Goal: Book appointment/travel/reservation

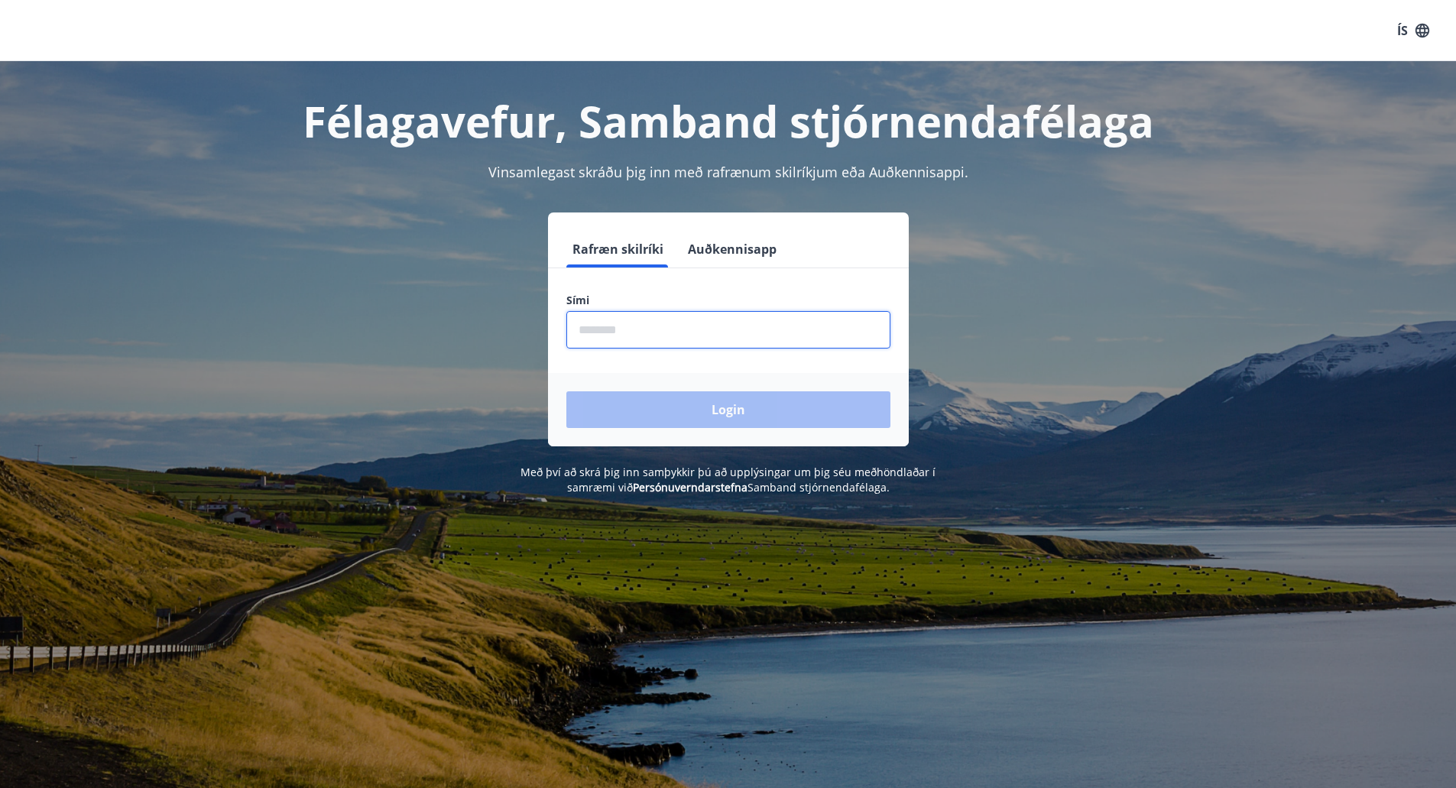
click at [762, 313] on input "phone" at bounding box center [729, 329] width 324 height 37
click at [751, 322] on input "phone" at bounding box center [729, 329] width 324 height 37
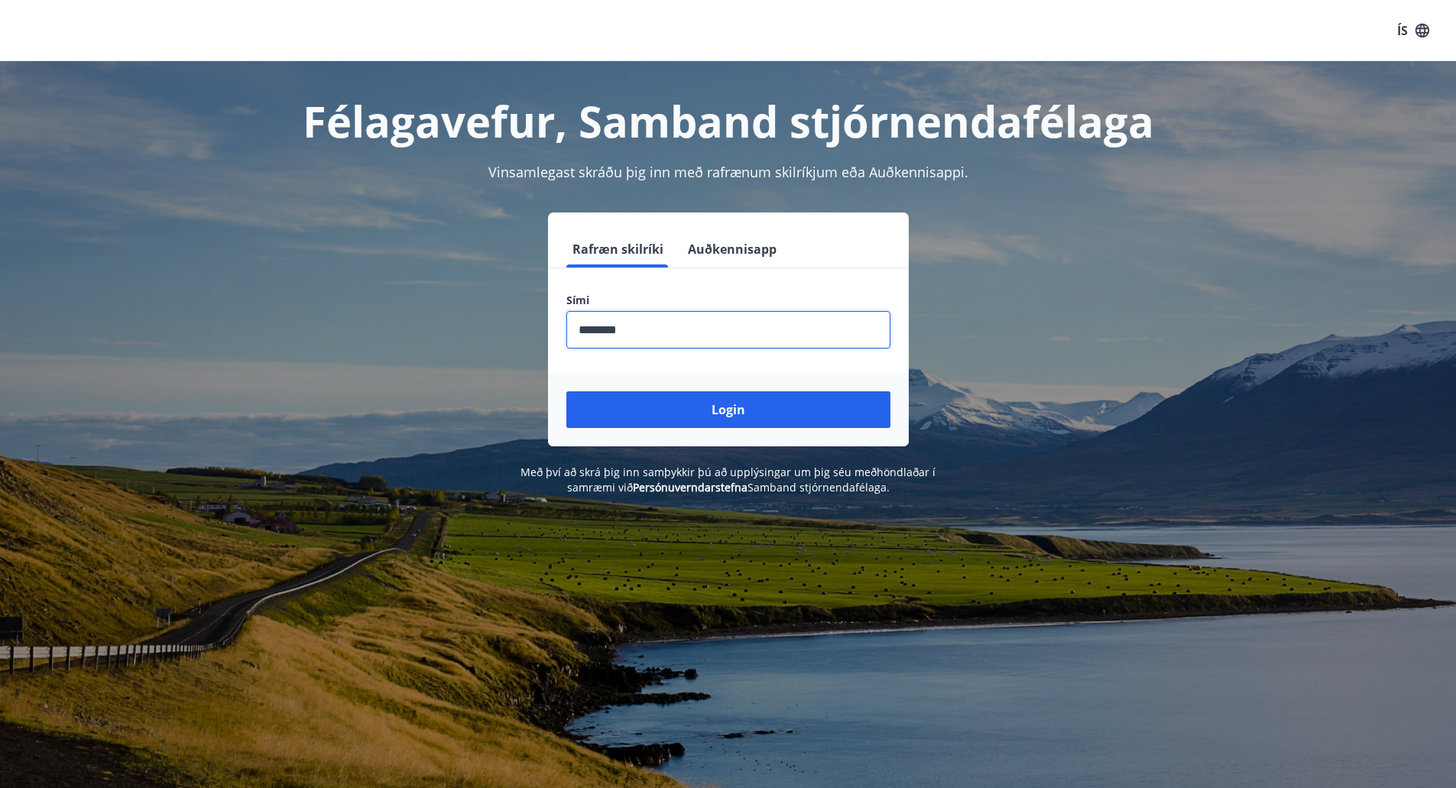
type input "********"
click at [567, 391] on button "Login" at bounding box center [729, 409] width 324 height 37
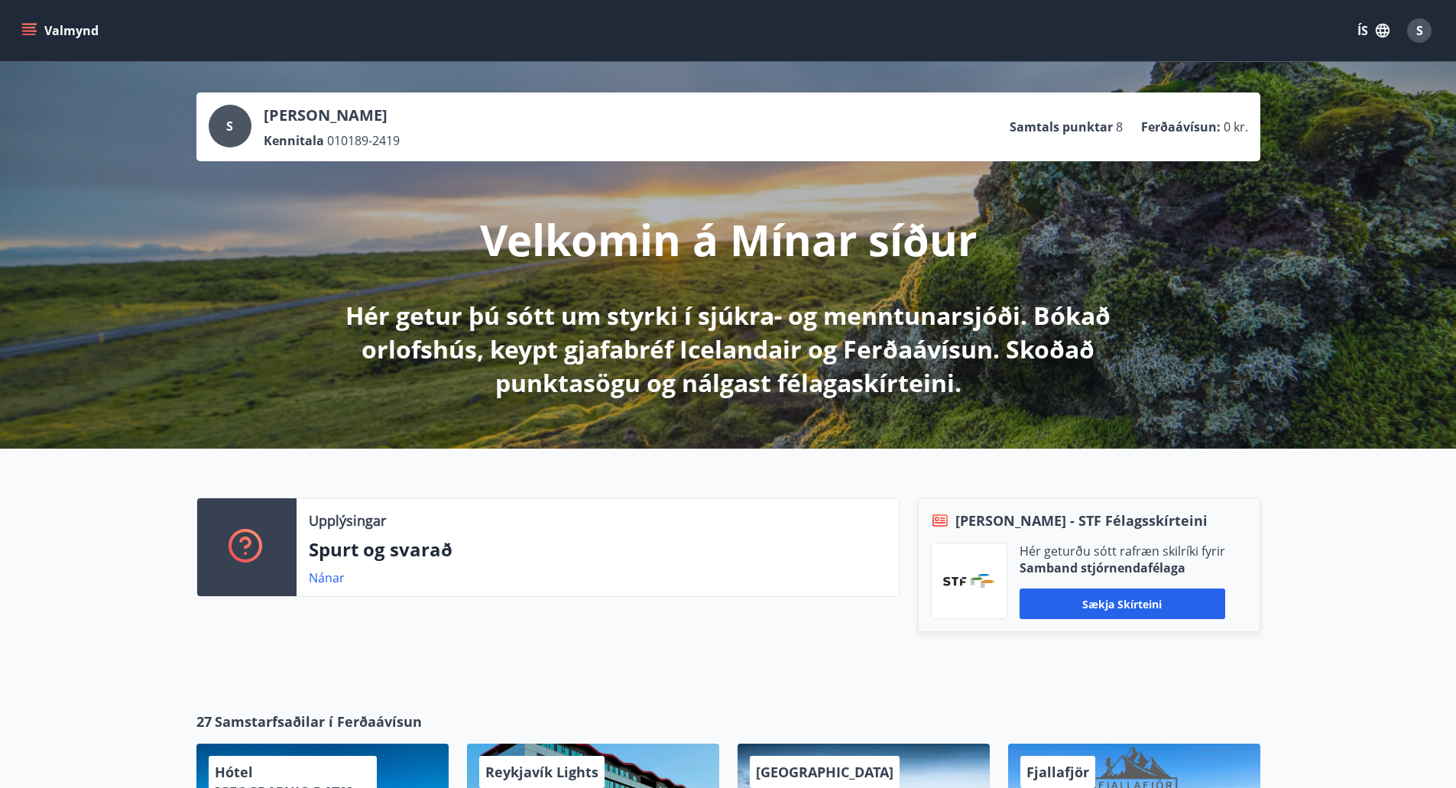
click at [72, 32] on button "Valmynd" at bounding box center [61, 31] width 86 height 28
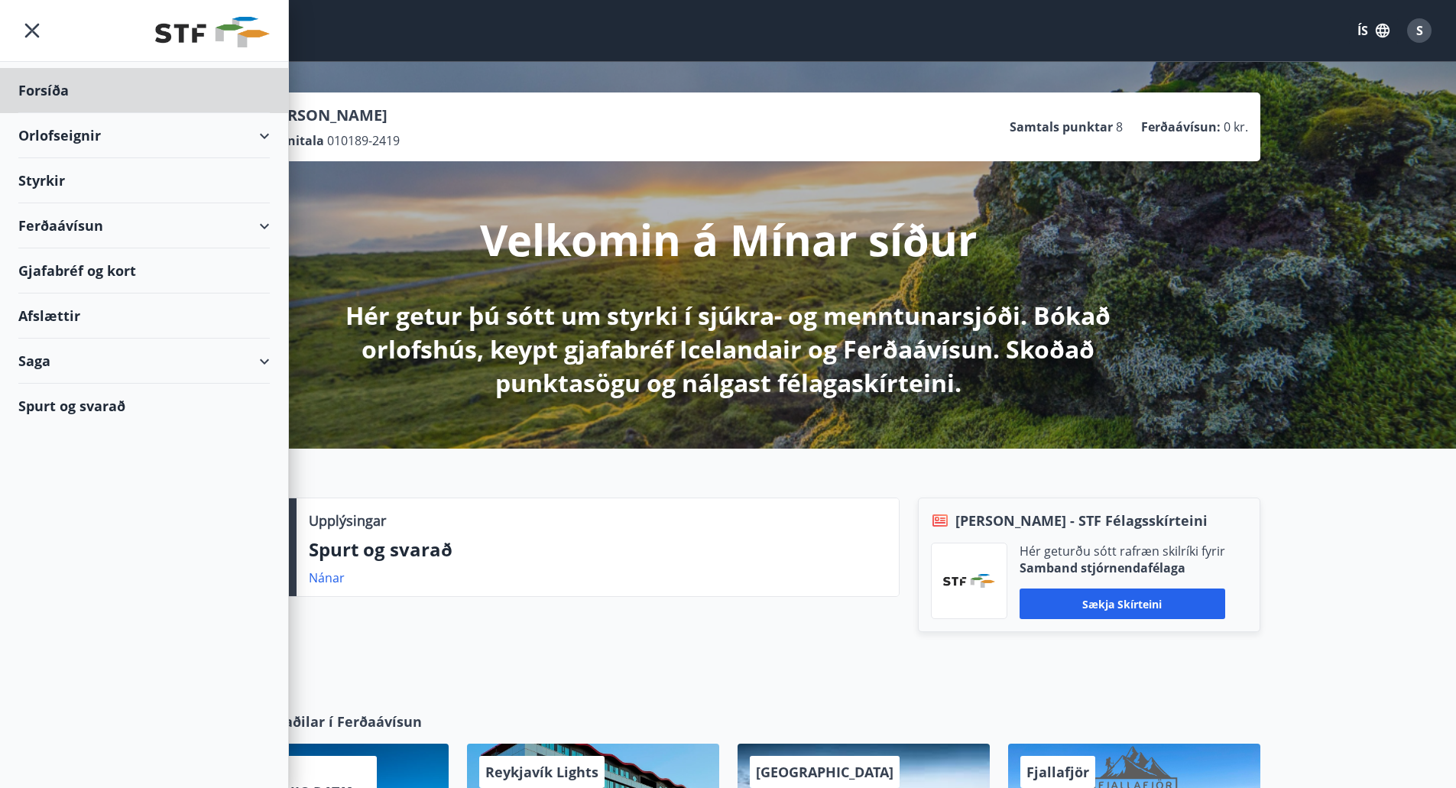
click at [44, 178] on div "Styrkir" at bounding box center [144, 180] width 252 height 45
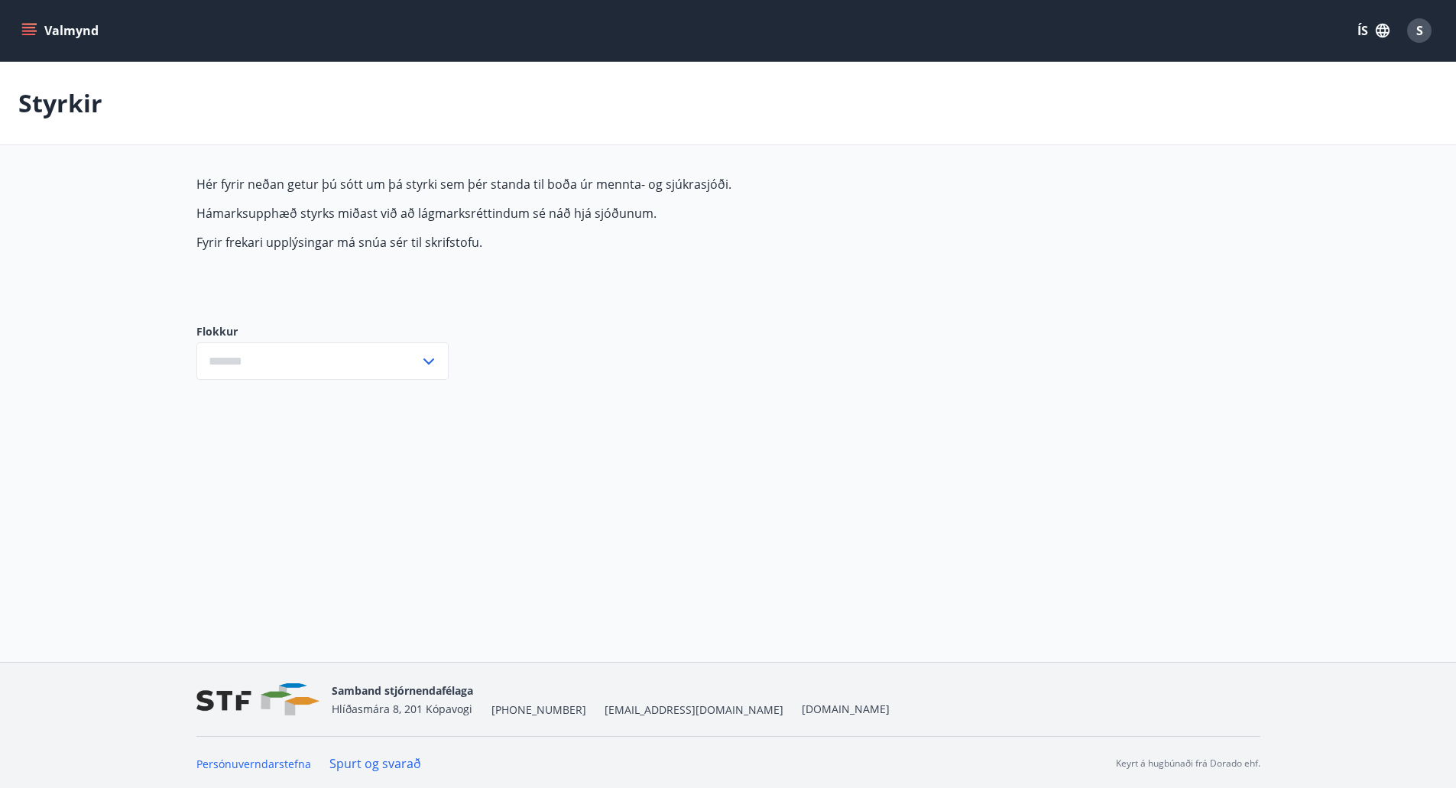
type input "***"
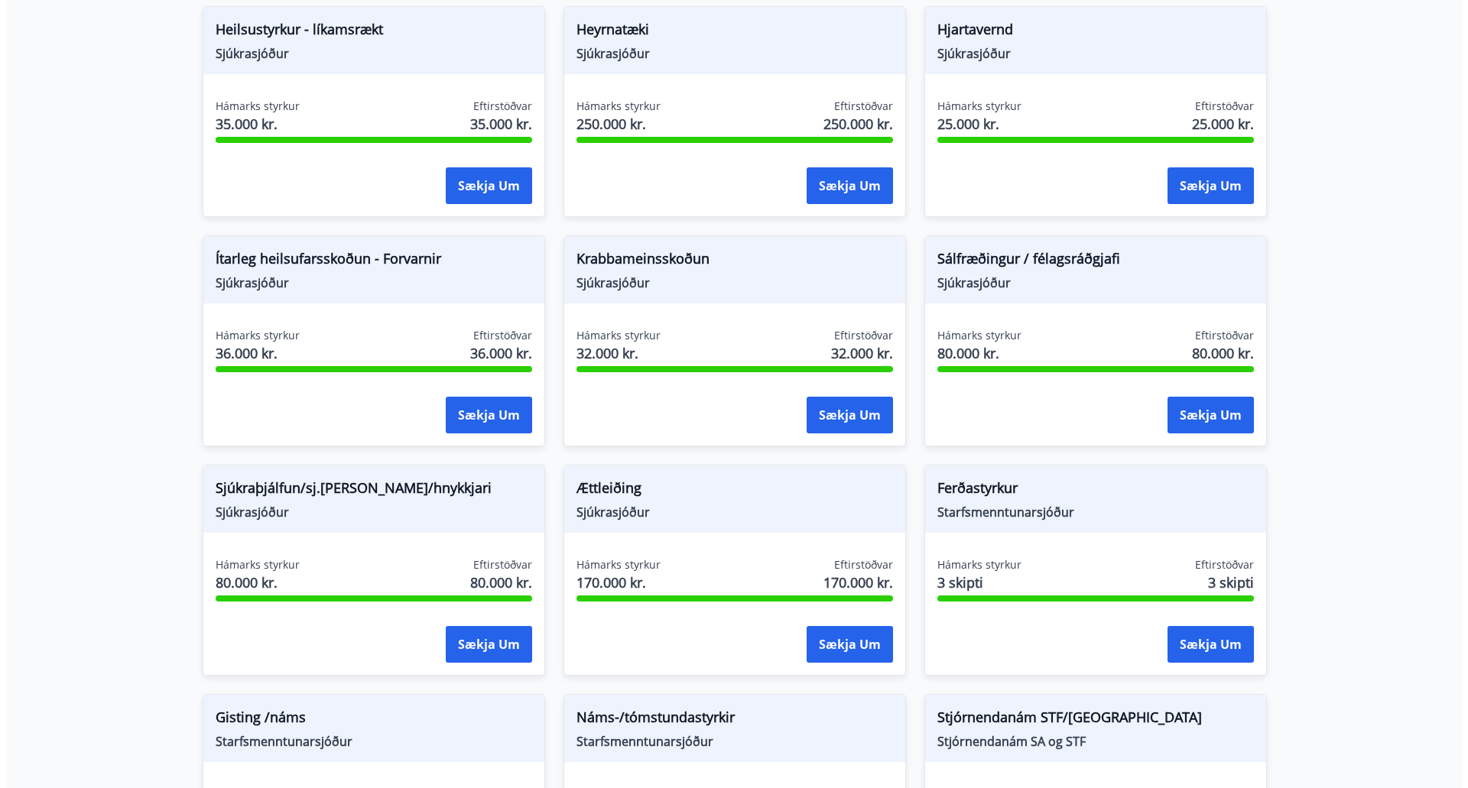
scroll to position [1120, 0]
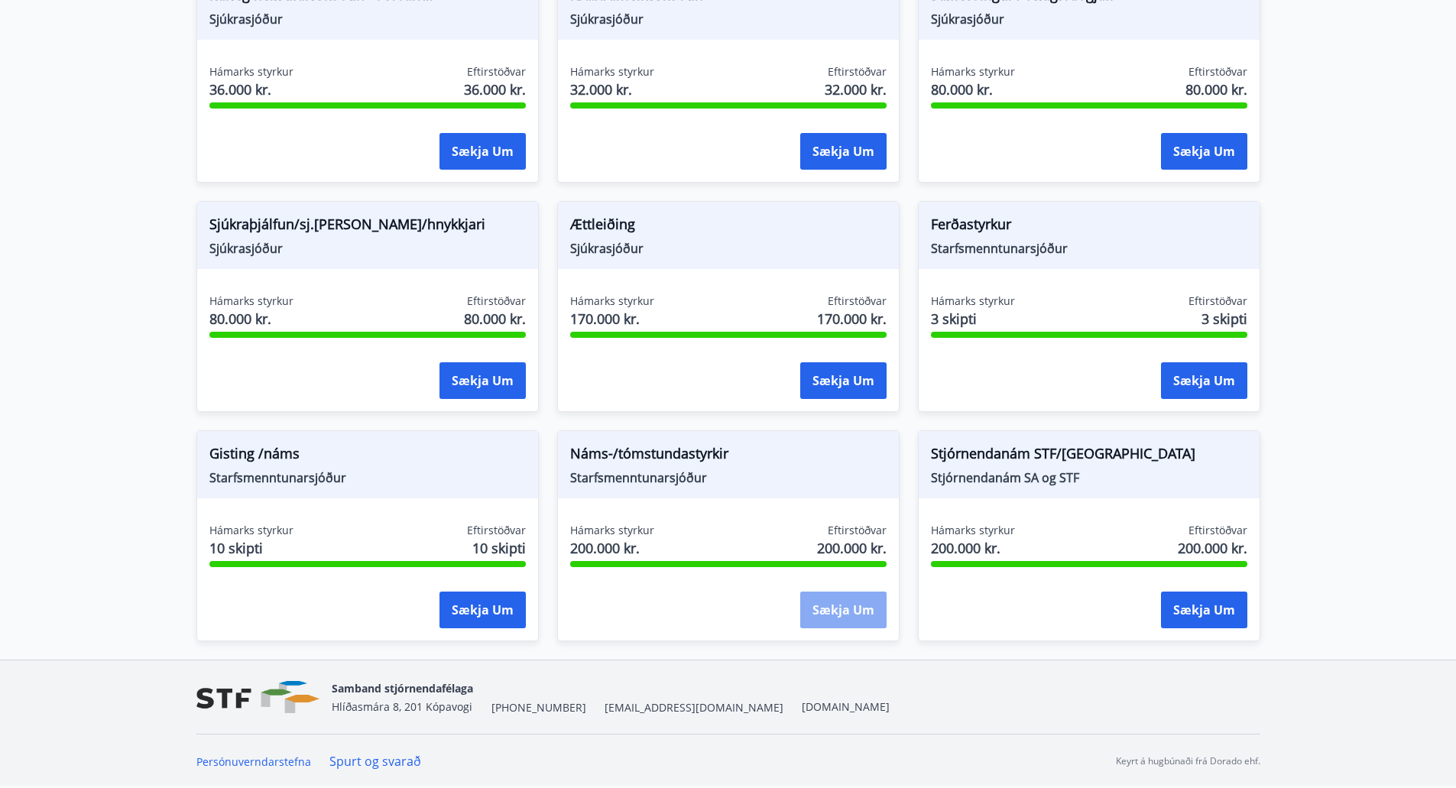
click at [857, 615] on button "Sækja um" at bounding box center [843, 610] width 86 height 37
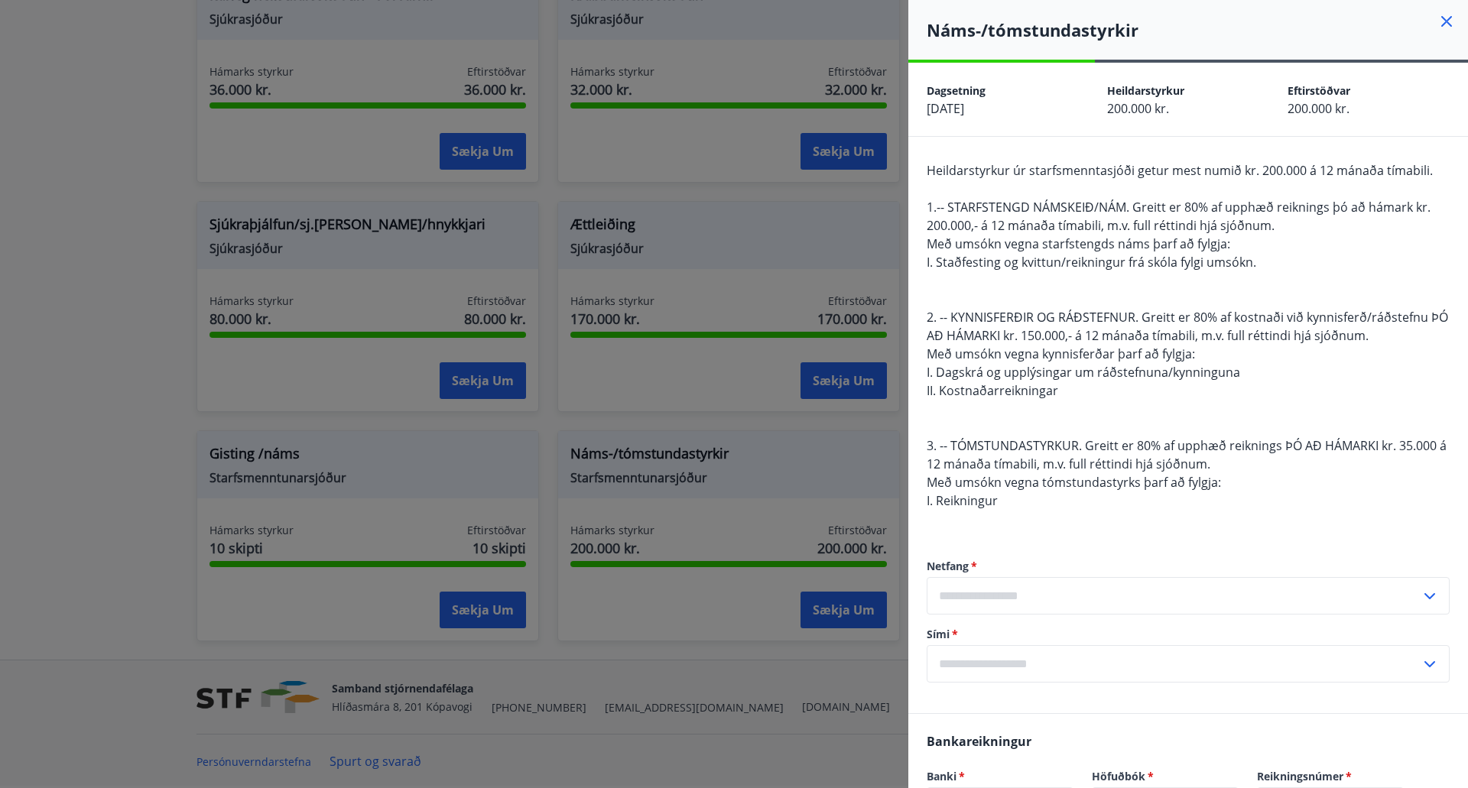
click at [766, 665] on div at bounding box center [734, 394] width 1468 height 788
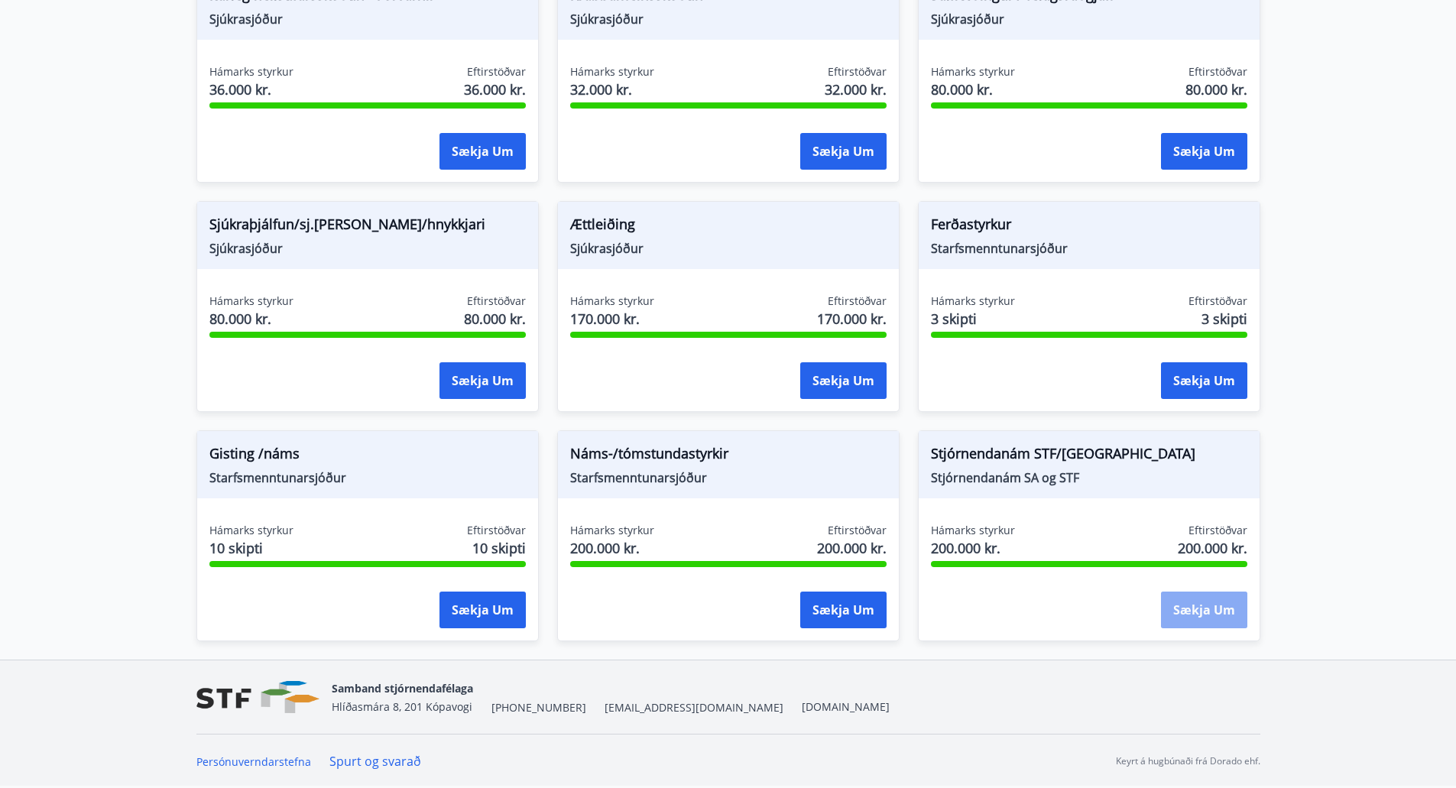
click at [1215, 626] on button "Sækja um" at bounding box center [1204, 610] width 86 height 37
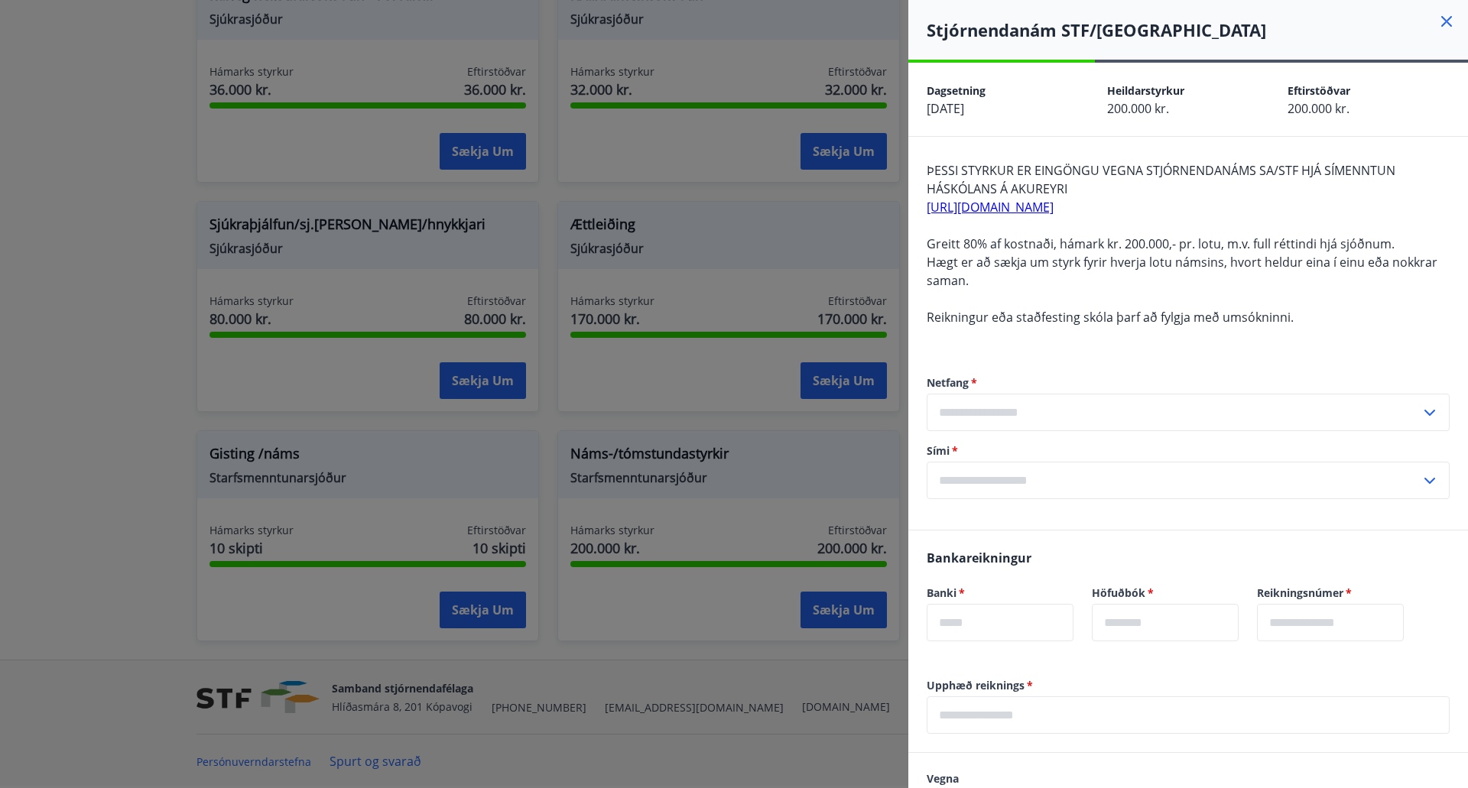
click at [113, 384] on div at bounding box center [734, 394] width 1468 height 788
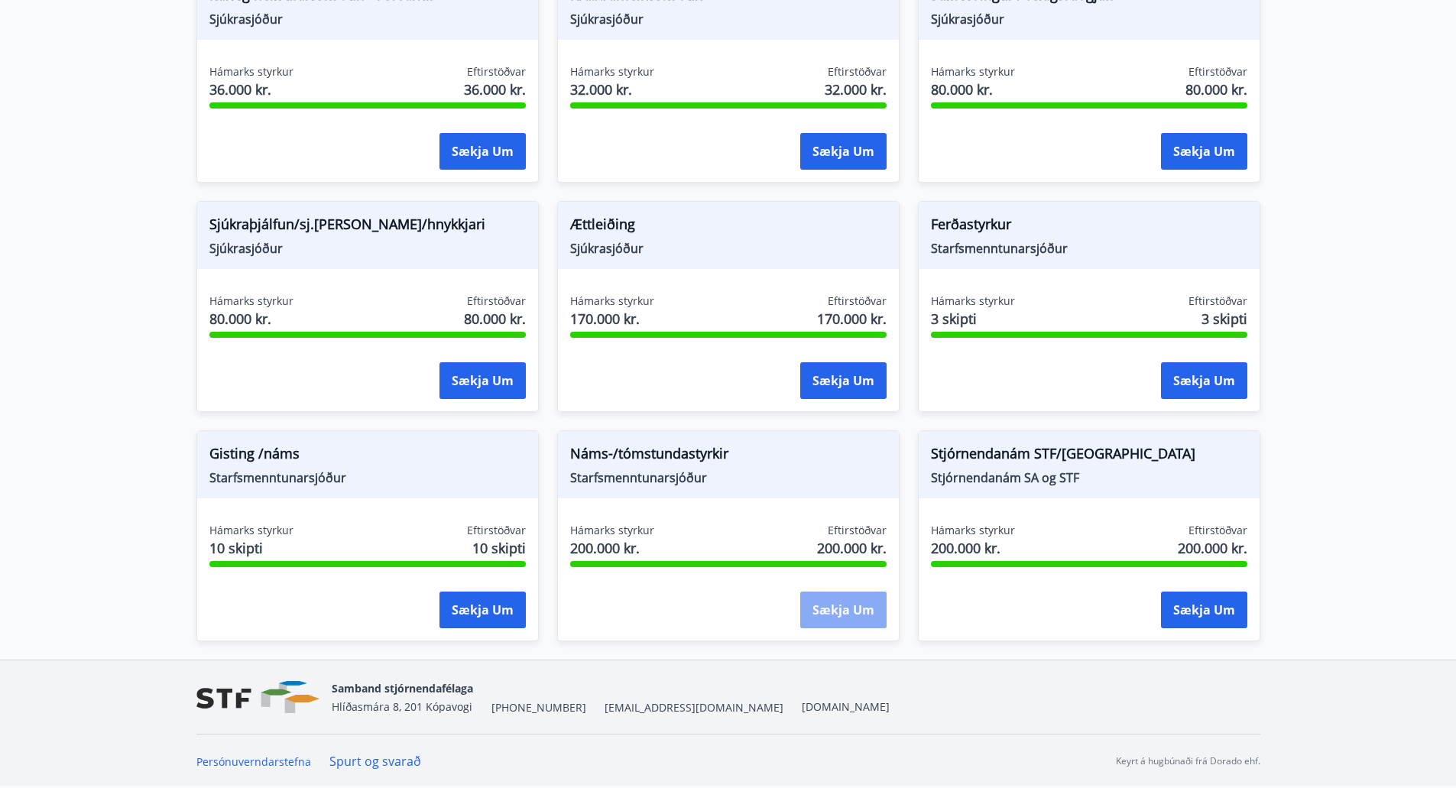
click at [849, 613] on button "Sækja um" at bounding box center [843, 610] width 86 height 37
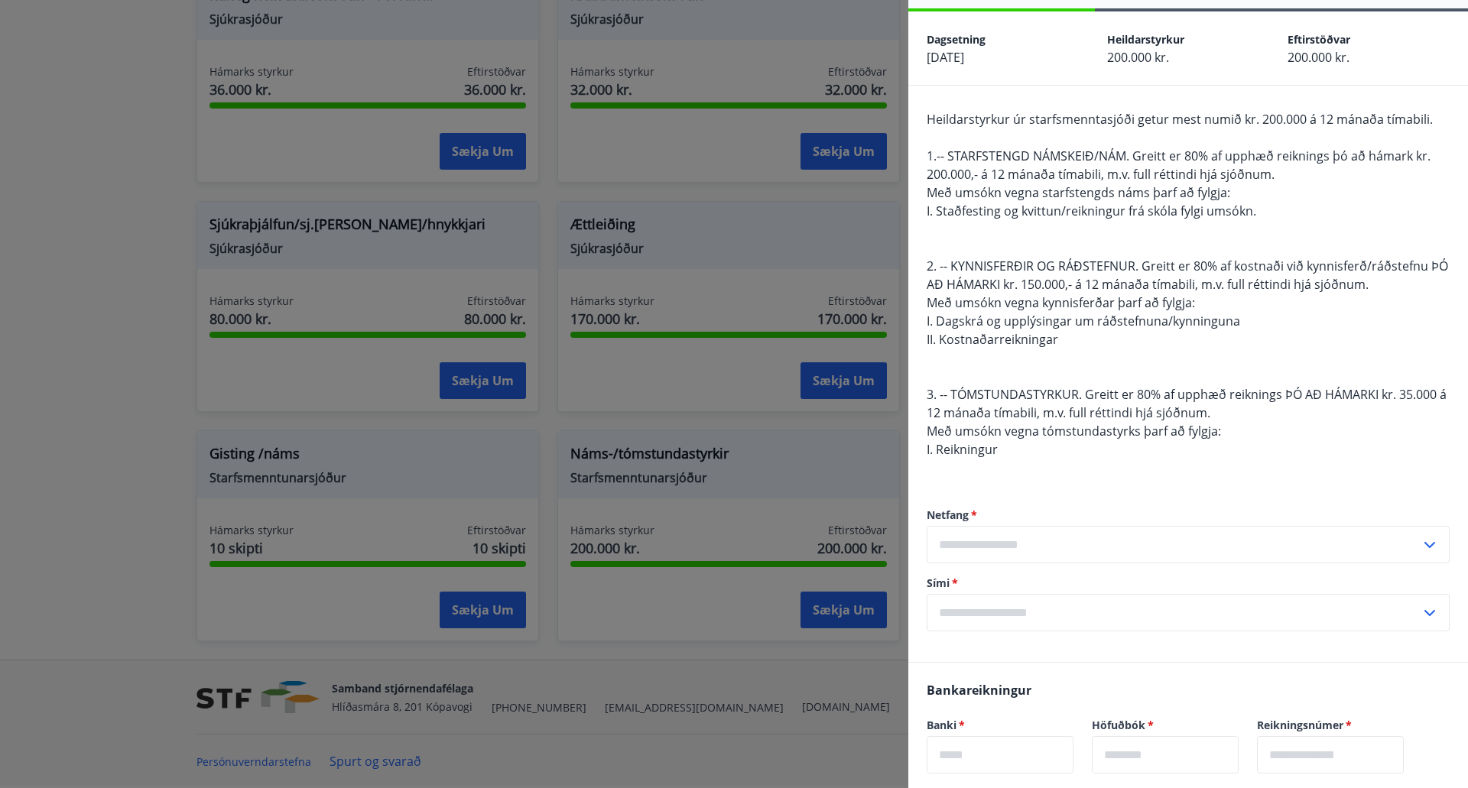
scroll to position [54, 0]
click at [1114, 554] on input "text" at bounding box center [1174, 542] width 494 height 37
click at [1011, 568] on li "Skrá nýtt netfang" at bounding box center [1187, 575] width 521 height 28
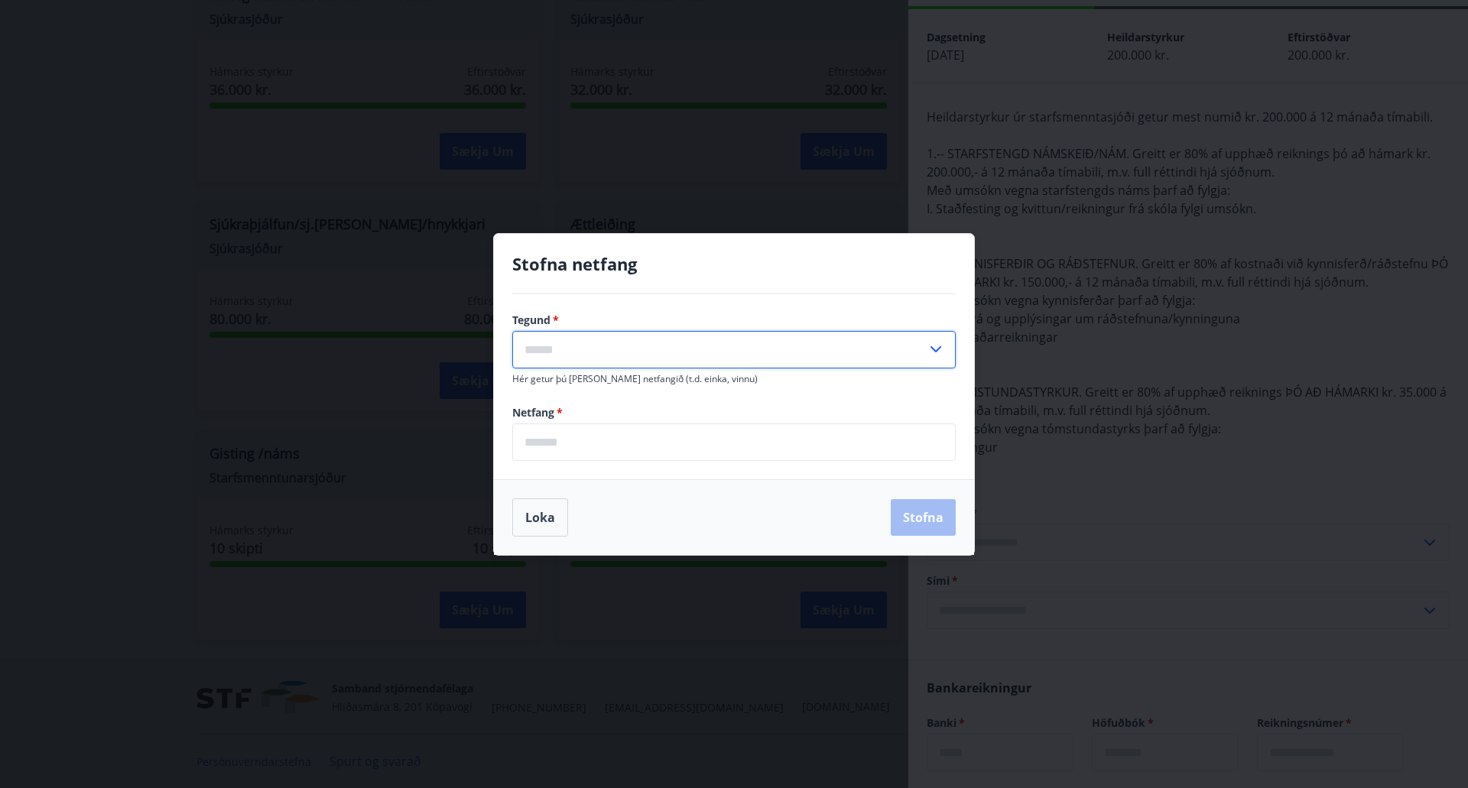
click at [660, 343] on input "text" at bounding box center [719, 349] width 414 height 37
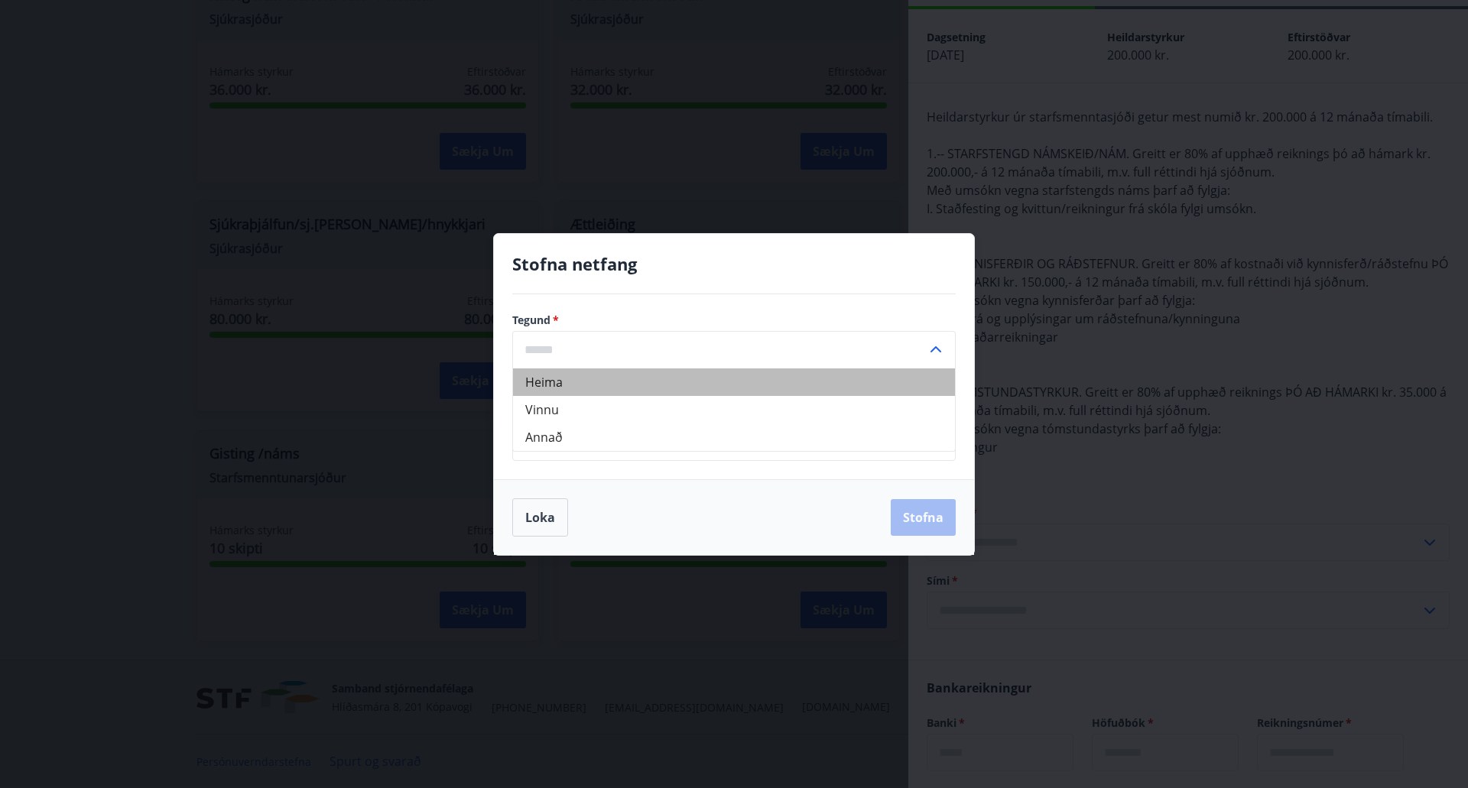
click at [595, 385] on li "Heima" at bounding box center [734, 382] width 442 height 28
type input "*****"
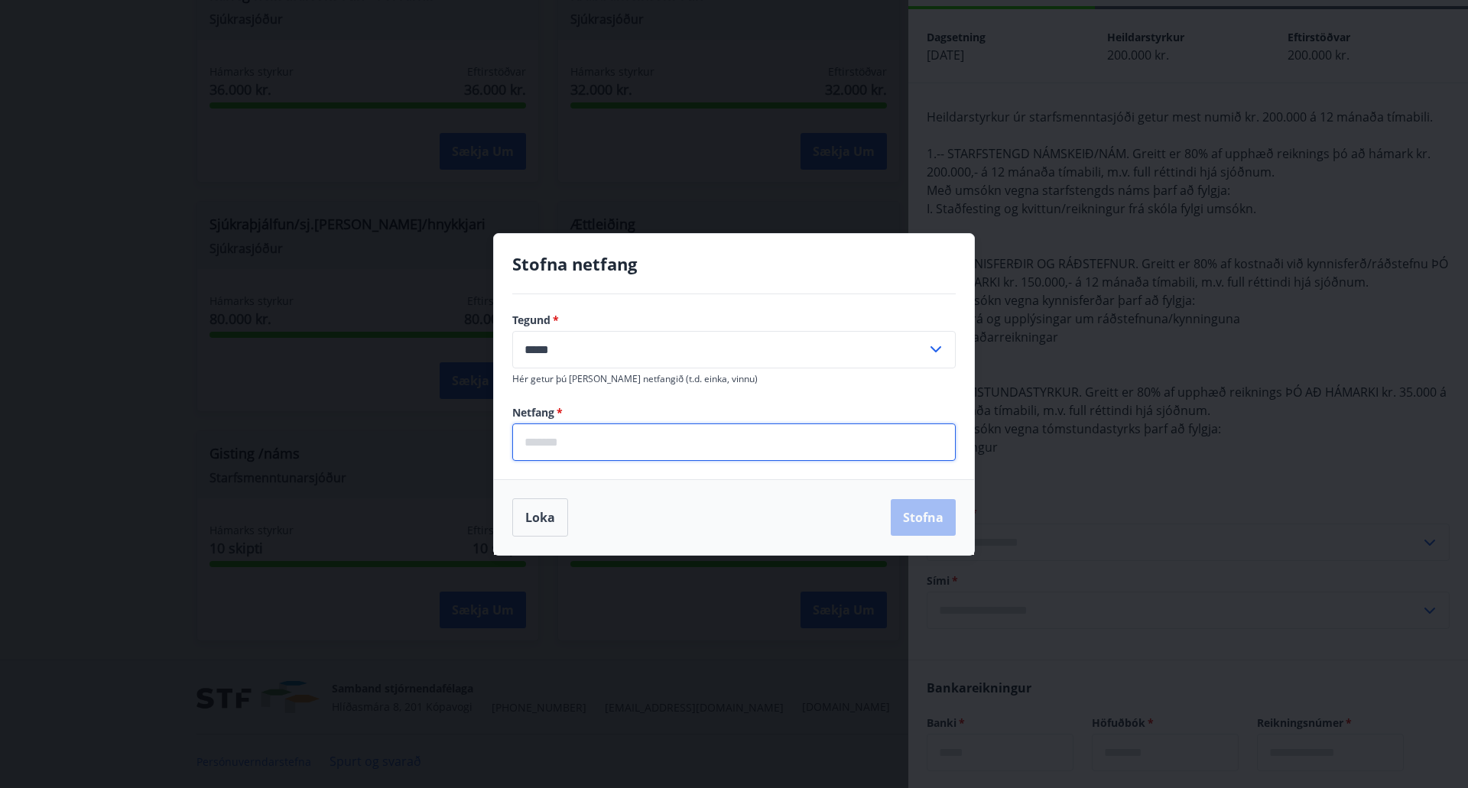
click at [580, 440] on input "email" at bounding box center [733, 442] width 443 height 37
type input "**********"
click at [940, 520] on button "Stofna" at bounding box center [923, 517] width 65 height 37
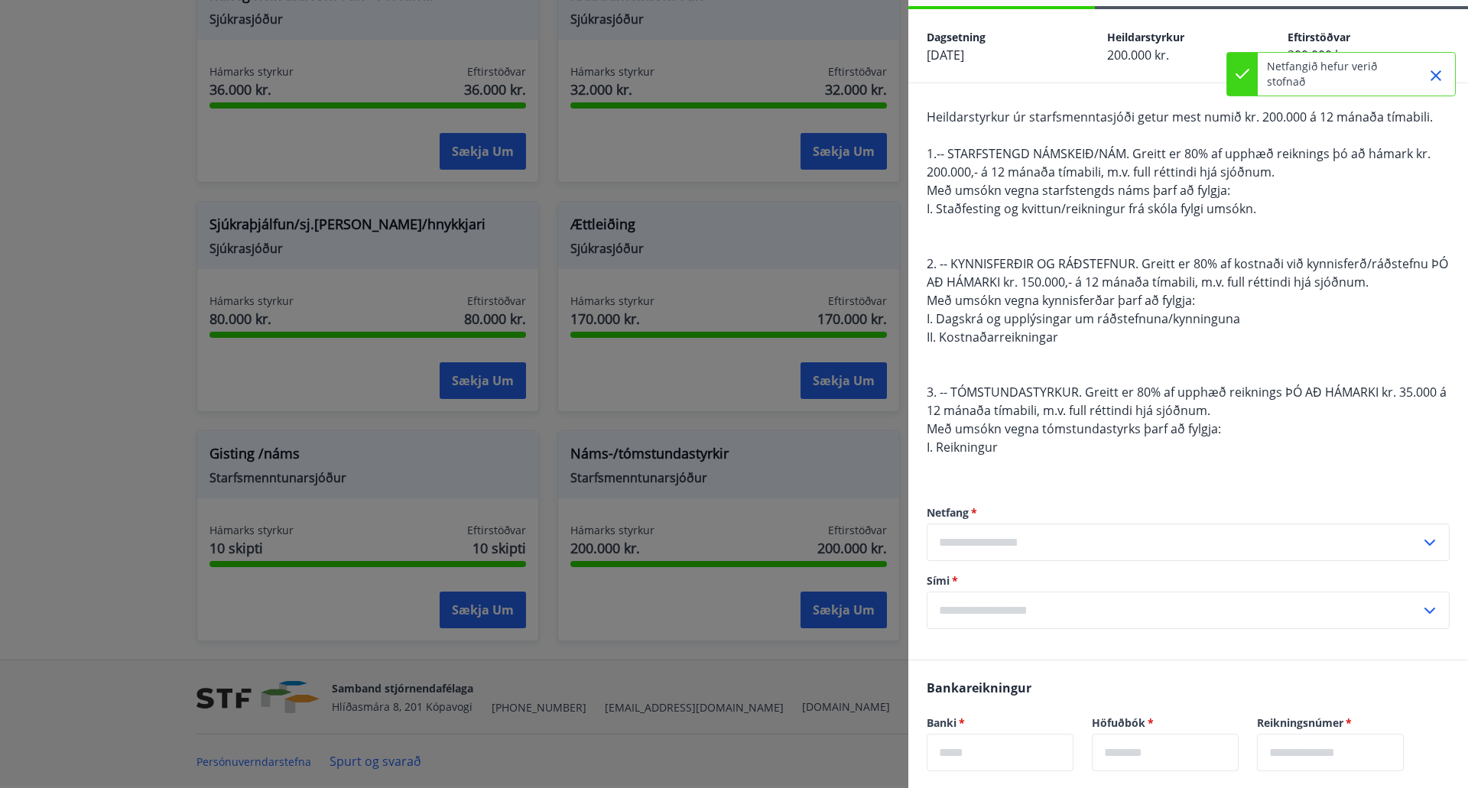
type input "**********"
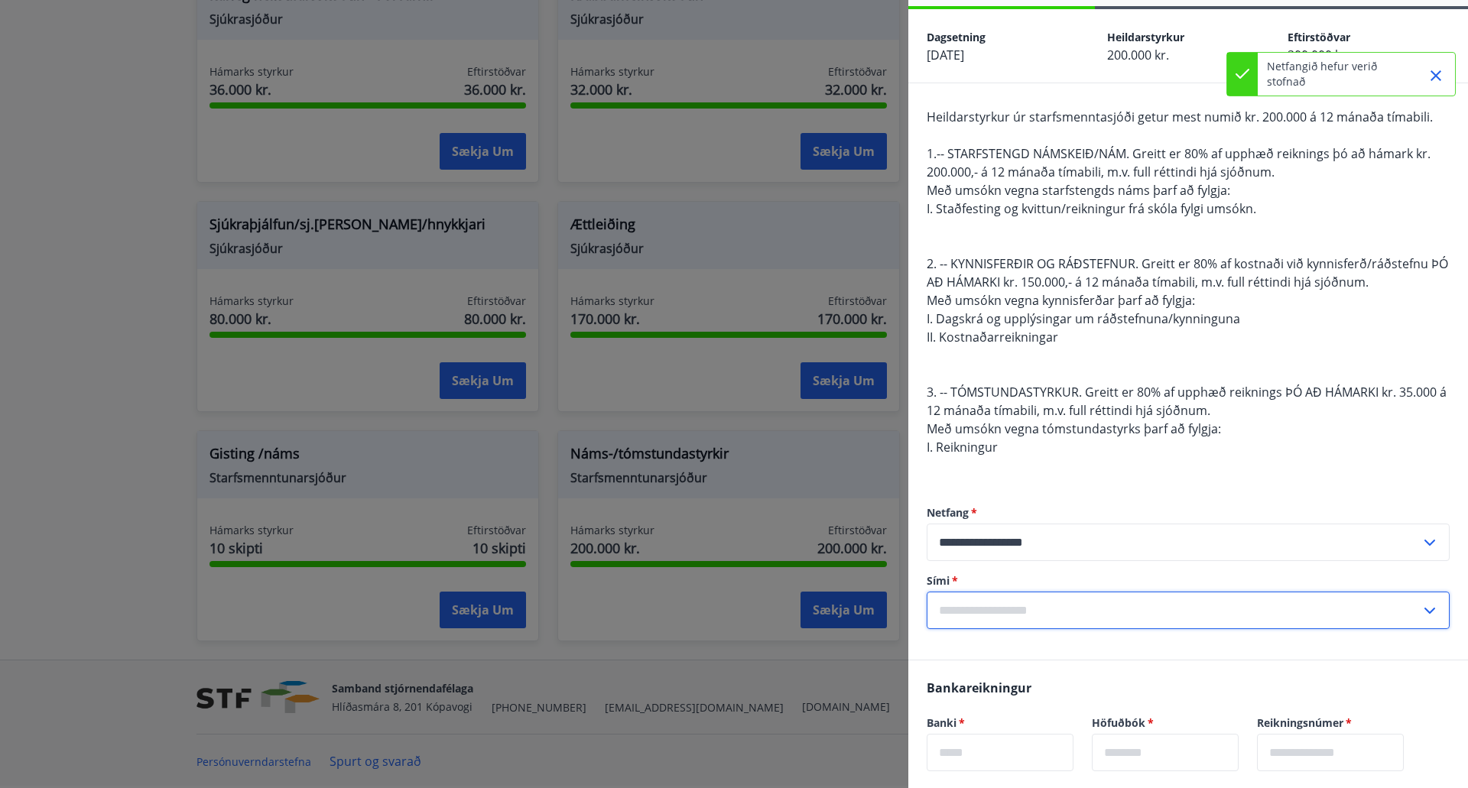
click at [1105, 615] on input "text" at bounding box center [1174, 610] width 494 height 37
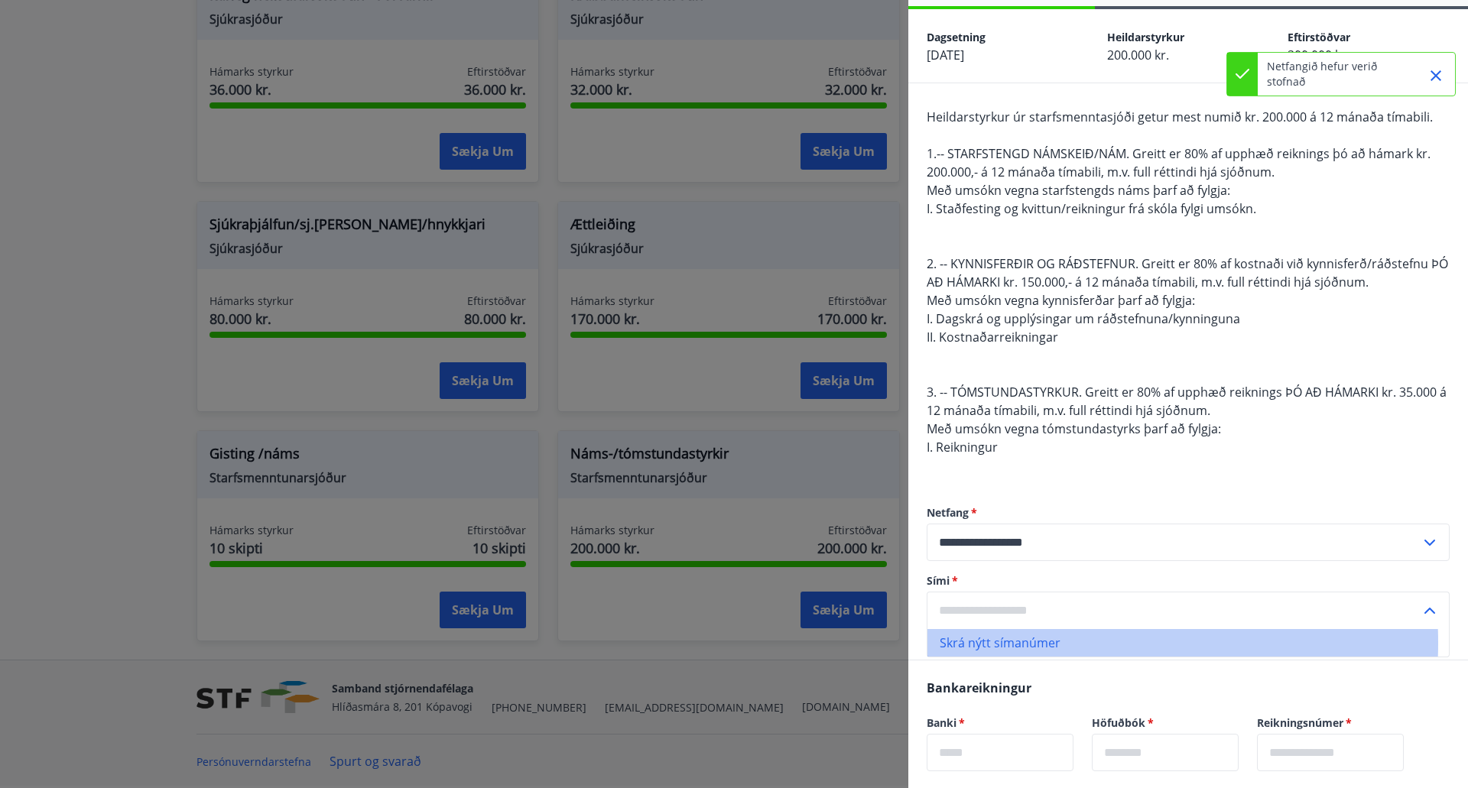
click at [1032, 643] on li "Skrá nýtt símanúmer" at bounding box center [1187, 643] width 521 height 28
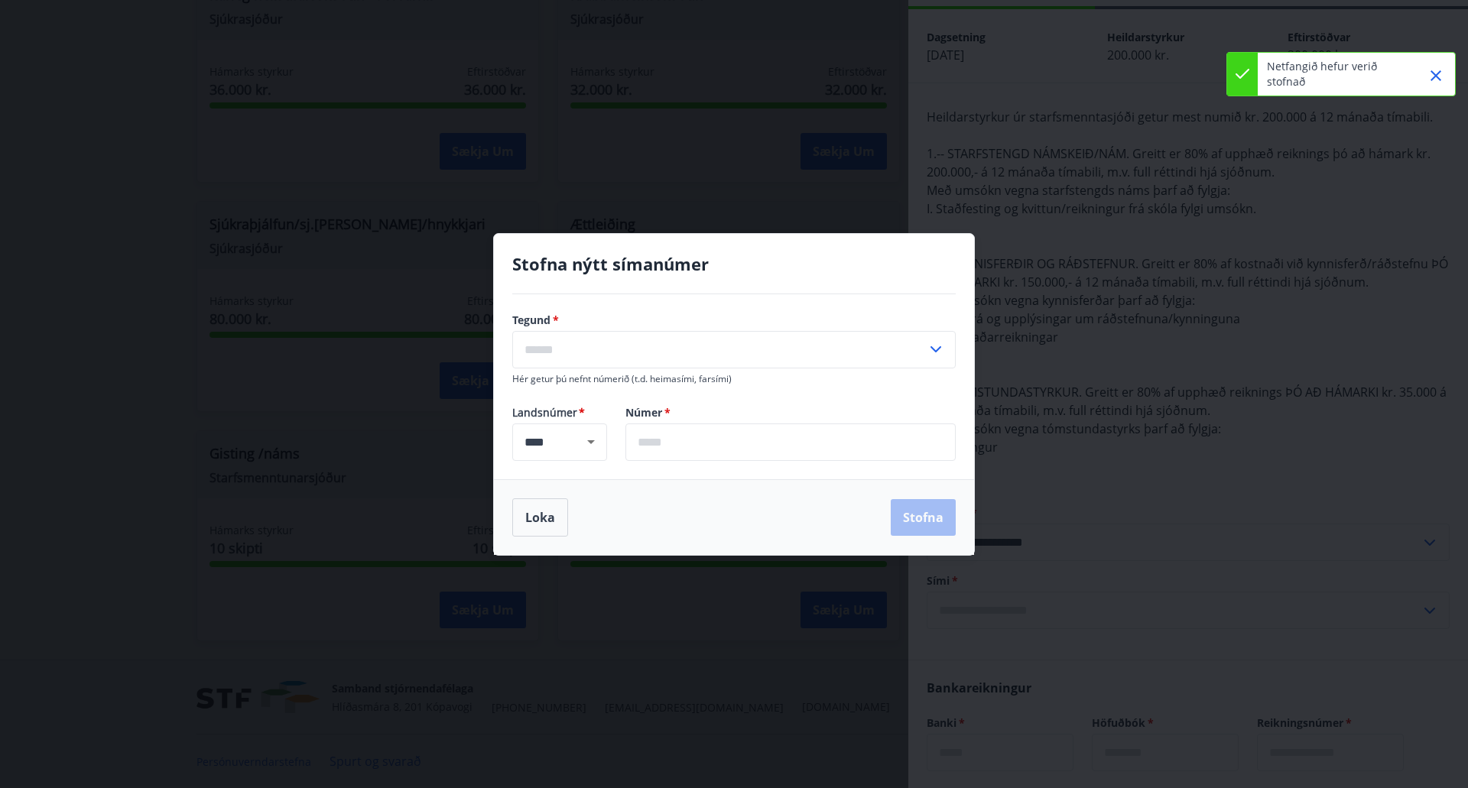
click at [718, 337] on input "text" at bounding box center [719, 349] width 414 height 37
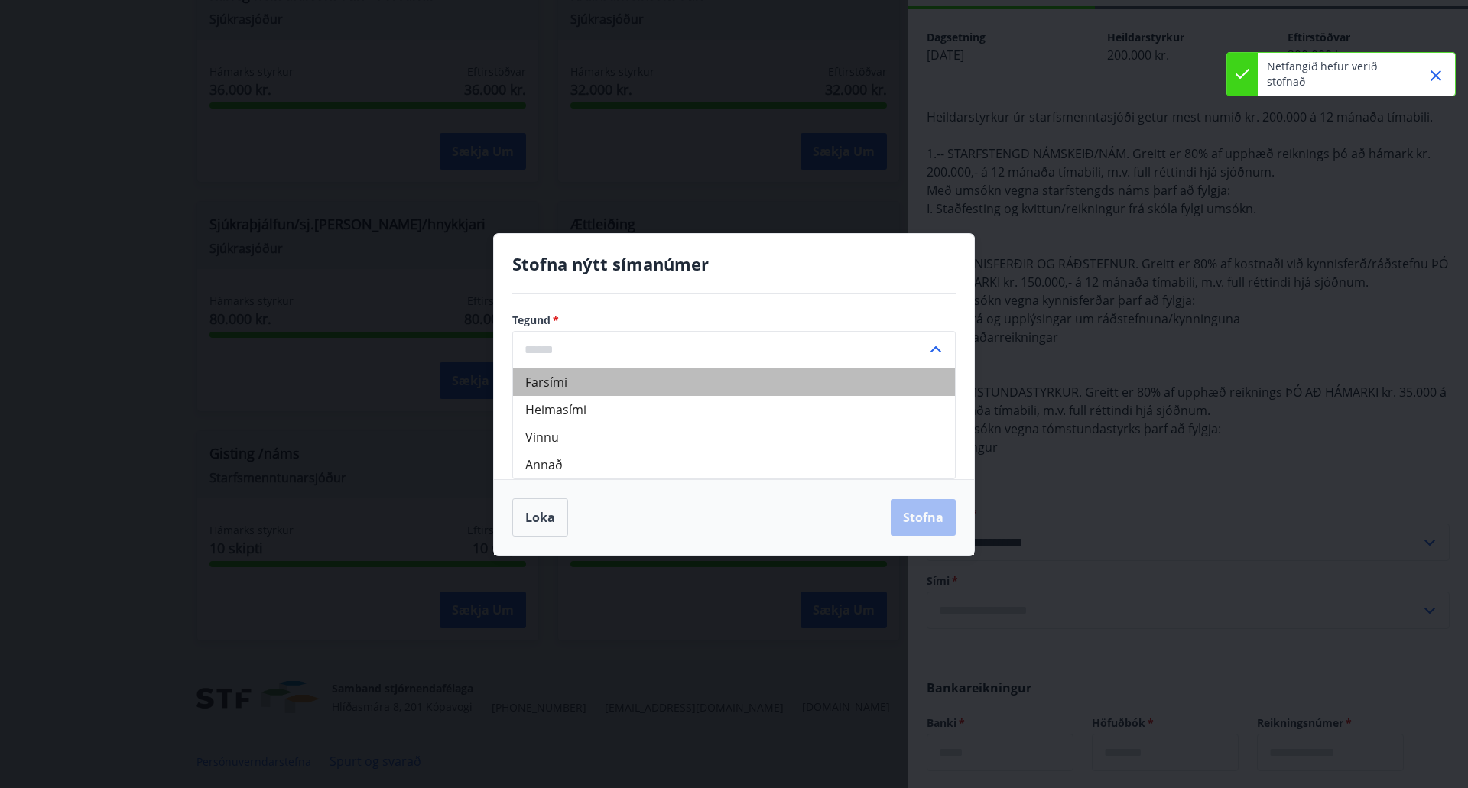
click at [576, 387] on li "Farsími" at bounding box center [734, 382] width 442 height 28
type input "*******"
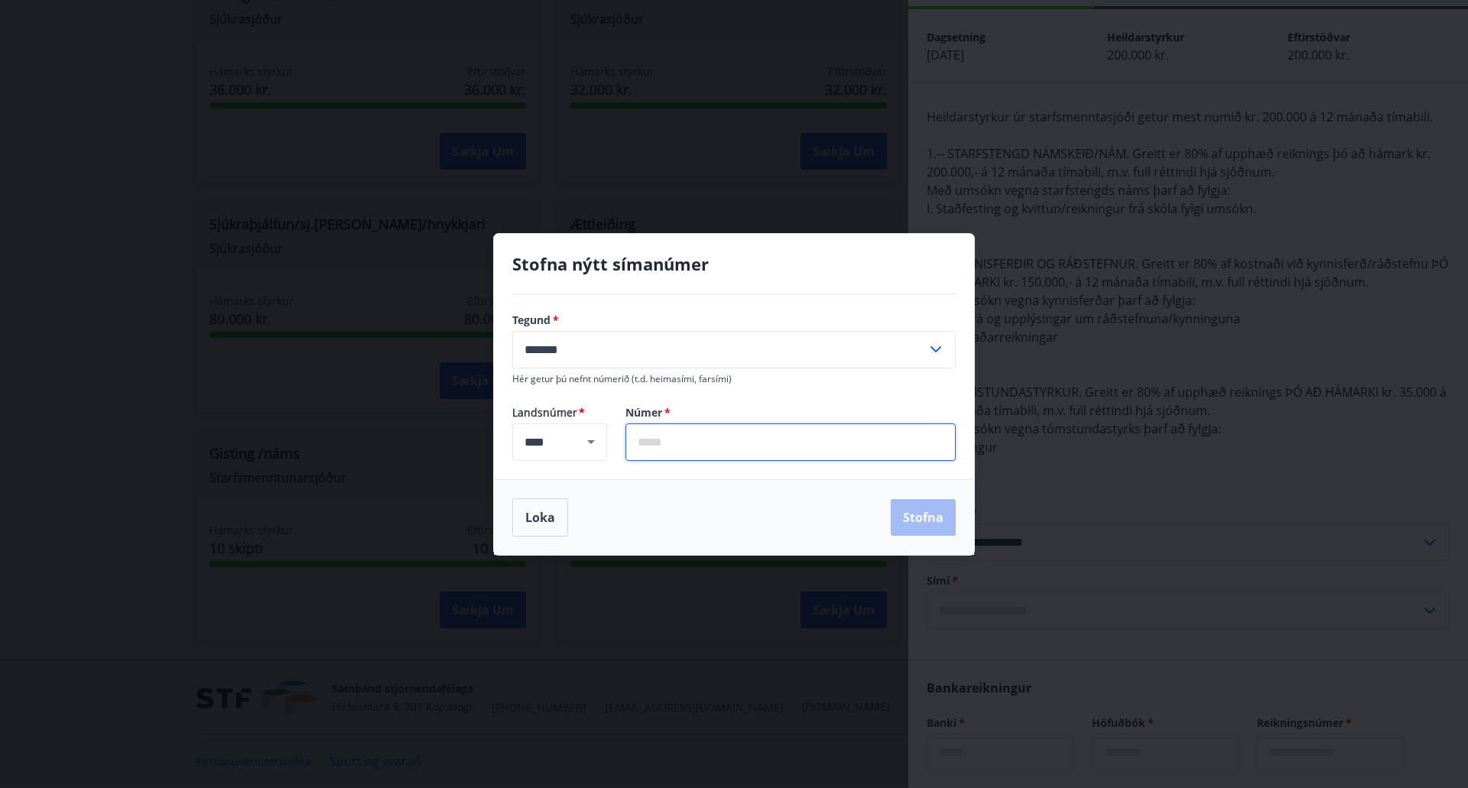
click at [706, 445] on input "text" at bounding box center [790, 442] width 330 height 37
type input "*******"
click at [918, 523] on button "Stofna" at bounding box center [923, 517] width 65 height 37
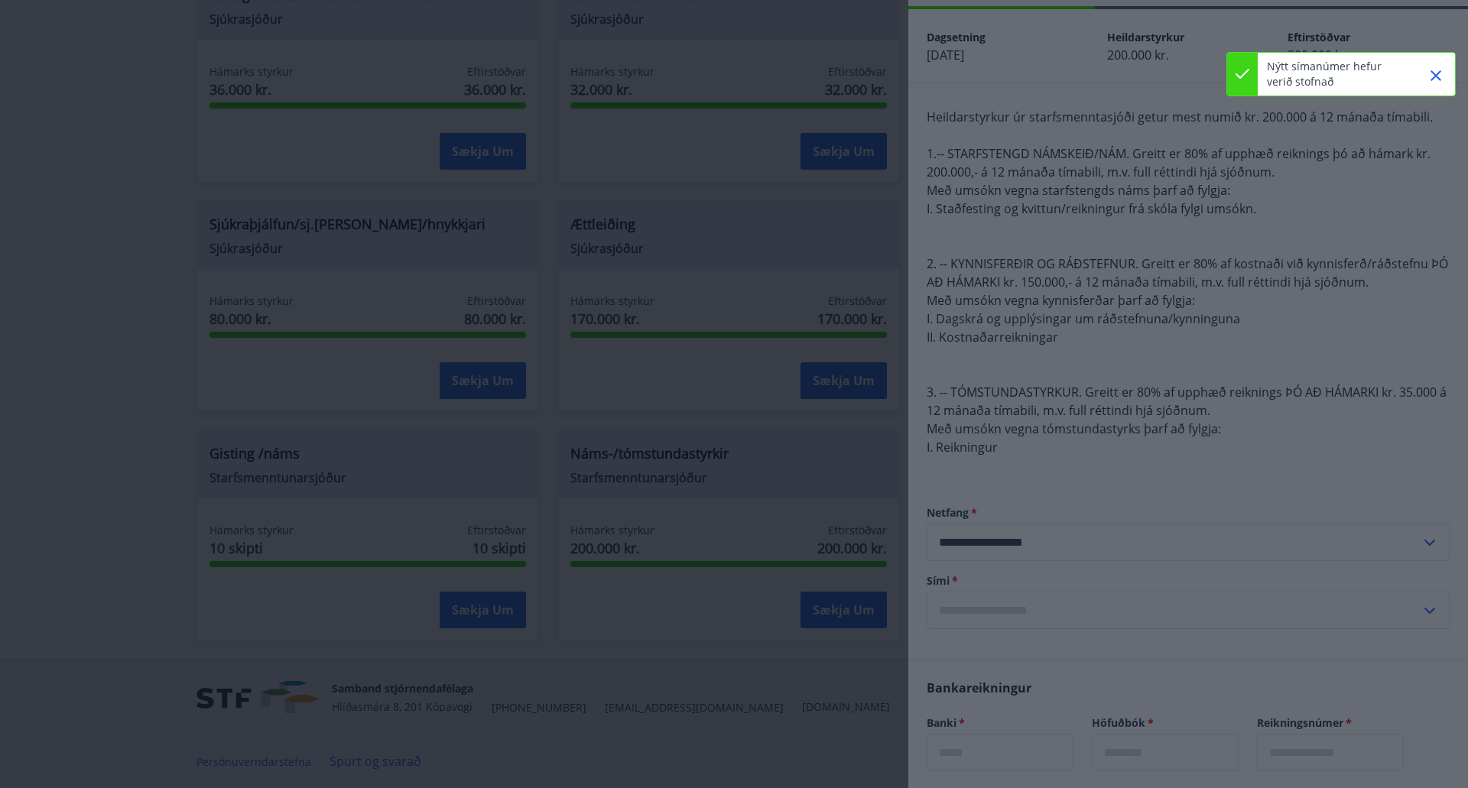
type input "**********"
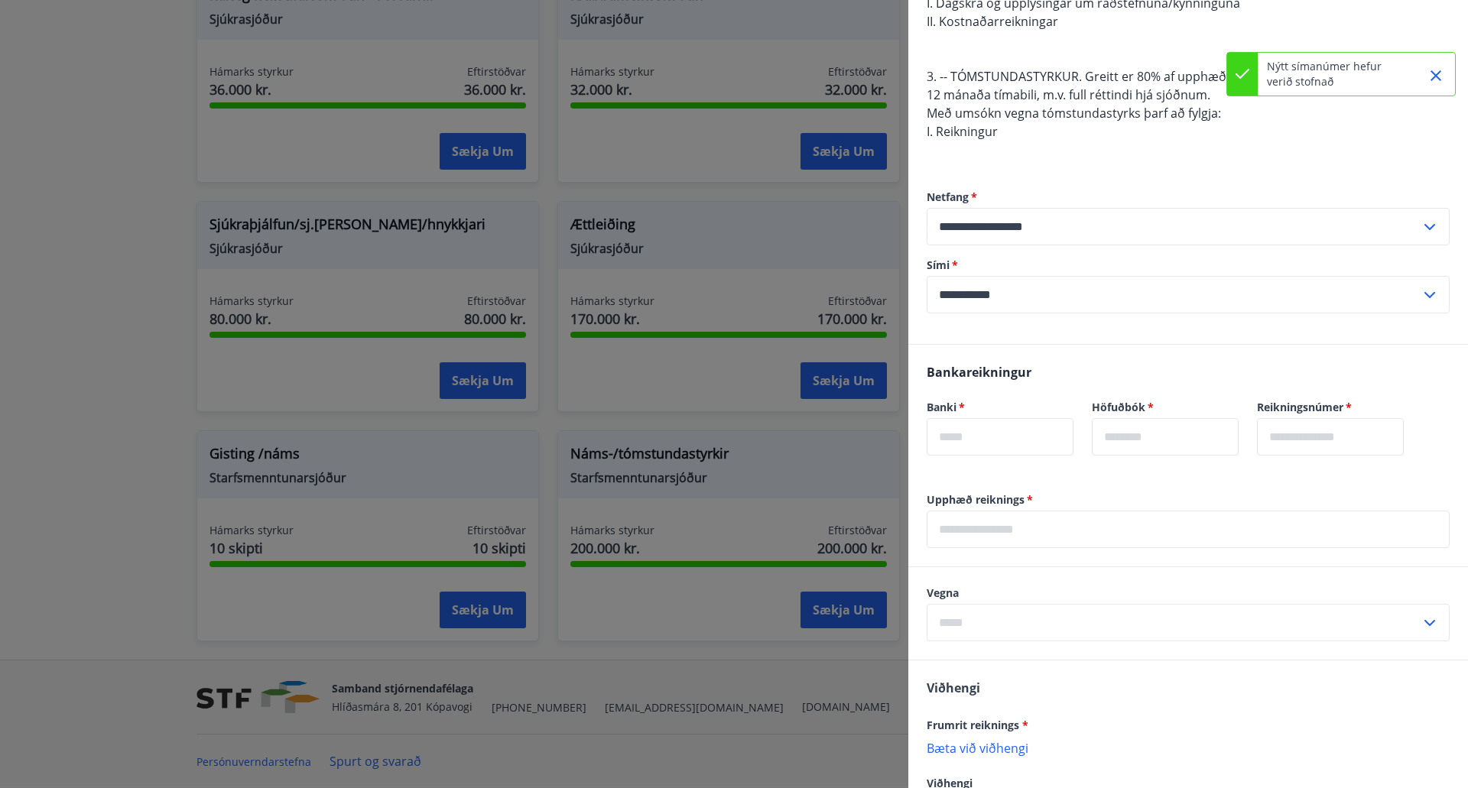
scroll to position [372, 0]
click at [984, 432] on input "text" at bounding box center [1000, 434] width 147 height 37
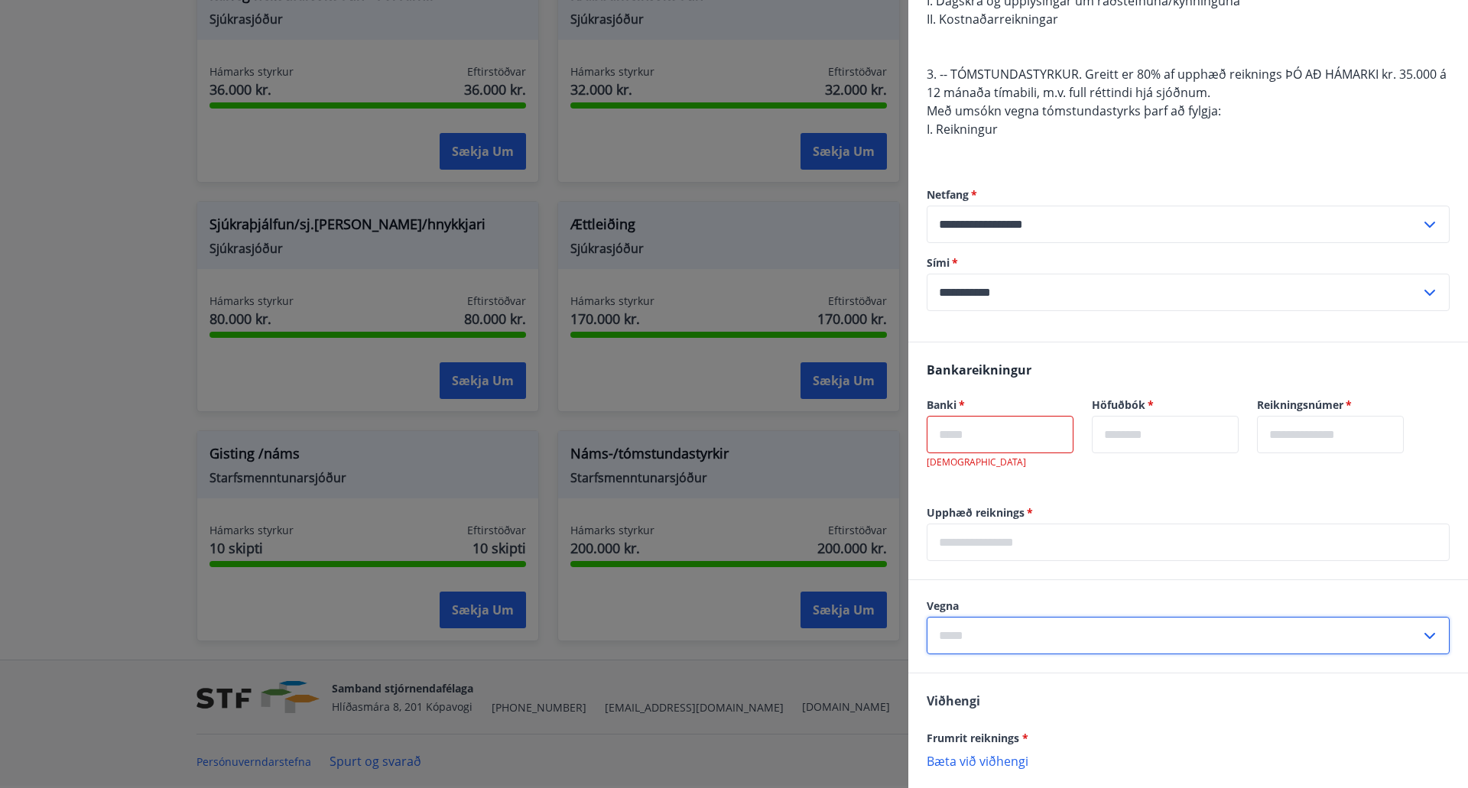
click at [1010, 613] on div "Vegna ​" at bounding box center [1188, 627] width 523 height 56
click at [1013, 633] on input "text" at bounding box center [1174, 635] width 494 height 37
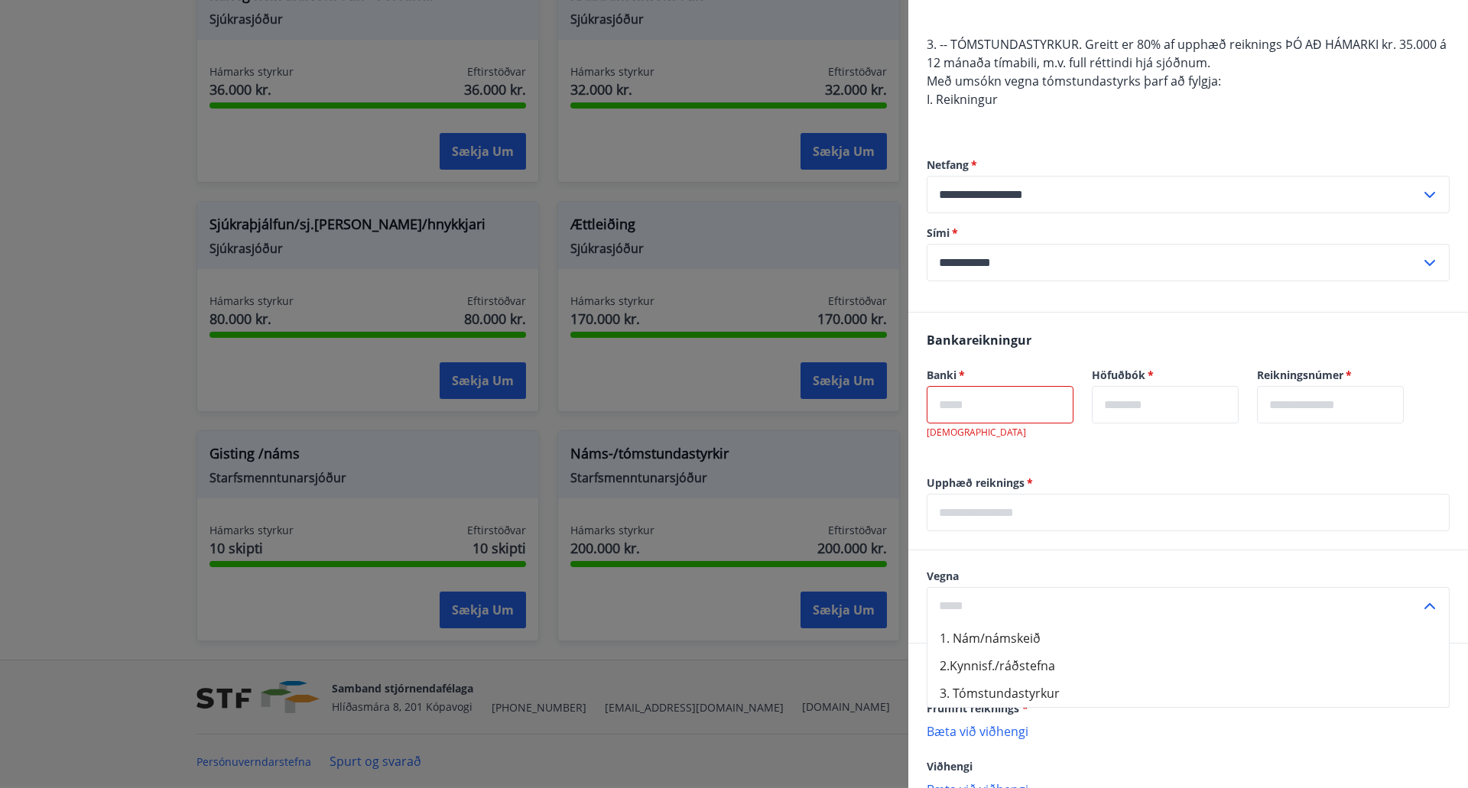
scroll to position [402, 0]
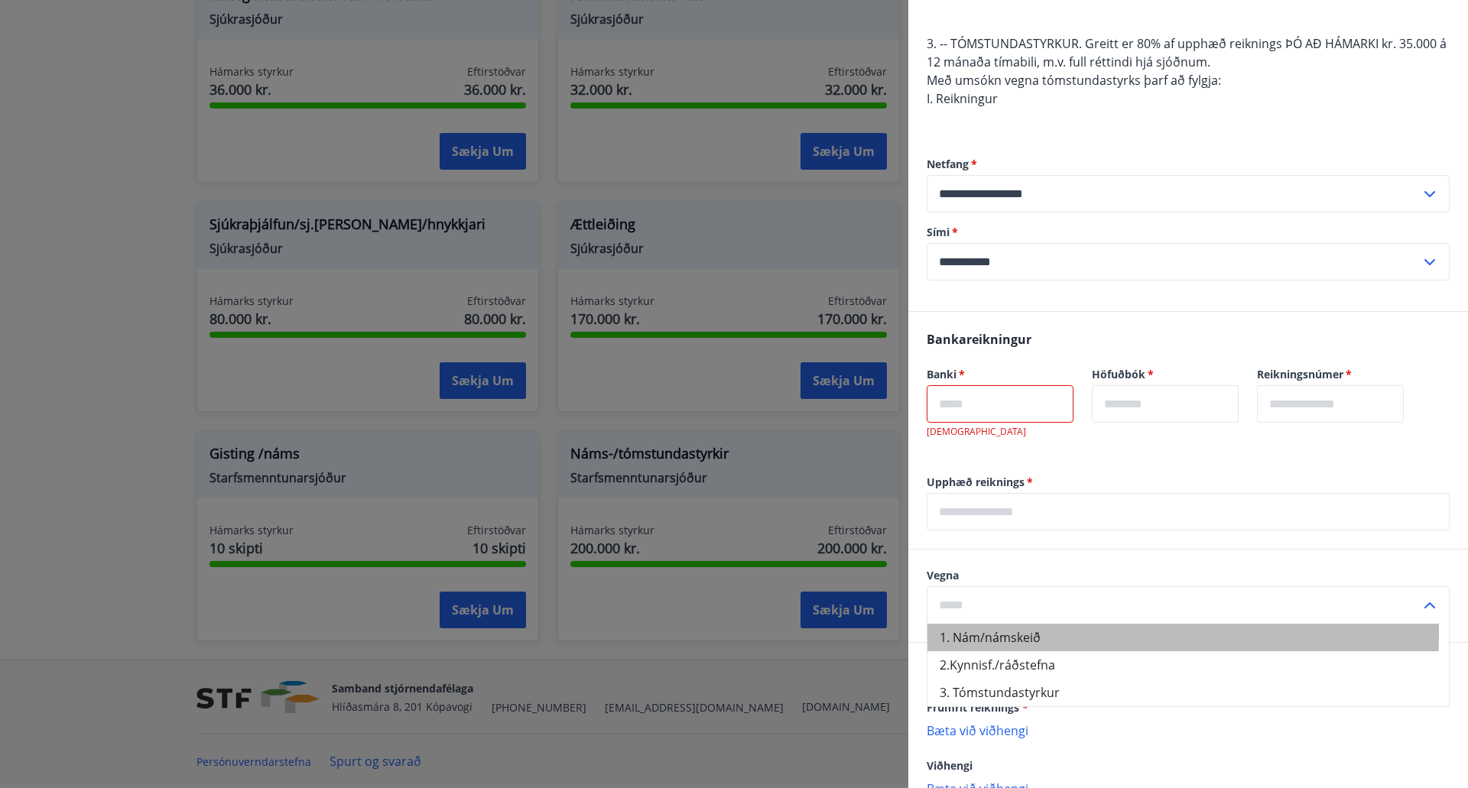
click at [1013, 633] on li "1. Nám/námskeið" at bounding box center [1187, 638] width 521 height 28
type input "**********"
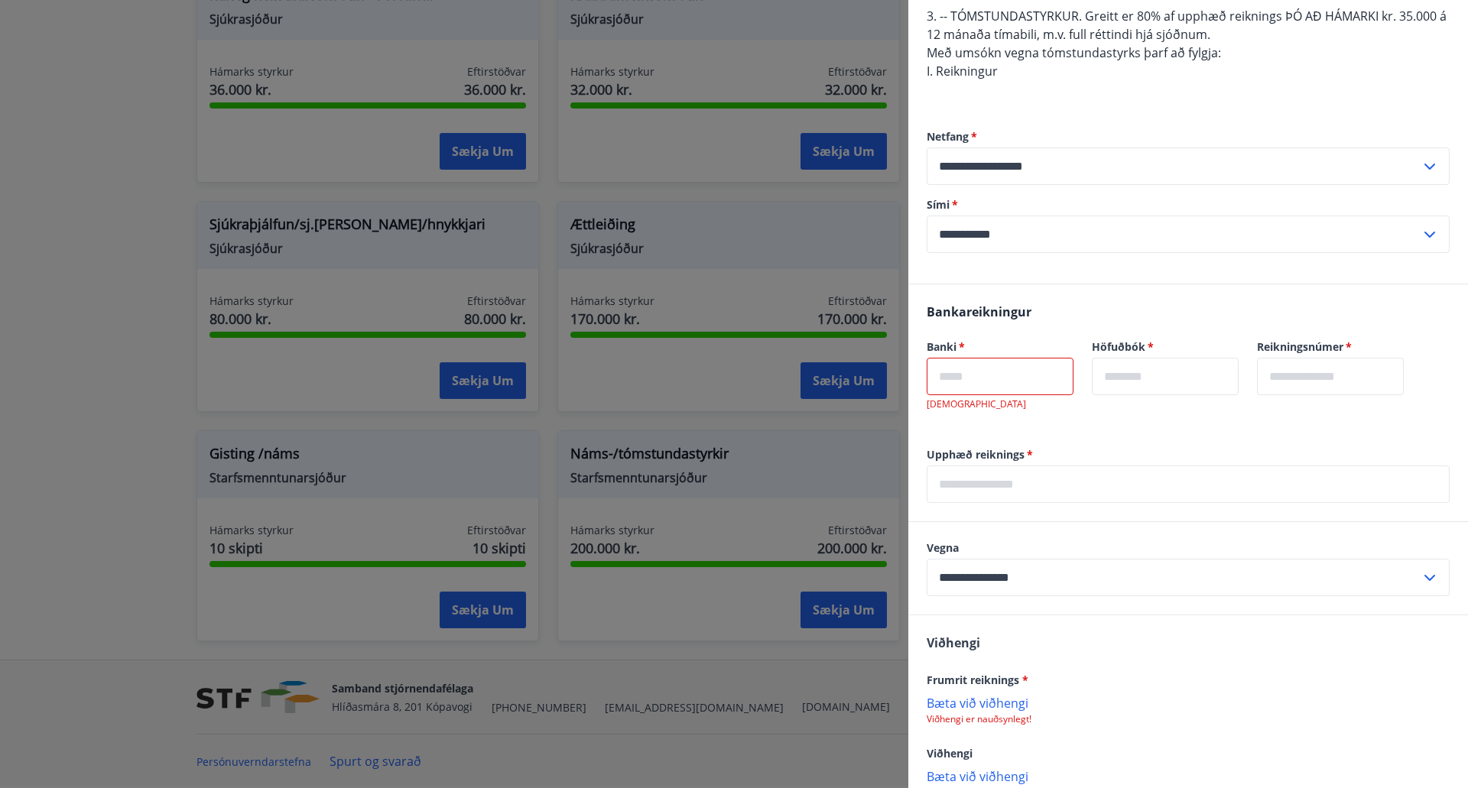
scroll to position [420, 0]
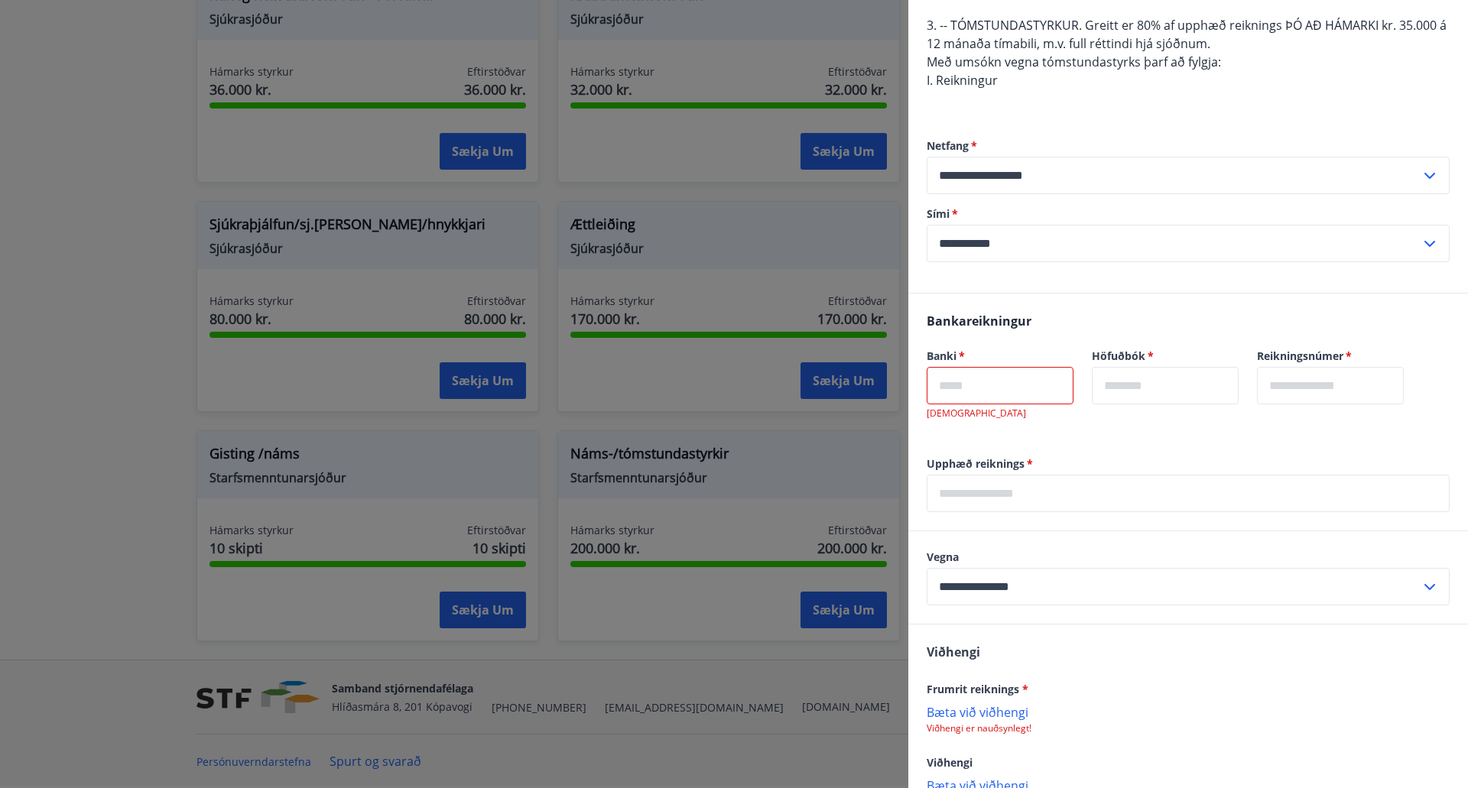
click at [989, 391] on input "text" at bounding box center [1000, 385] width 147 height 37
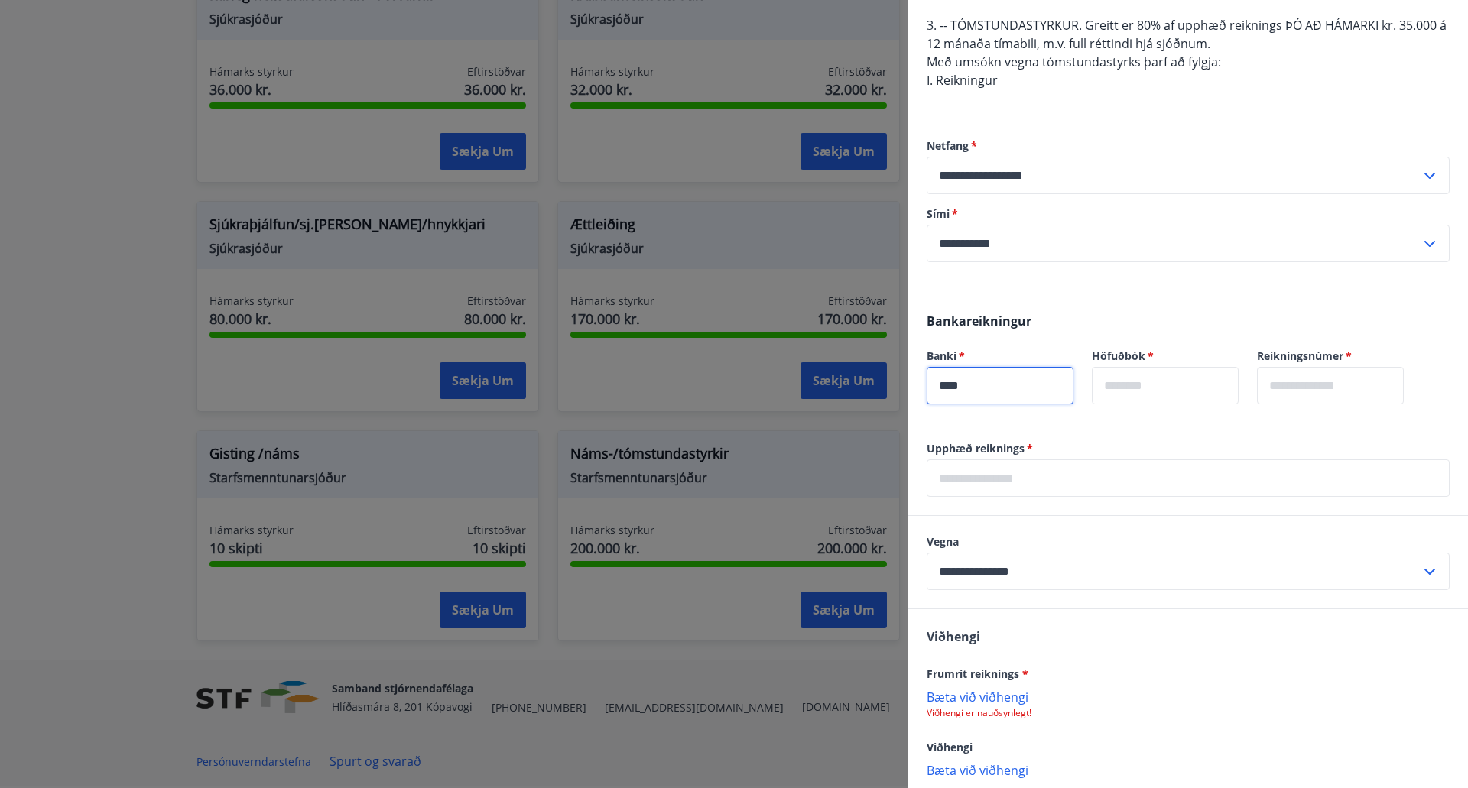
type input "****"
type input "**"
type input "******"
click at [1018, 480] on input "text" at bounding box center [1188, 477] width 523 height 37
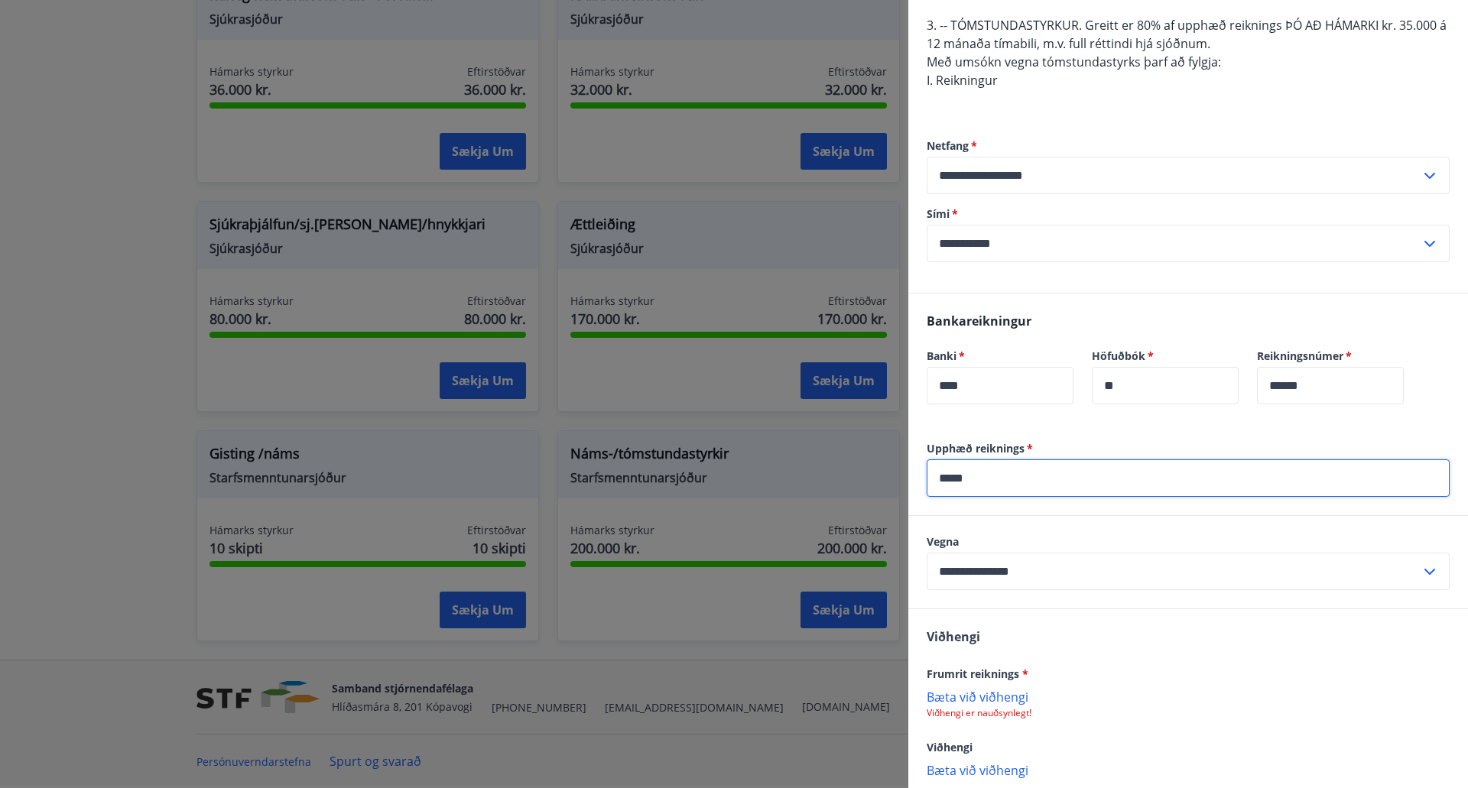
type input "*****"
click at [989, 694] on p "Bæta við viðhengi" at bounding box center [1188, 696] width 523 height 15
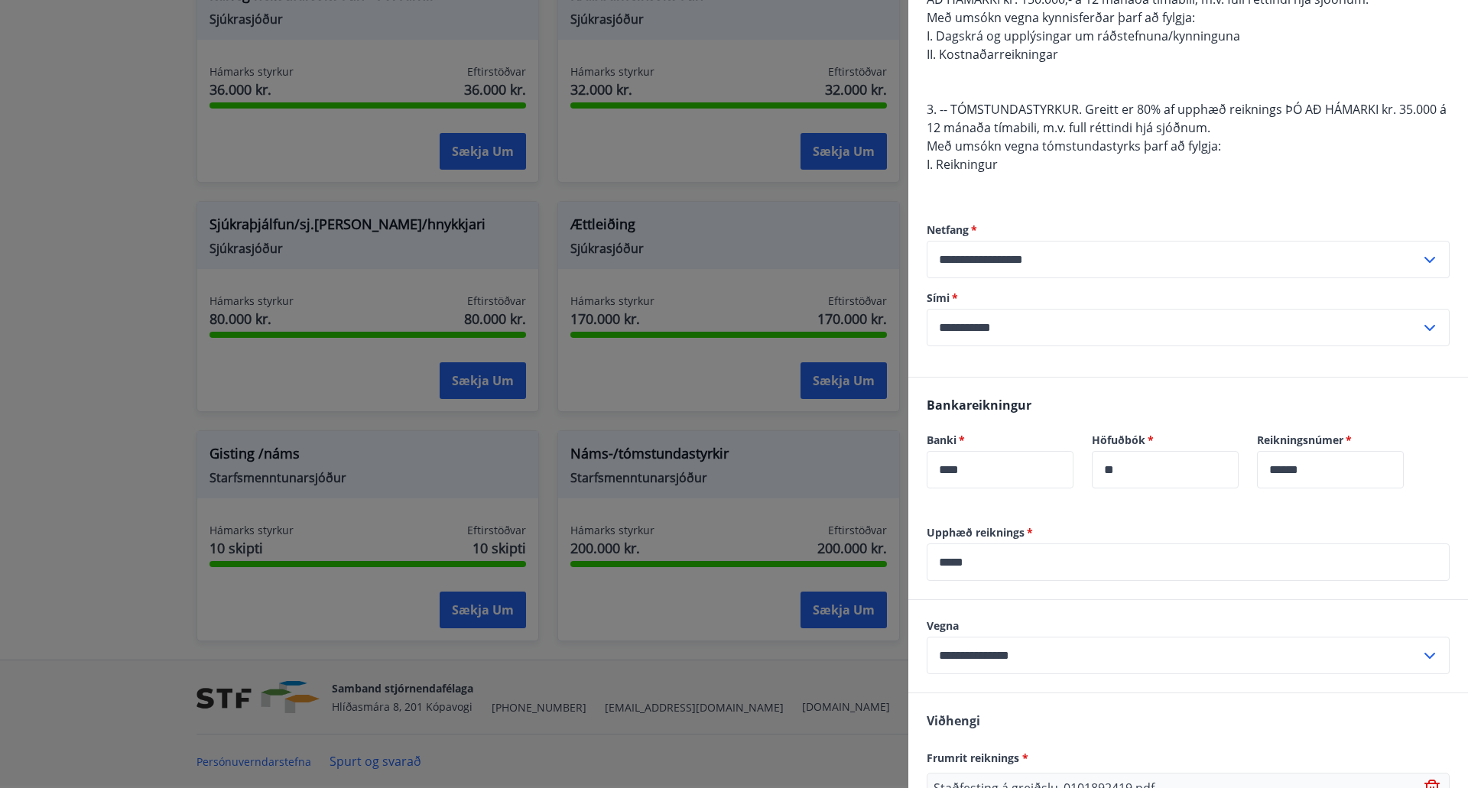
scroll to position [506, 0]
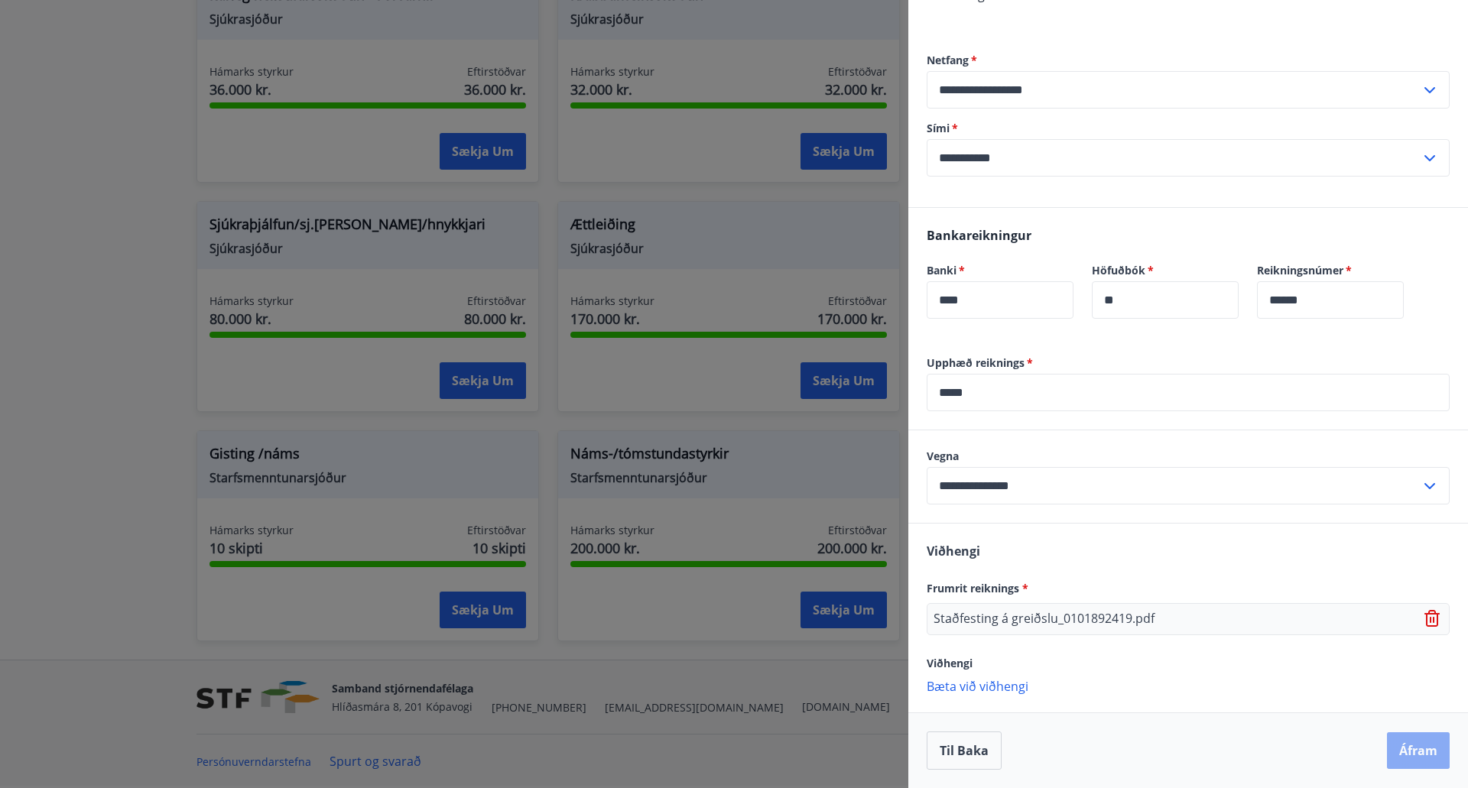
click at [1399, 751] on button "Áfram" at bounding box center [1418, 750] width 63 height 37
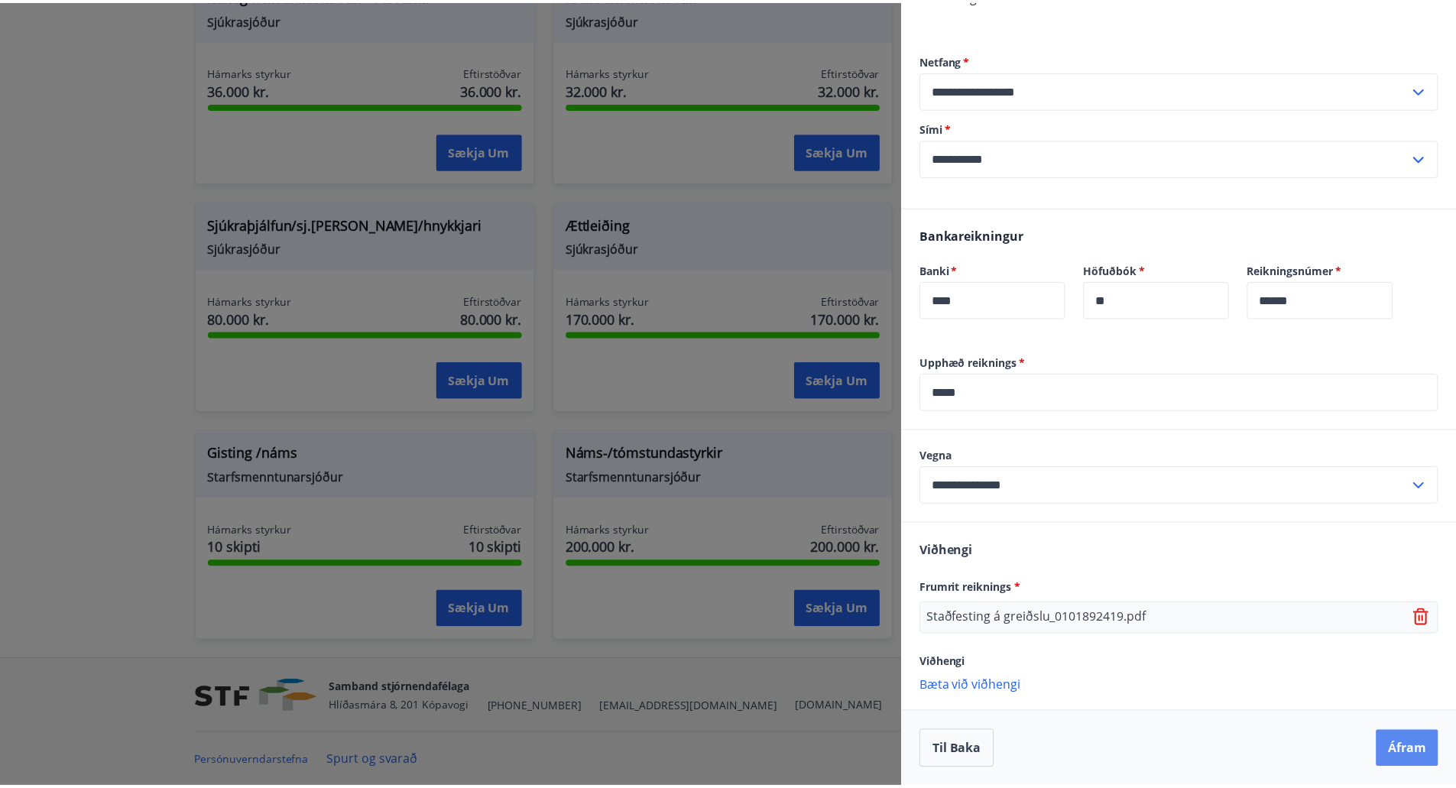
scroll to position [0, 0]
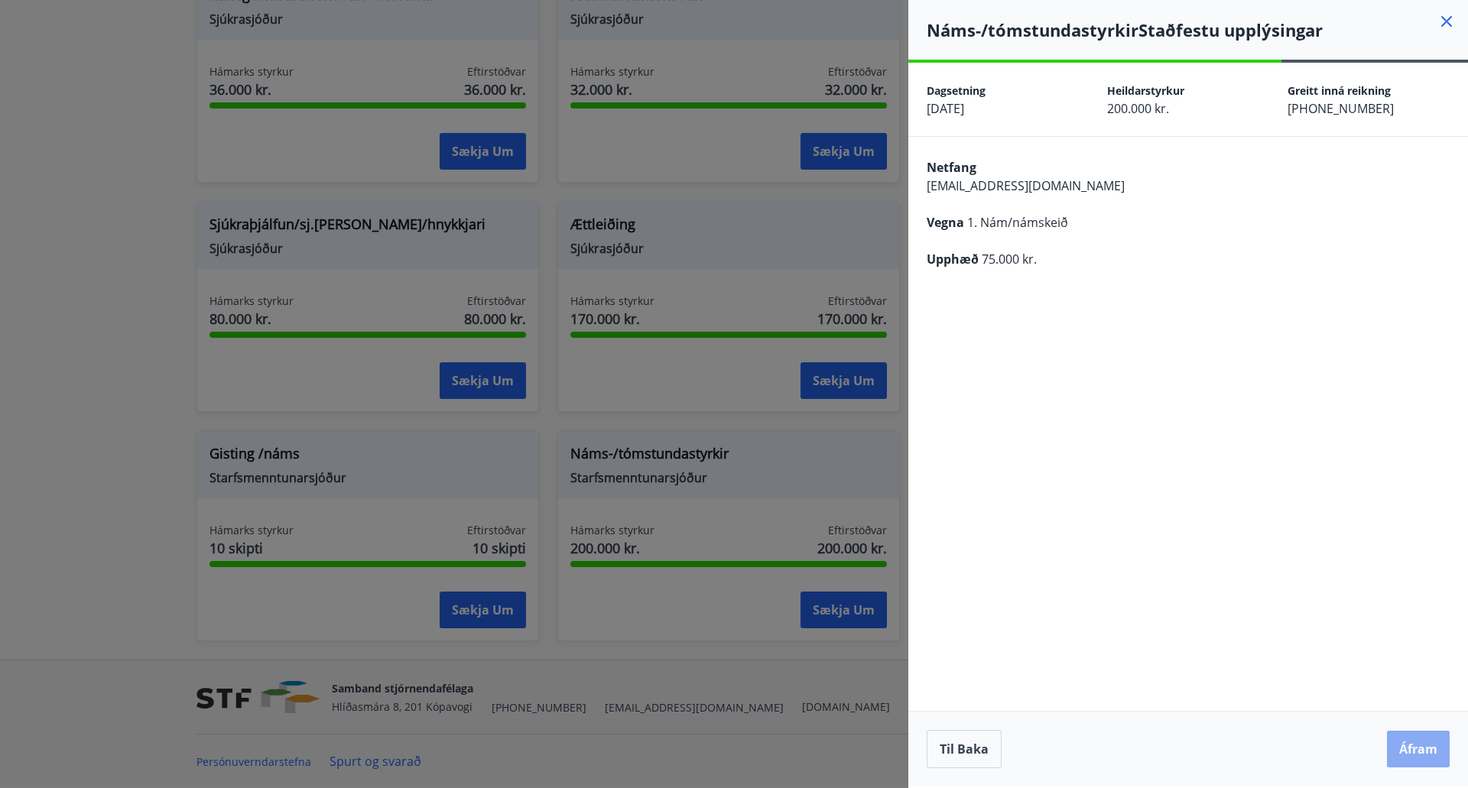
click at [1421, 743] on button "Áfram" at bounding box center [1418, 749] width 63 height 37
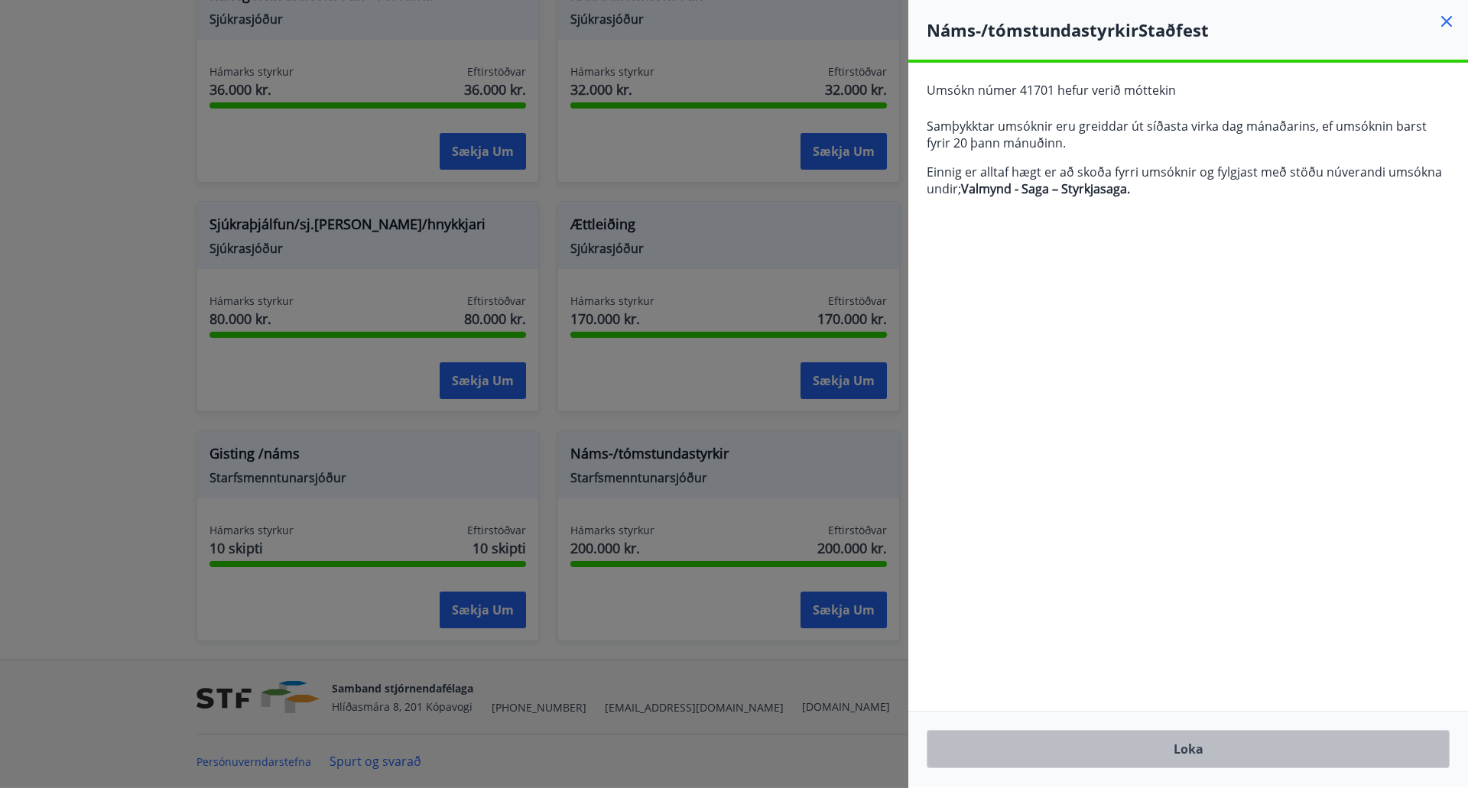
click at [1192, 752] on button "Loka" at bounding box center [1188, 749] width 523 height 38
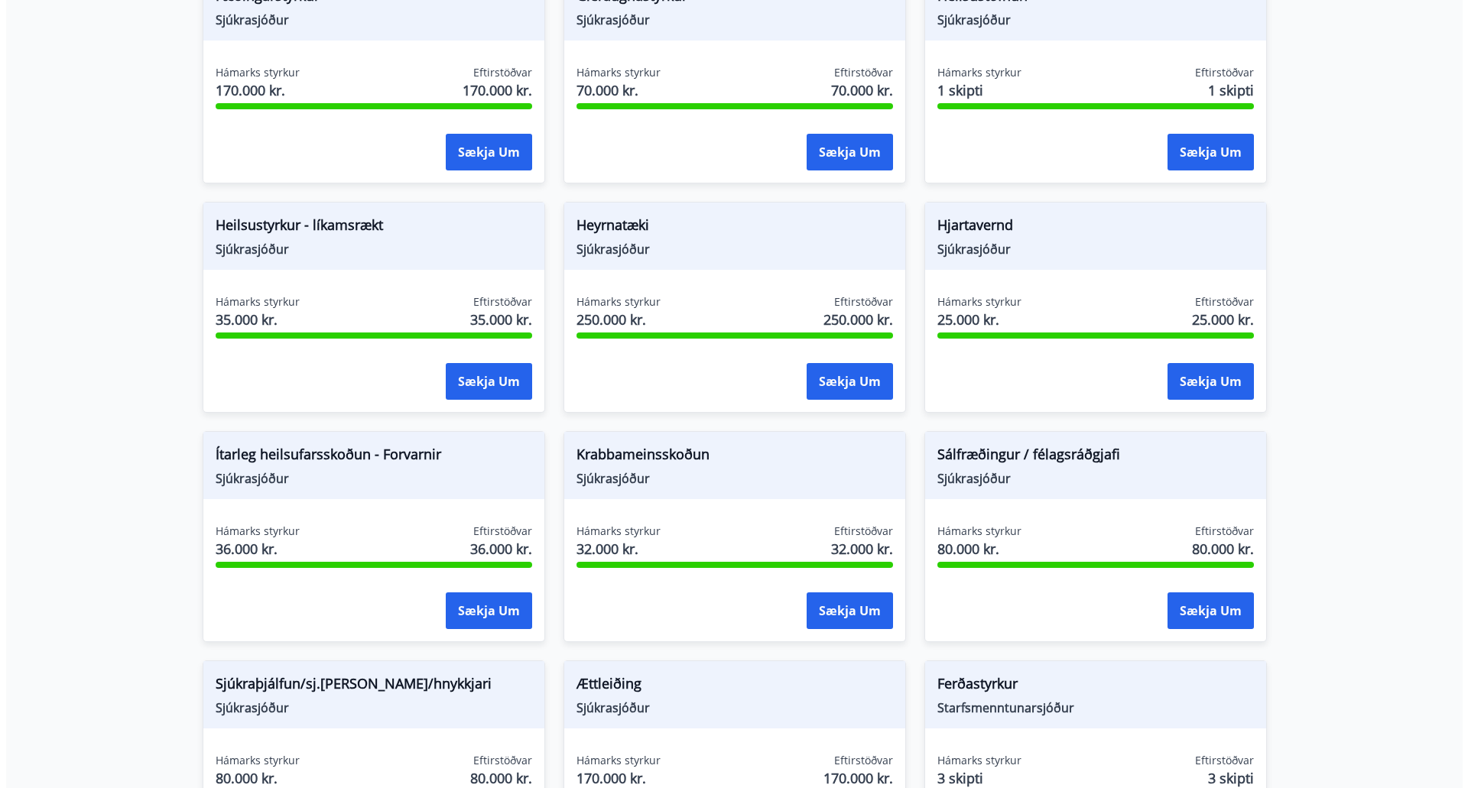
scroll to position [660, 0]
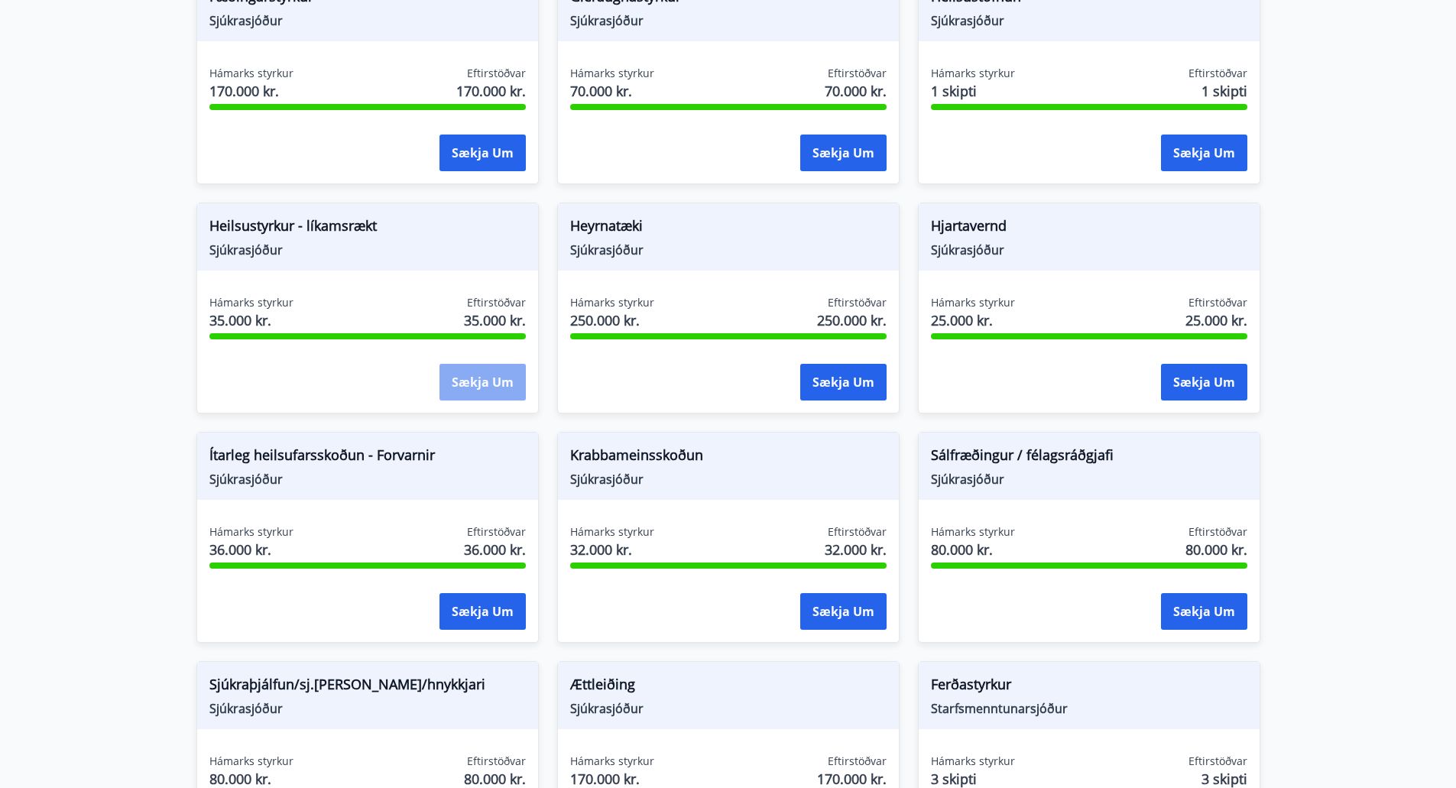
click at [457, 385] on button "Sækja um" at bounding box center [483, 382] width 86 height 37
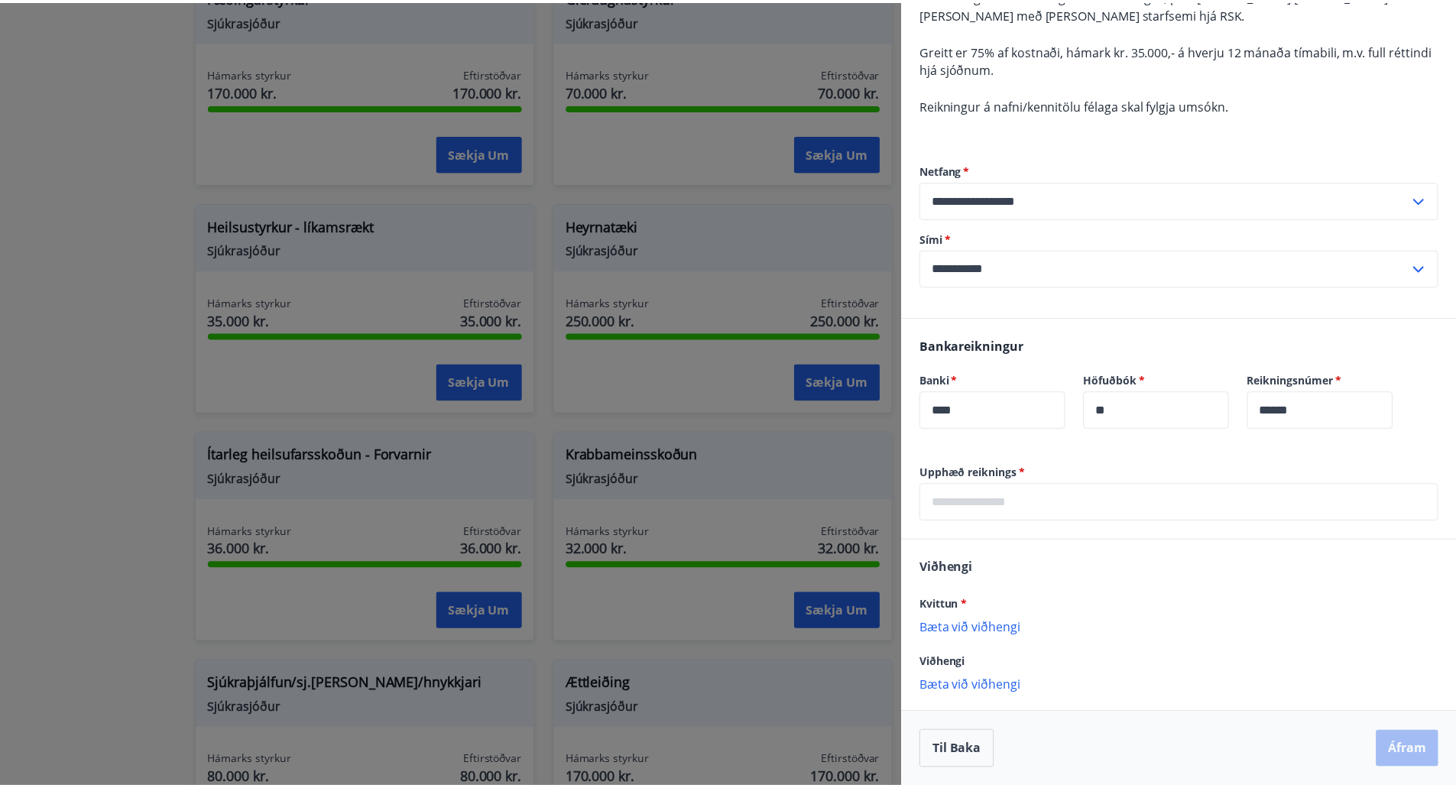
scroll to position [0, 0]
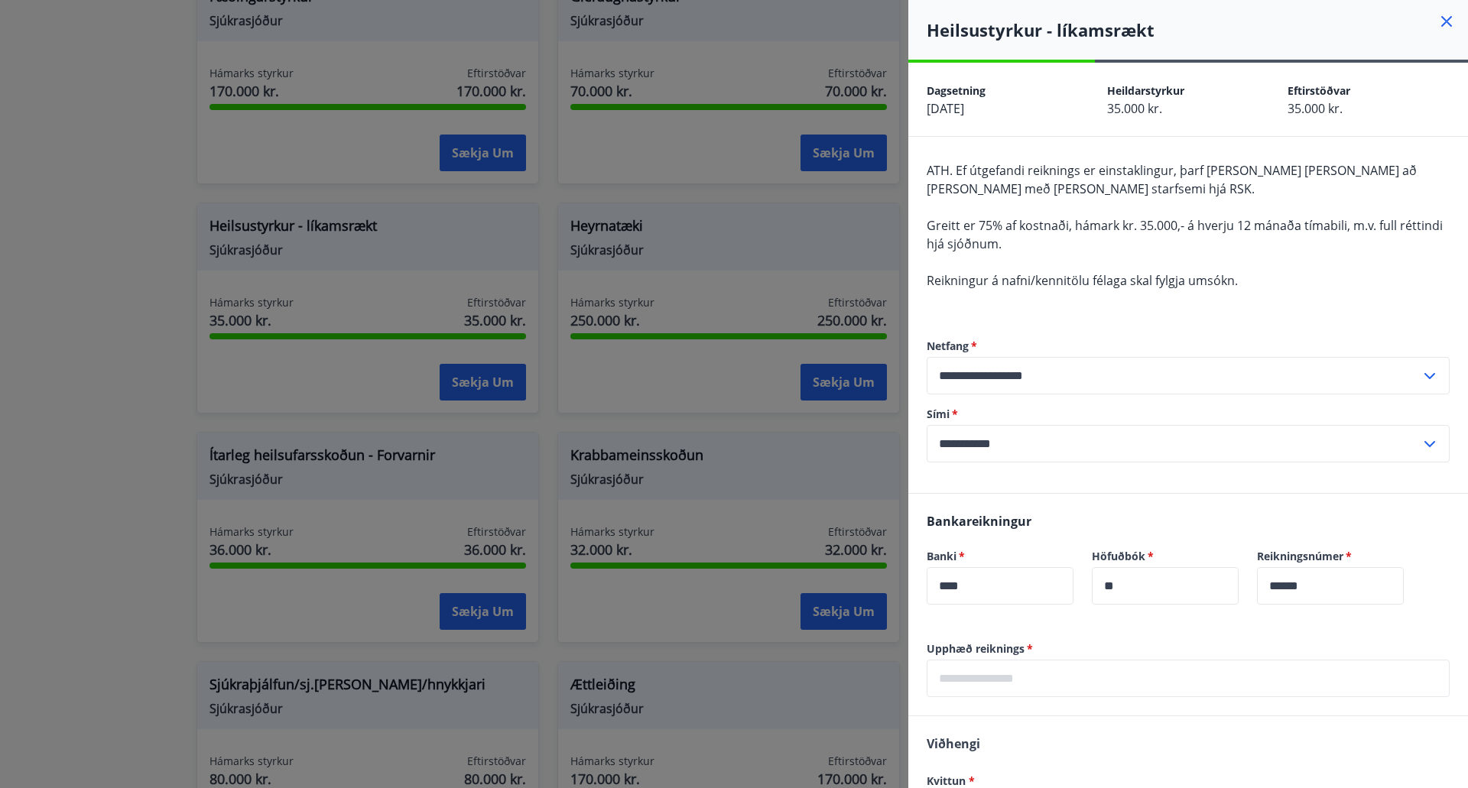
click at [138, 419] on div at bounding box center [734, 394] width 1468 height 788
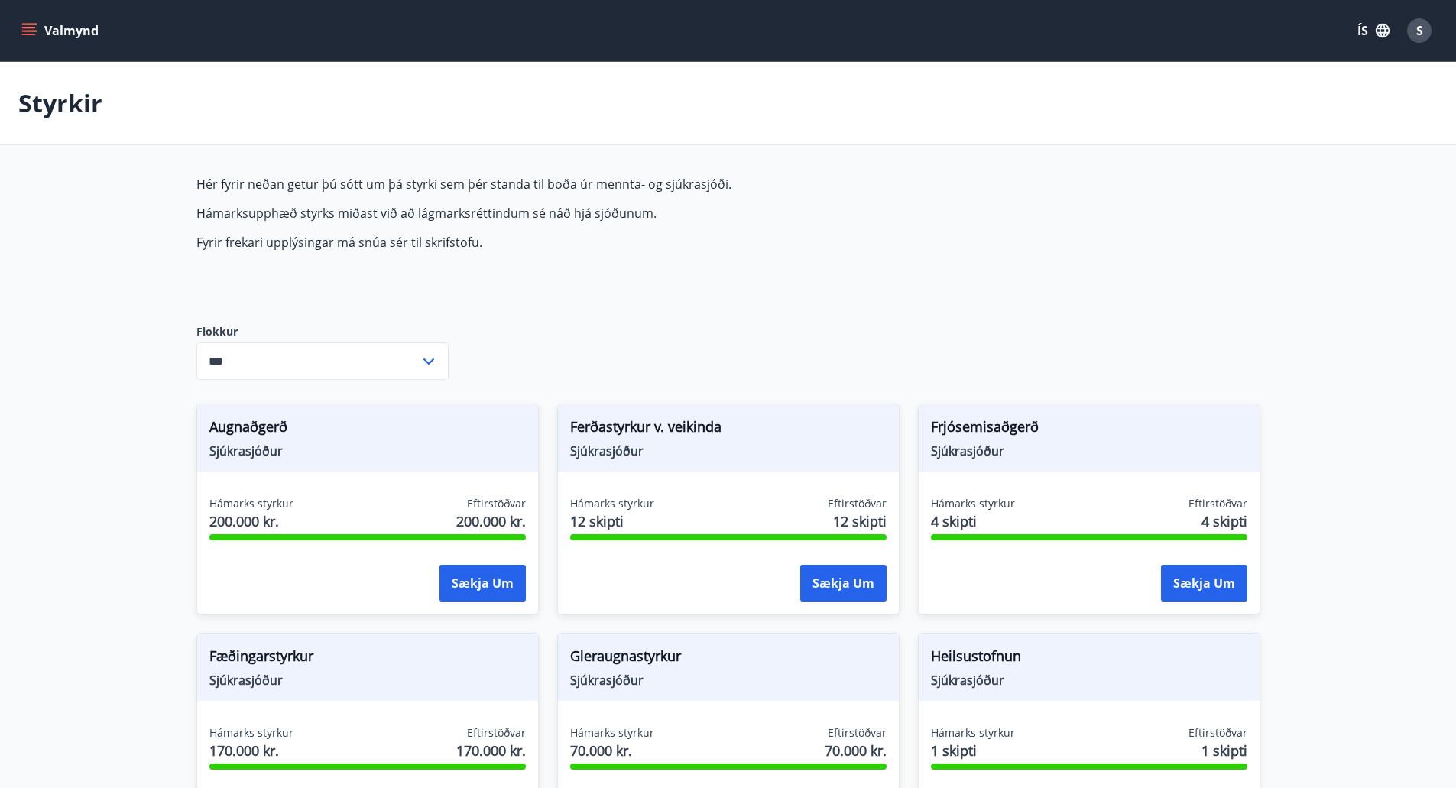
click at [66, 24] on button "Valmynd" at bounding box center [61, 31] width 86 height 28
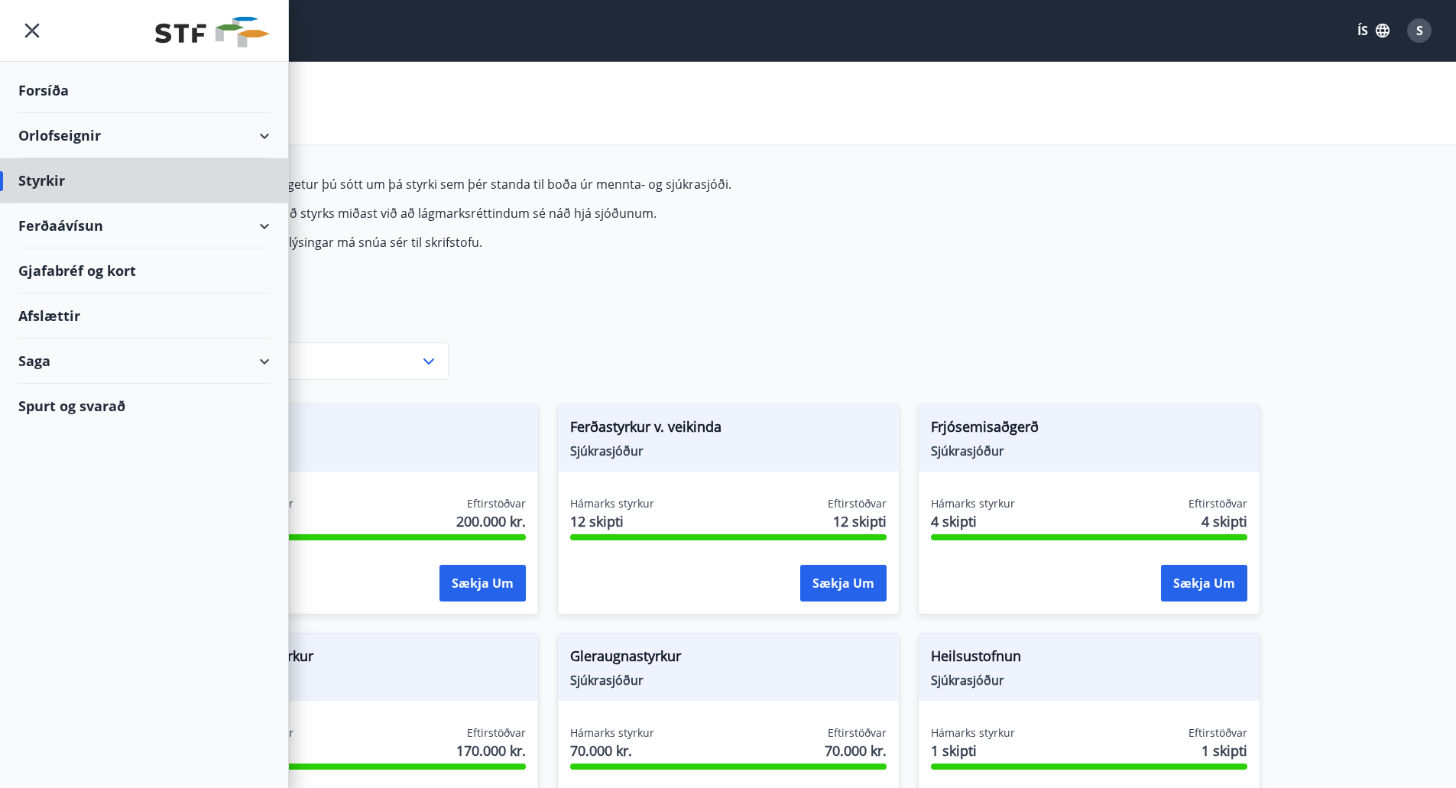
click at [61, 88] on div "Forsíða" at bounding box center [144, 90] width 252 height 45
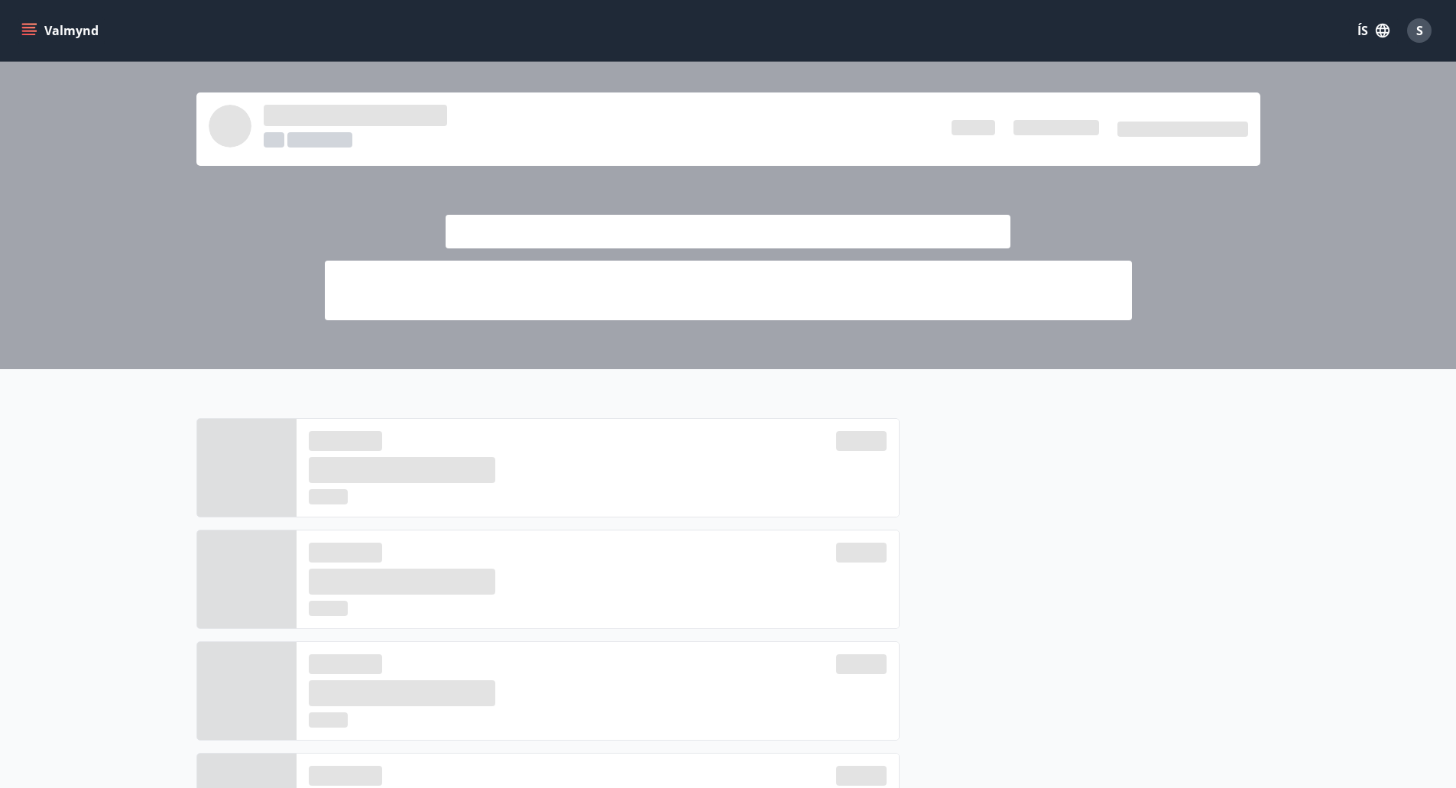
click at [47, 28] on button "Valmynd" at bounding box center [61, 31] width 86 height 28
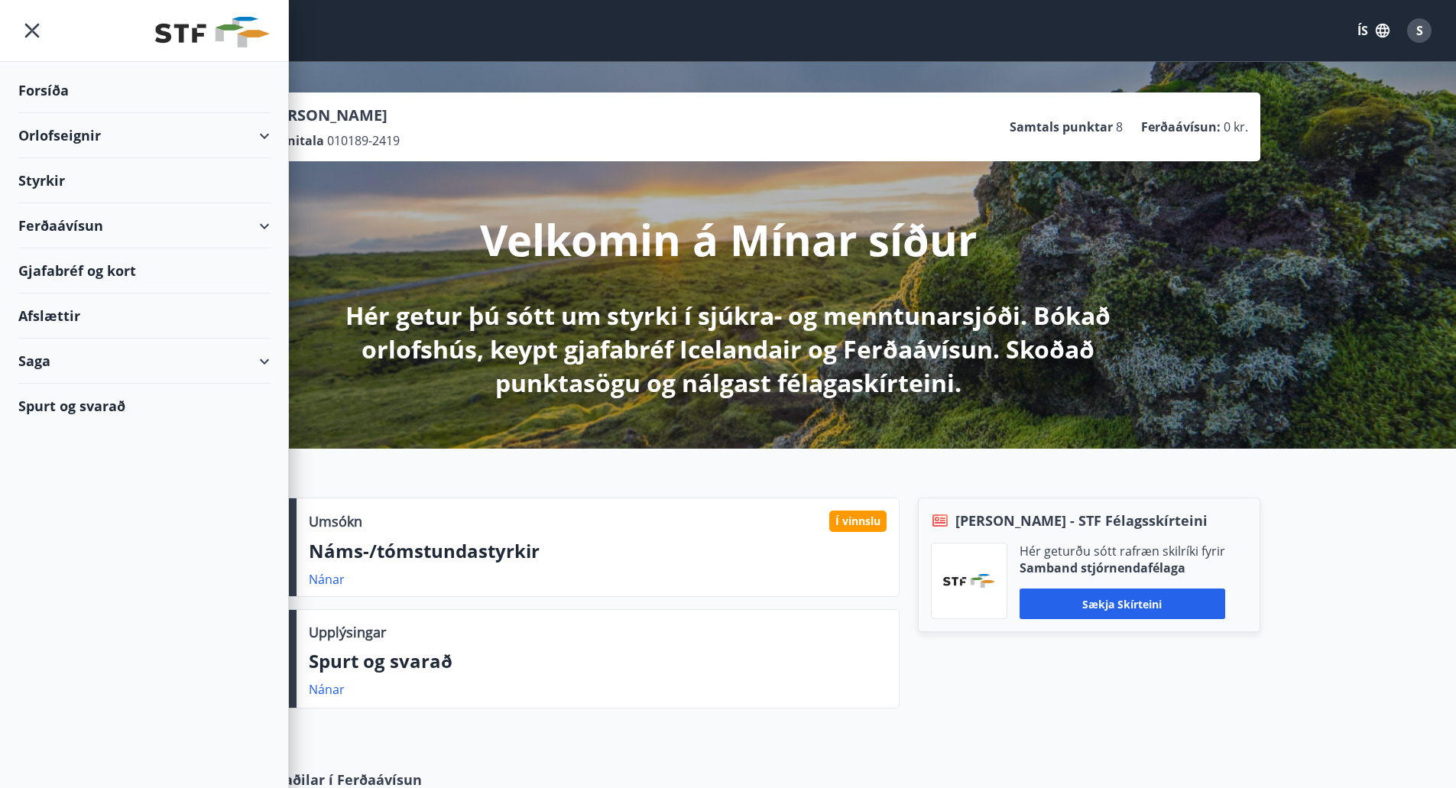
click at [255, 129] on div "Orlofseignir" at bounding box center [144, 135] width 252 height 45
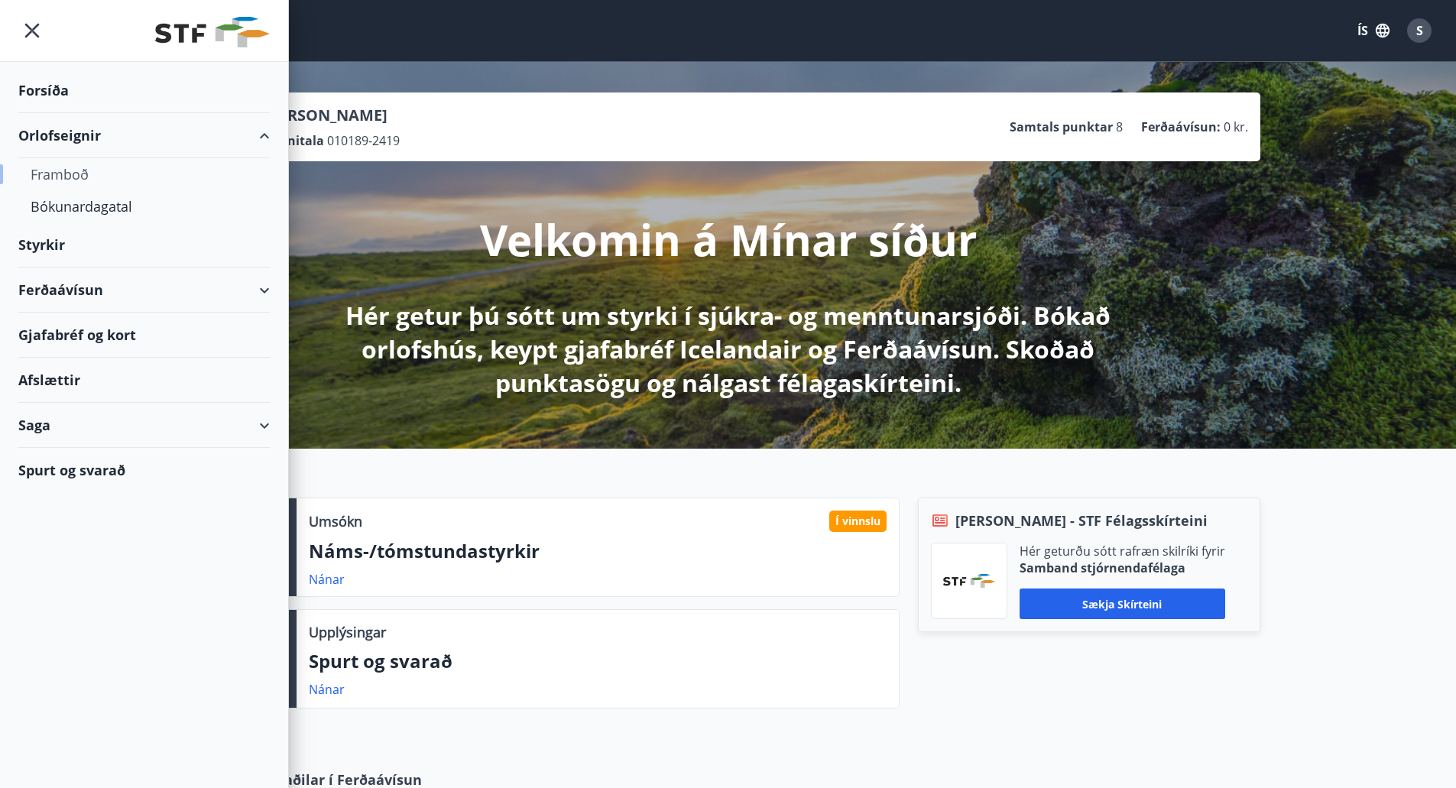
click at [82, 175] on div "Framboð" at bounding box center [144, 174] width 227 height 32
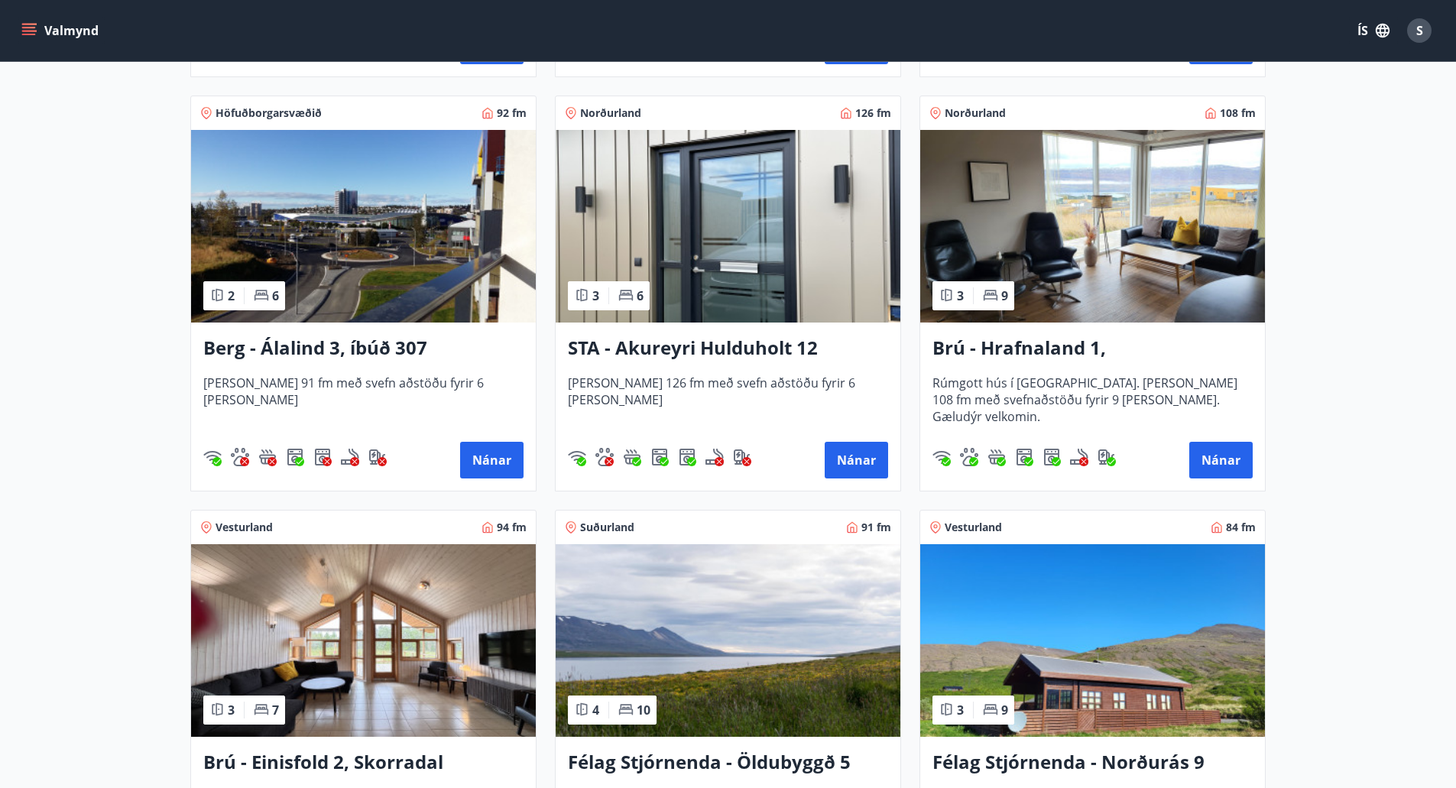
scroll to position [669, 0]
click at [488, 458] on button "Nánar" at bounding box center [491, 461] width 63 height 37
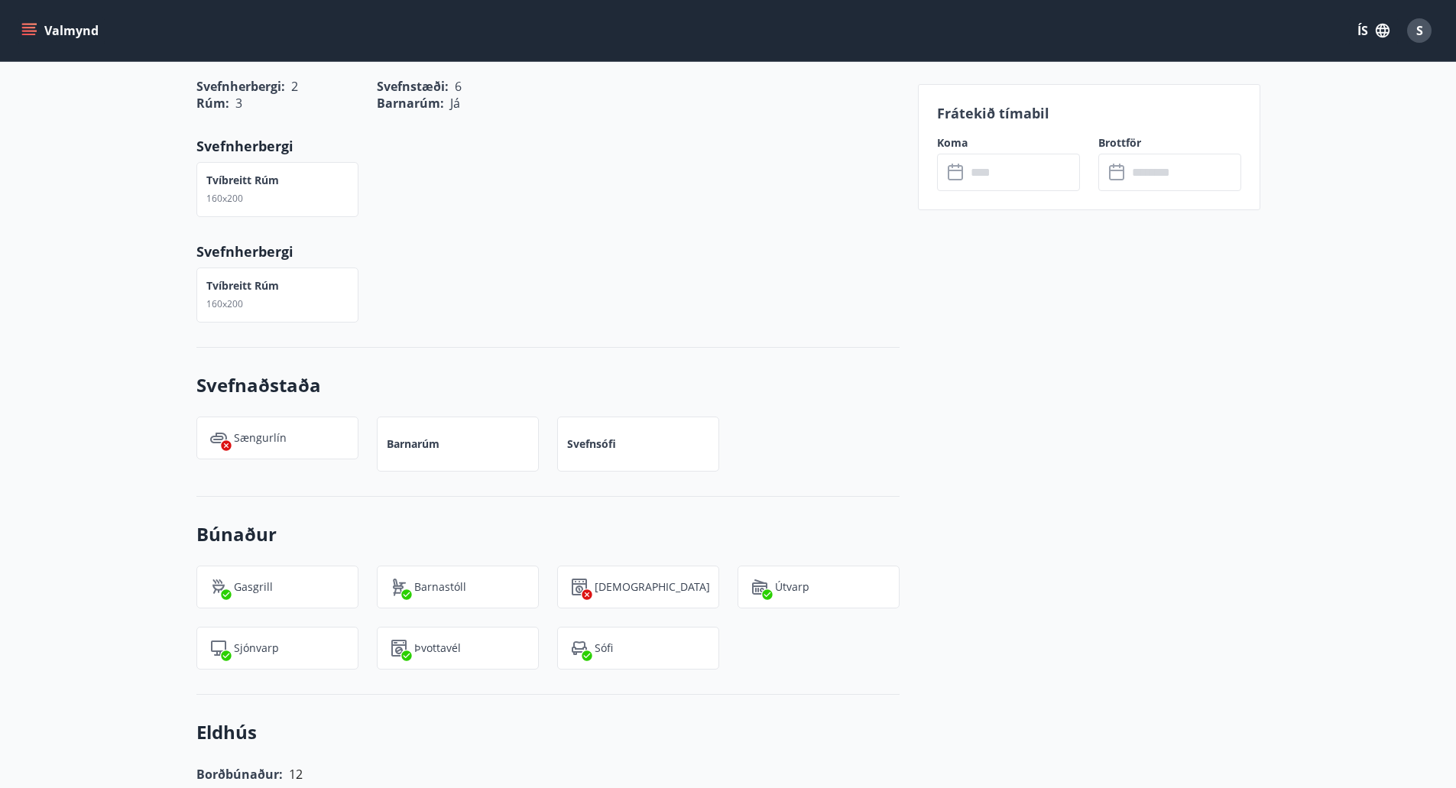
scroll to position [748, 0]
click at [432, 441] on p "Barnarúm" at bounding box center [413, 443] width 53 height 15
click at [406, 450] on p "Barnarúm" at bounding box center [413, 443] width 53 height 15
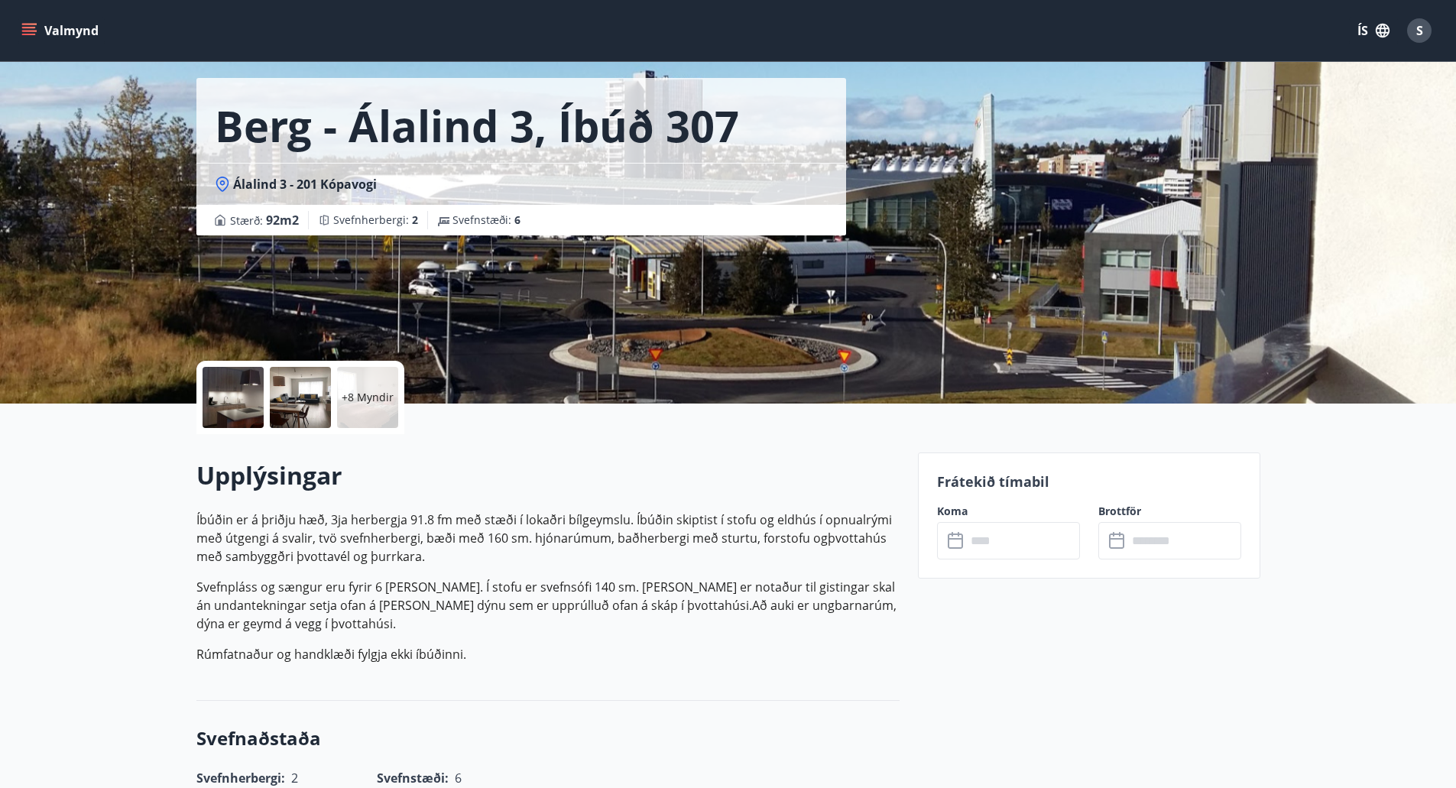
scroll to position [0, 0]
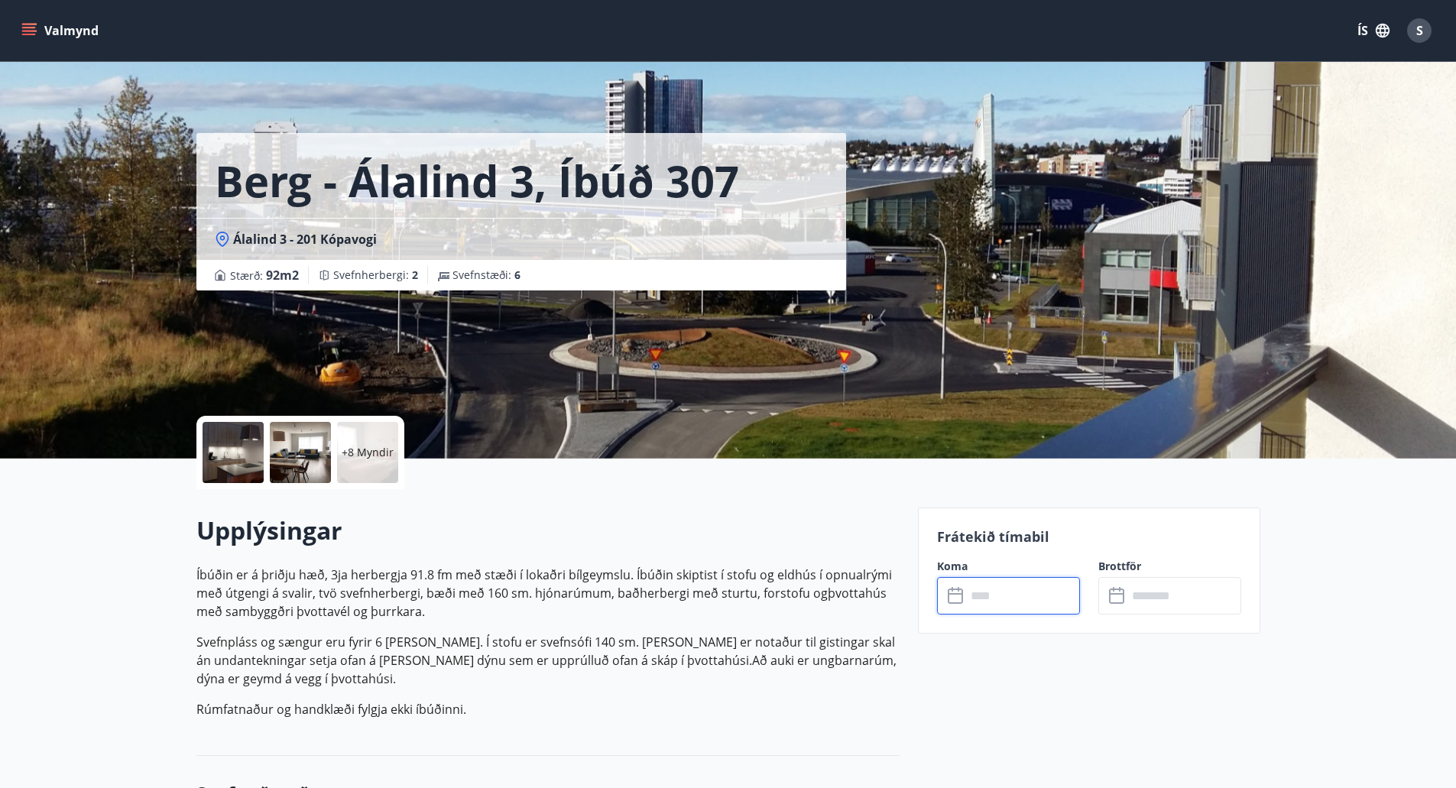
click at [985, 580] on input "text" at bounding box center [1023, 595] width 114 height 37
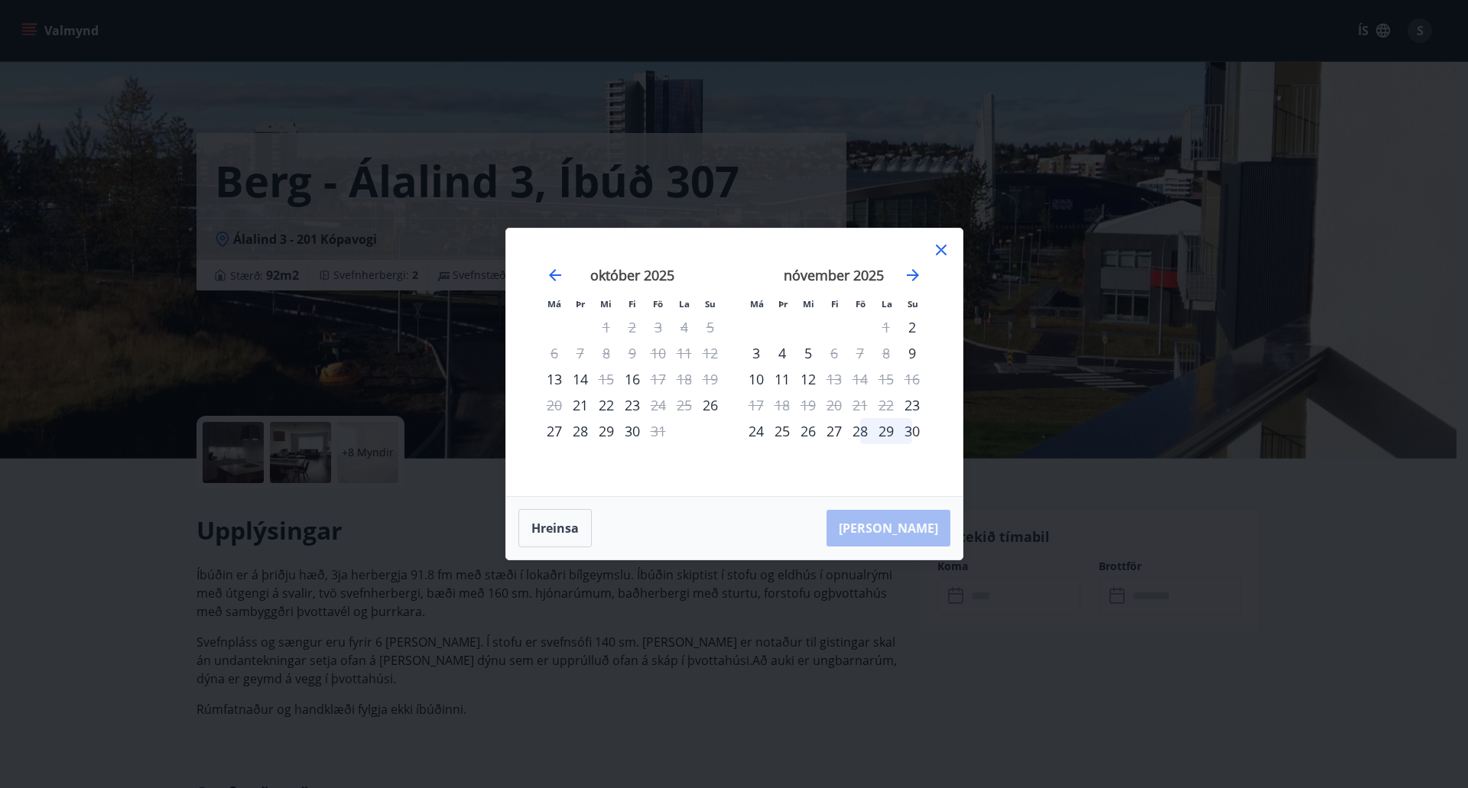
click at [940, 255] on icon at bounding box center [941, 250] width 18 height 18
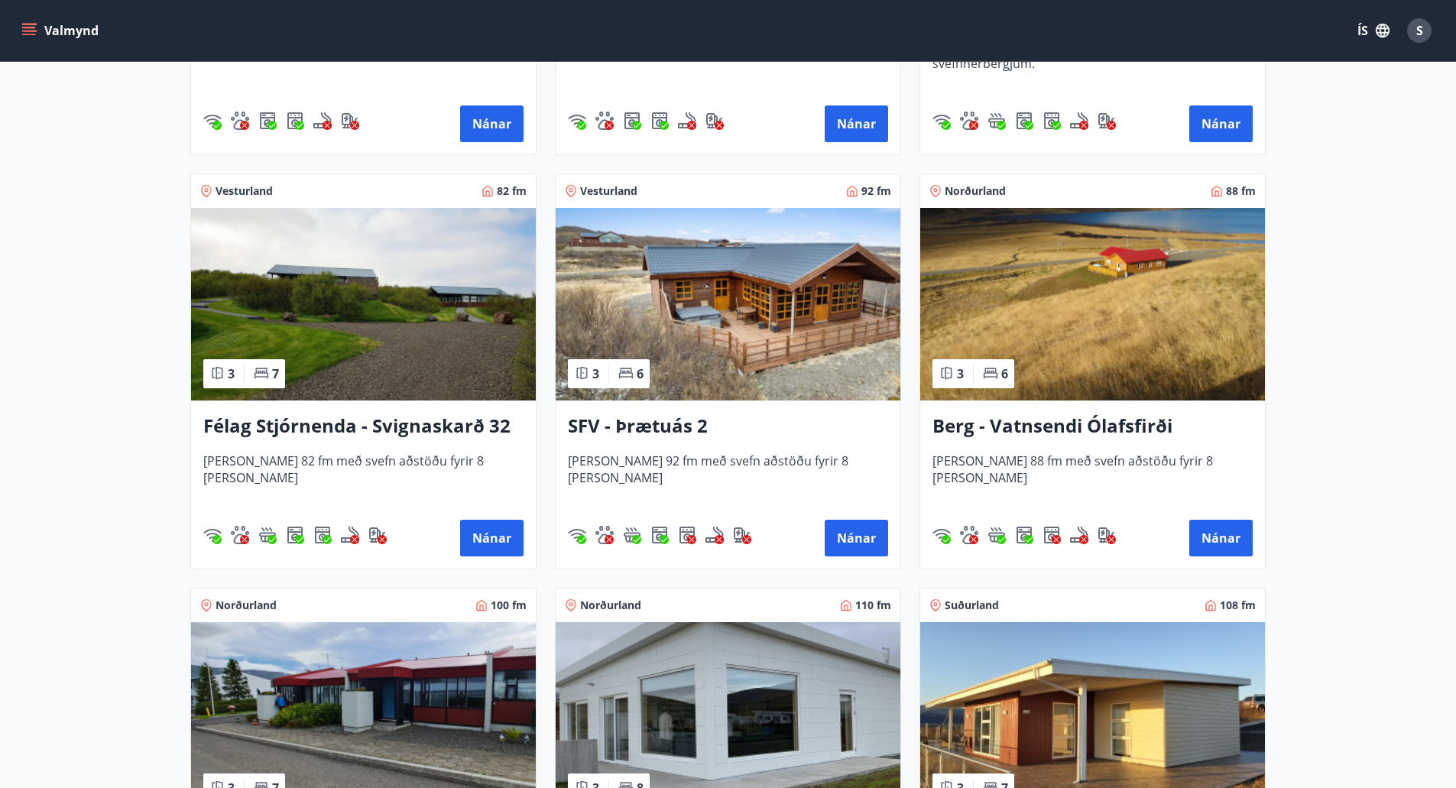
scroll to position [2667, 0]
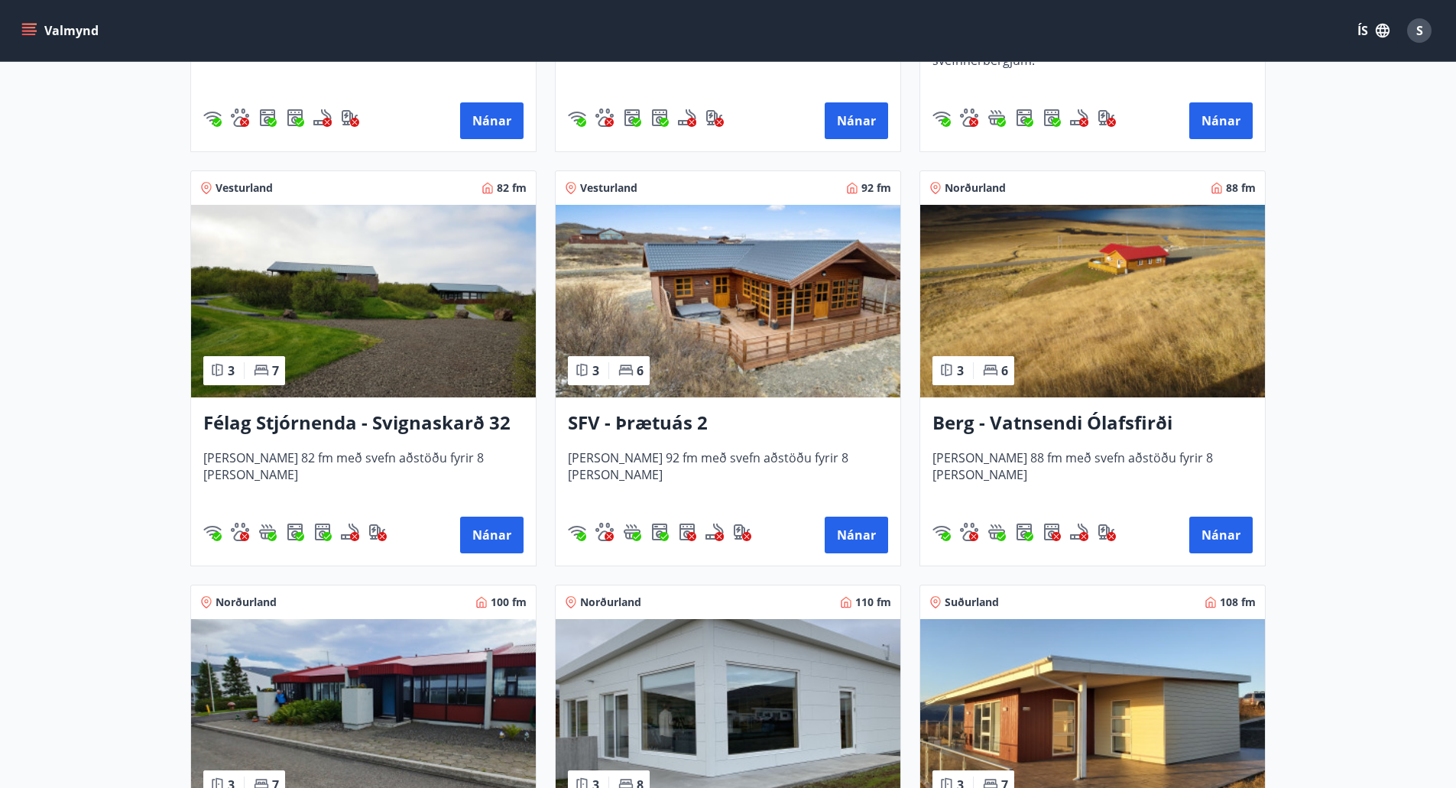
click at [436, 427] on h3 "Félag Stjórnenda - Svignaskarð 32" at bounding box center [363, 424] width 320 height 28
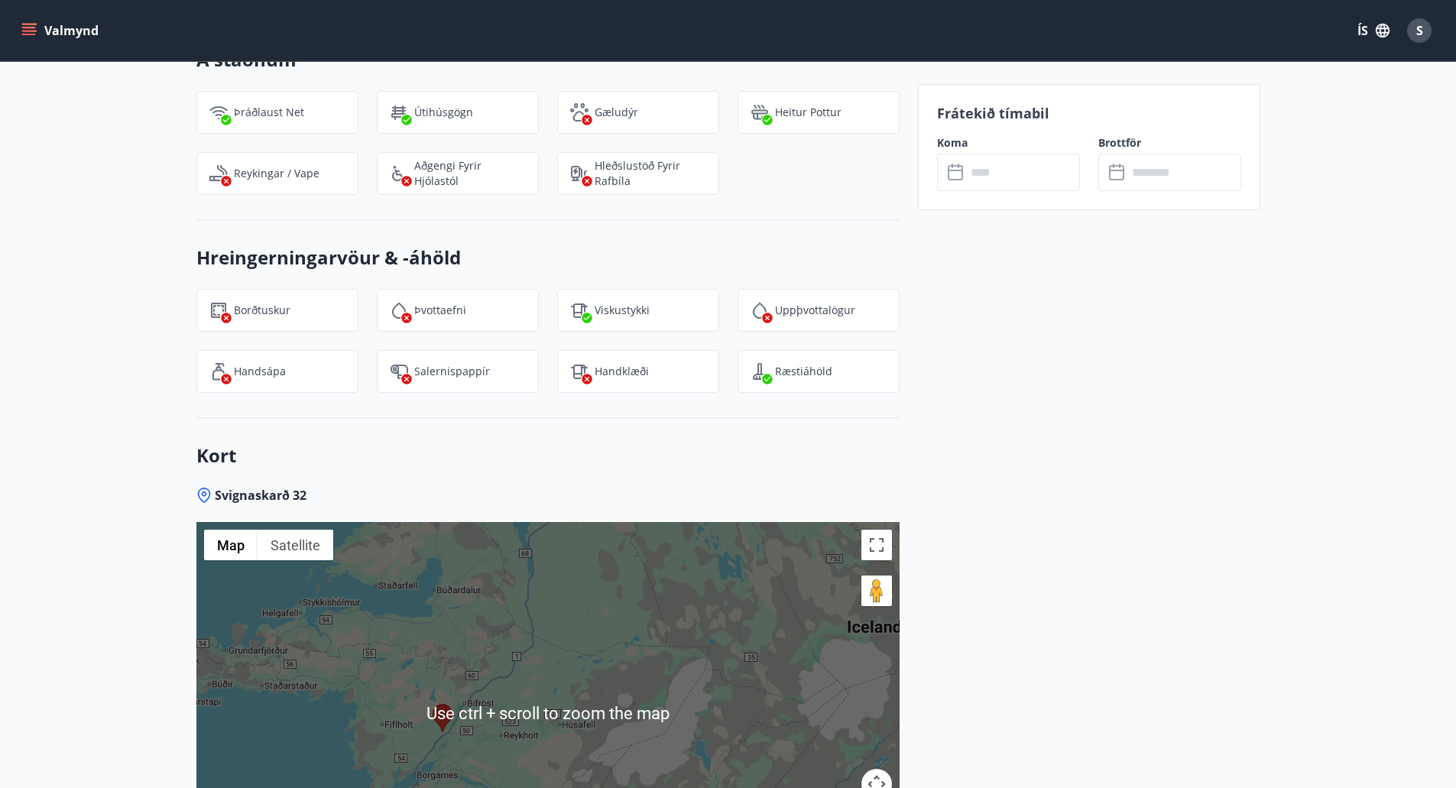
scroll to position [2122, 0]
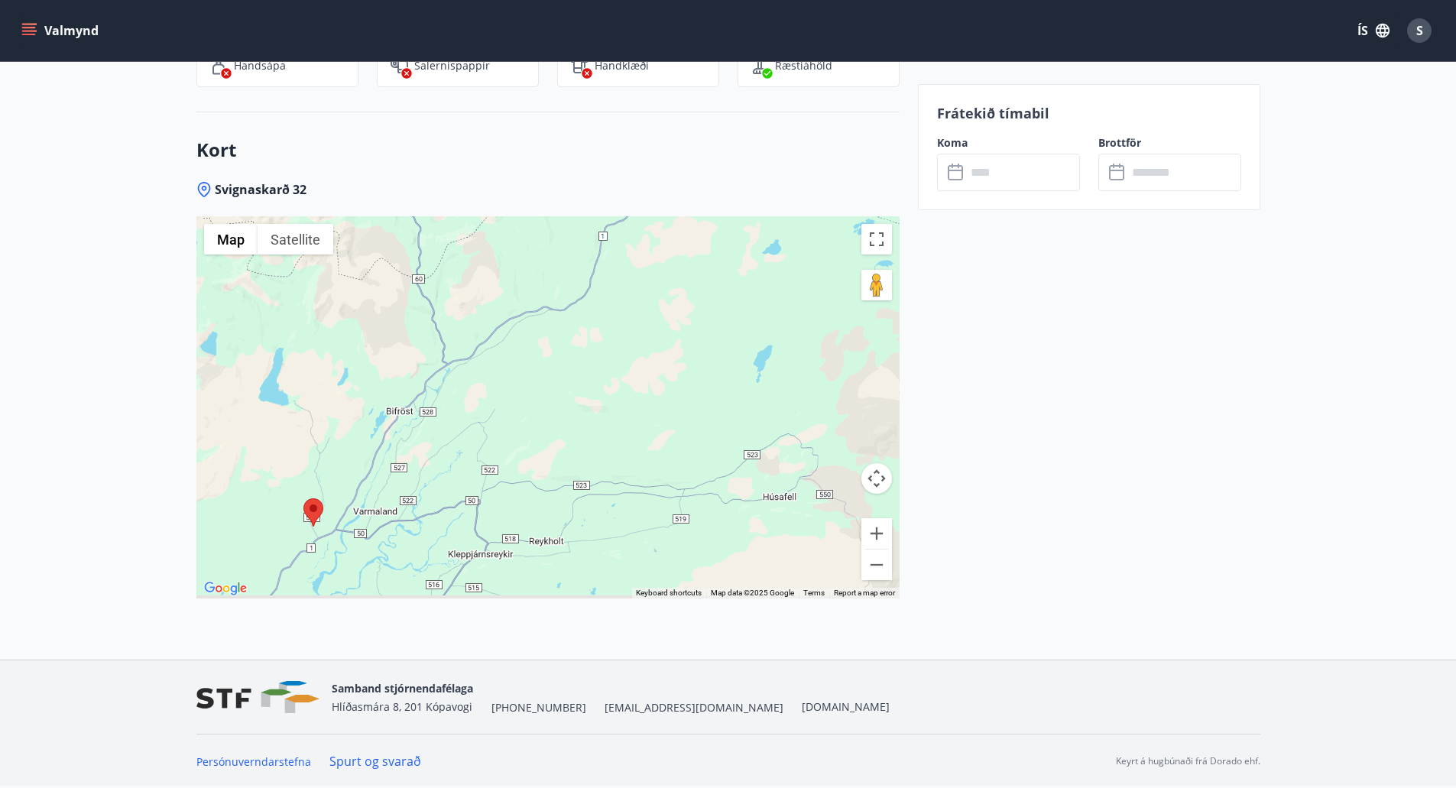
drag, startPoint x: 404, startPoint y: 445, endPoint x: 596, endPoint y: 269, distance: 260.3
click at [596, 269] on div at bounding box center [547, 407] width 703 height 382
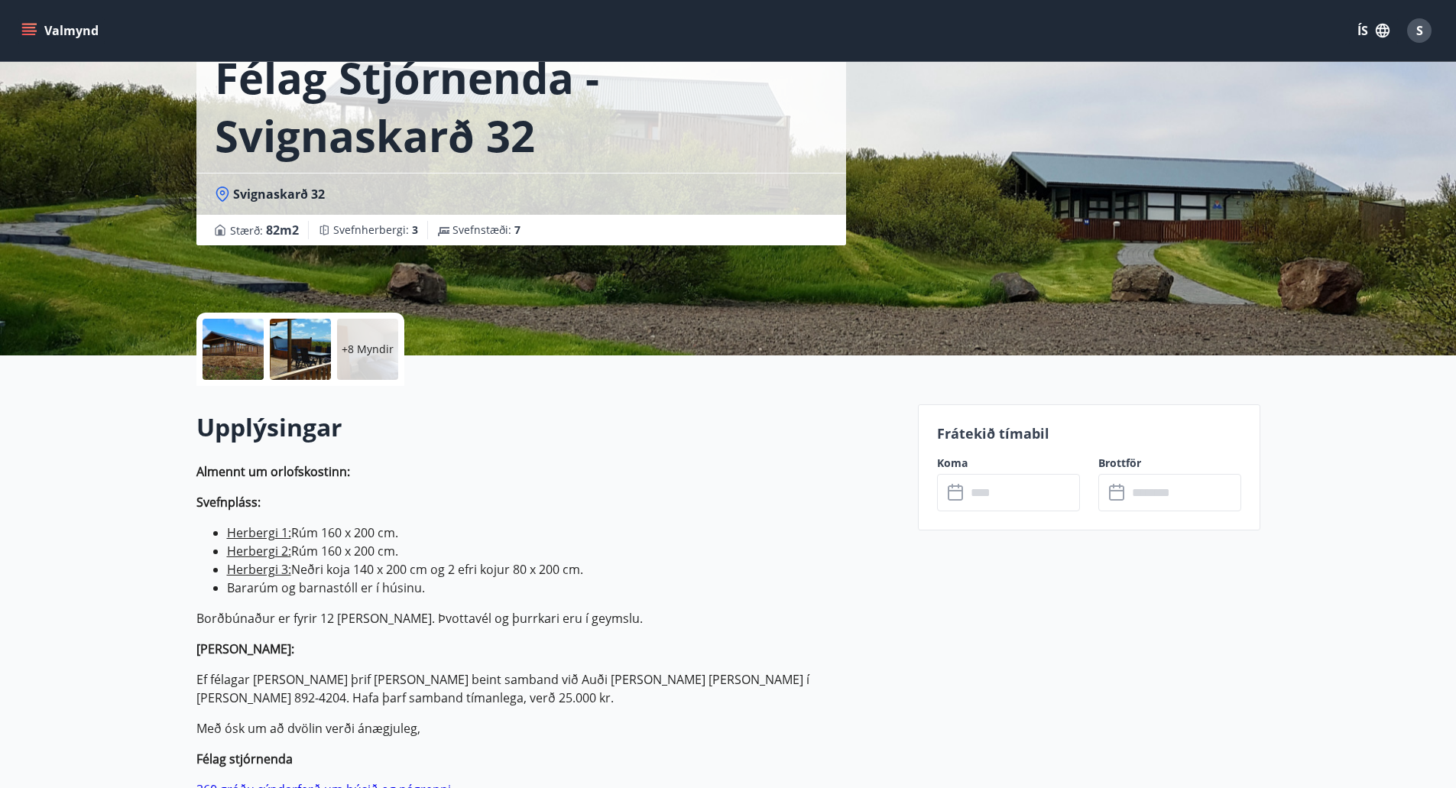
scroll to position [0, 0]
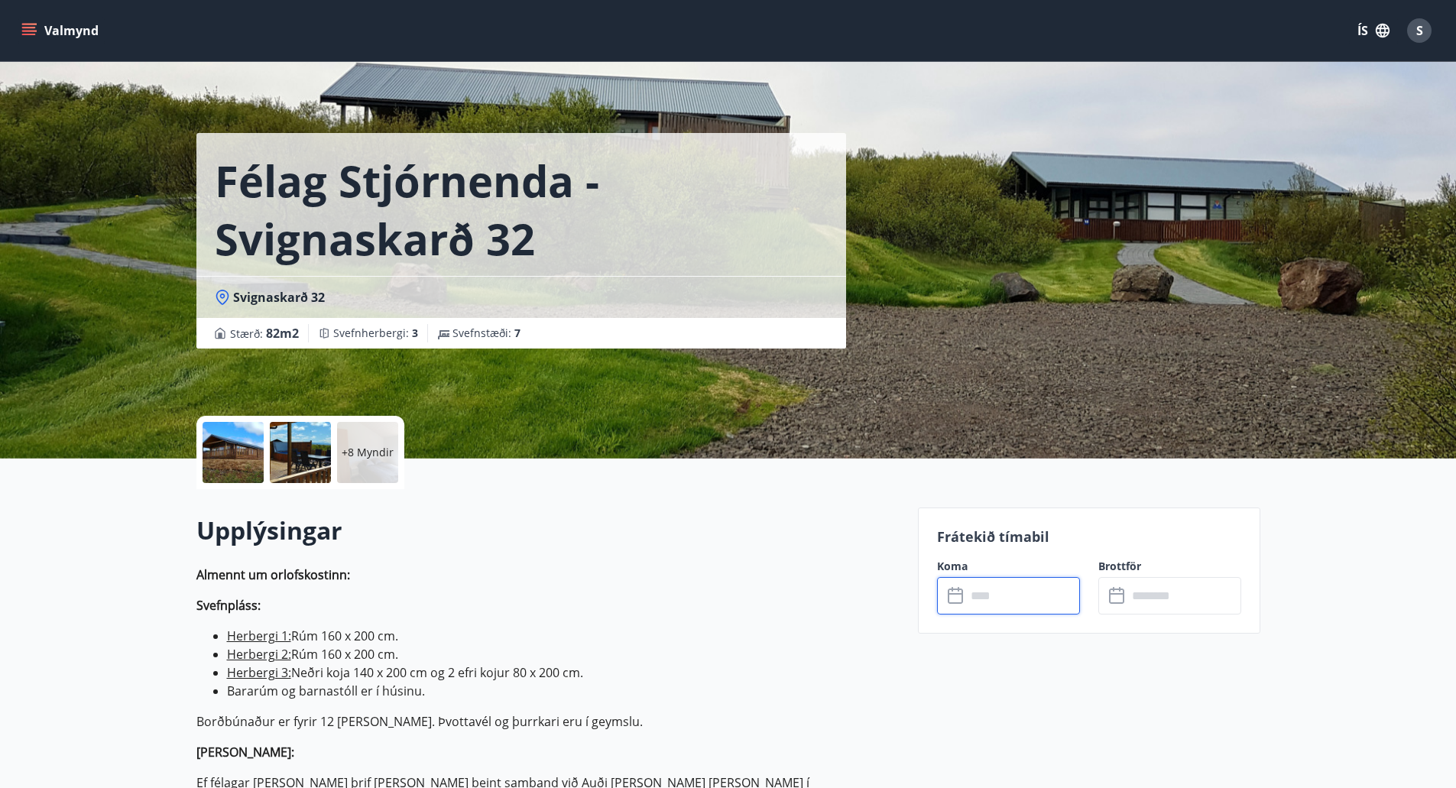
click at [999, 606] on input "text" at bounding box center [1023, 595] width 114 height 37
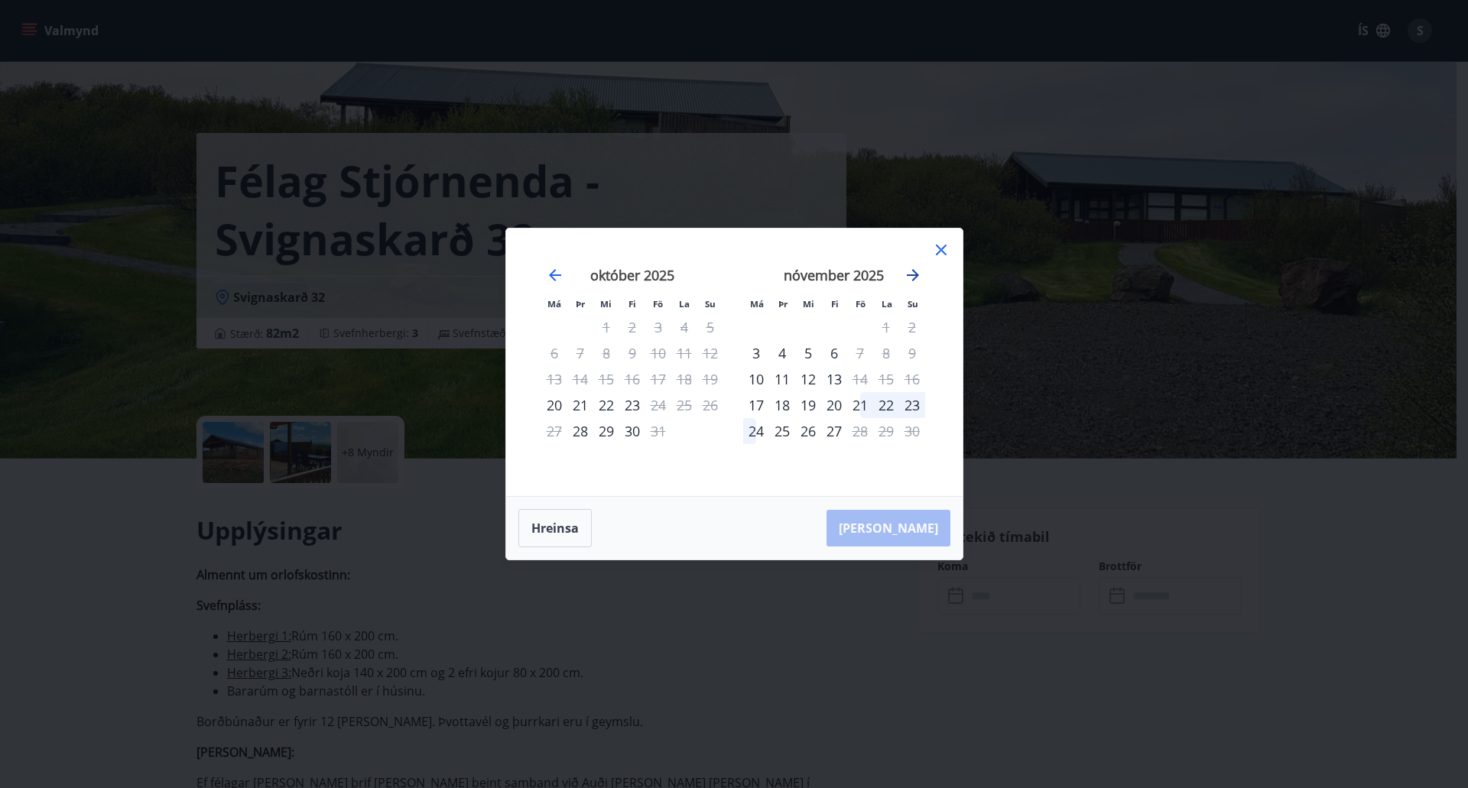
click at [914, 274] on icon "Move forward to switch to the next month." at bounding box center [913, 275] width 12 height 12
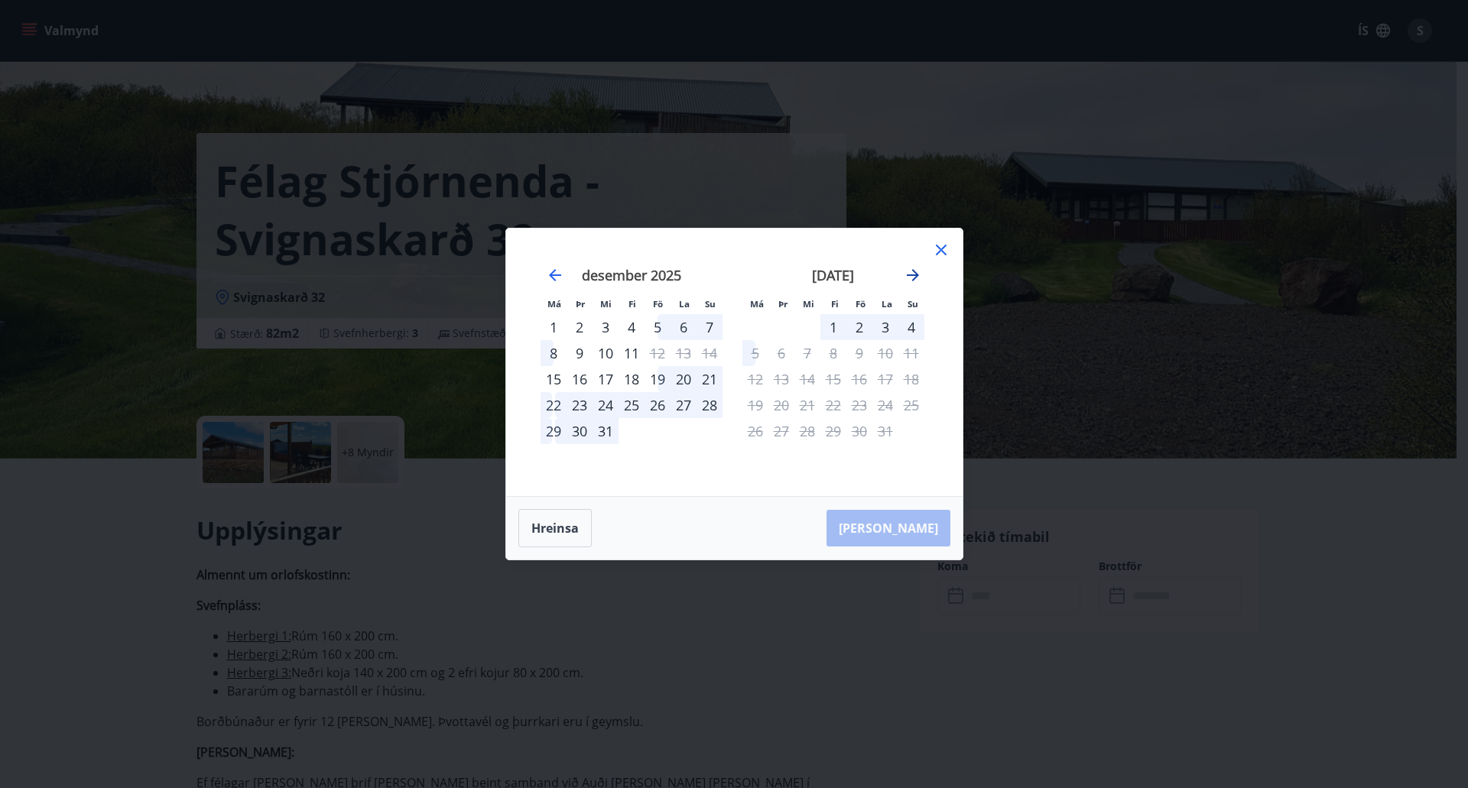
click at [914, 268] on icon "Move forward to switch to the next month." at bounding box center [913, 275] width 18 height 18
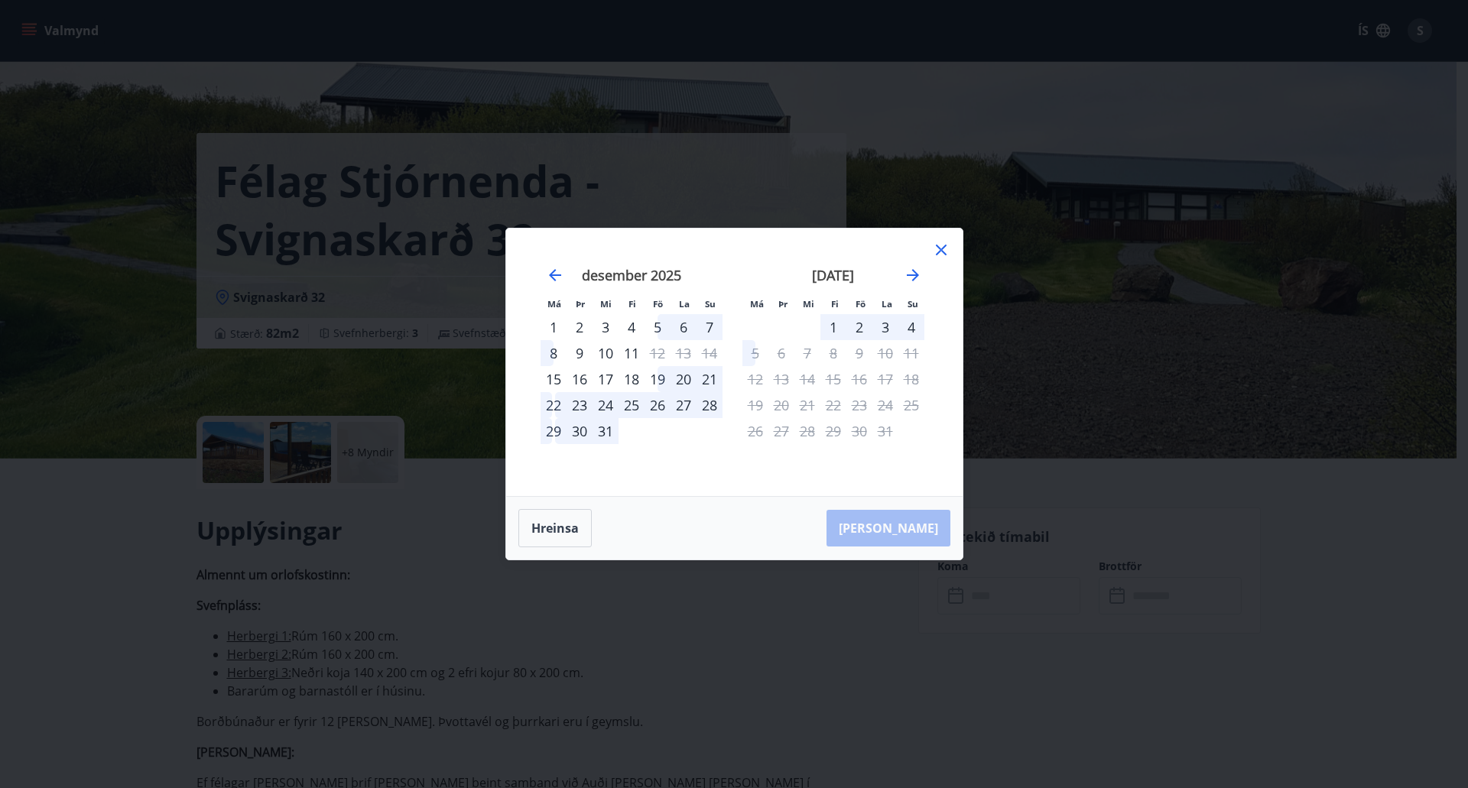
click at [942, 249] on icon at bounding box center [941, 250] width 11 height 11
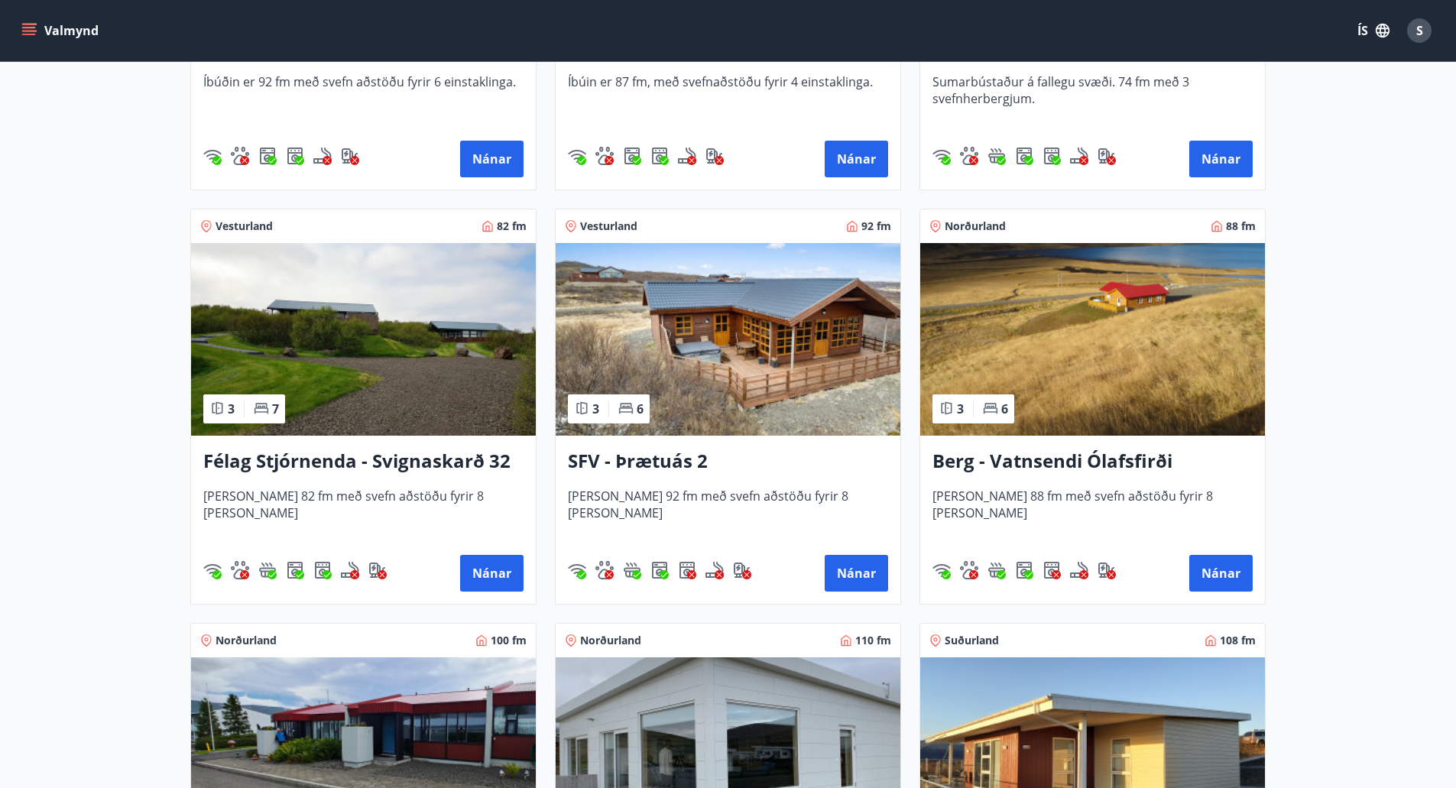
scroll to position [2630, 0]
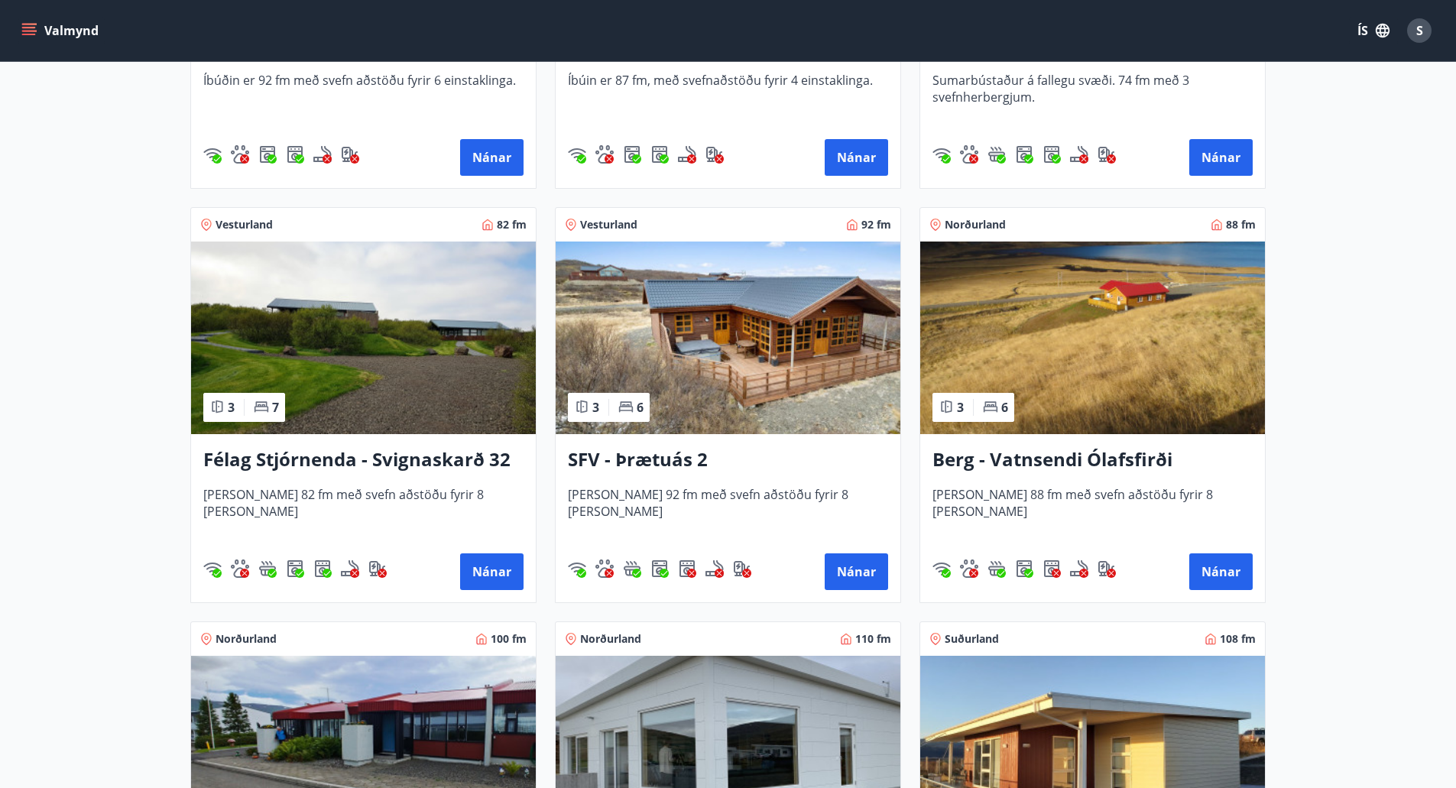
click at [756, 355] on img at bounding box center [728, 338] width 345 height 193
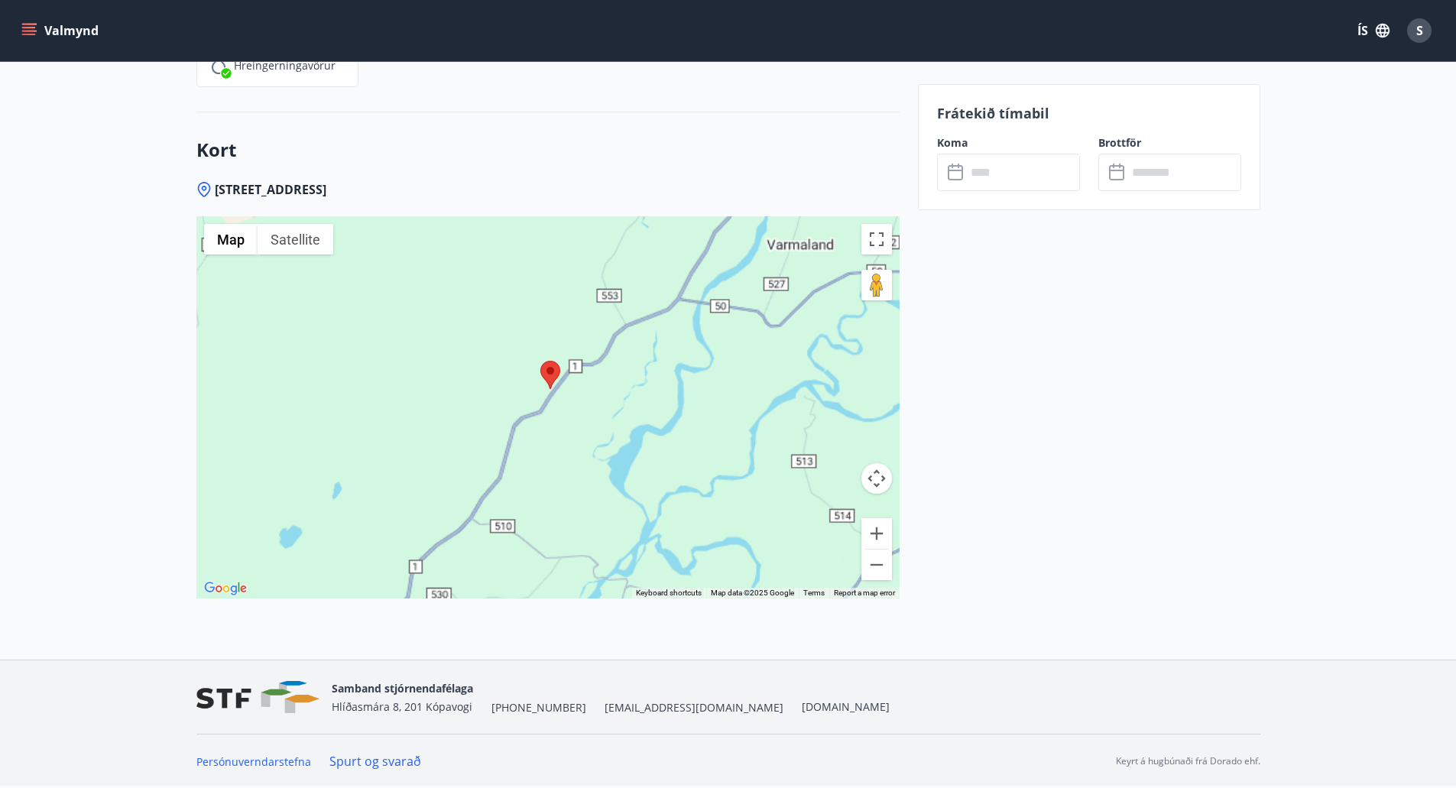
scroll to position [2047, 0]
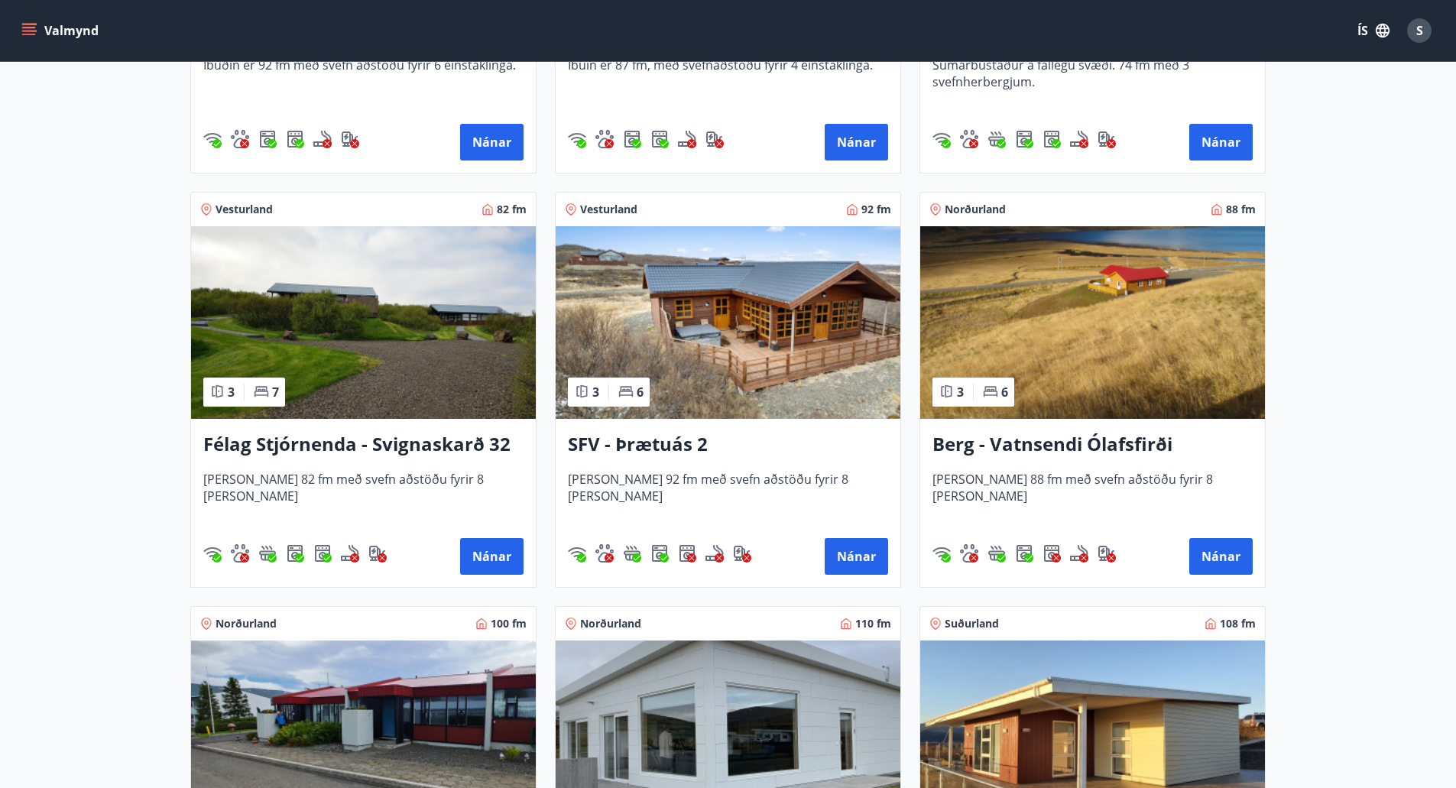
scroll to position [2673, 0]
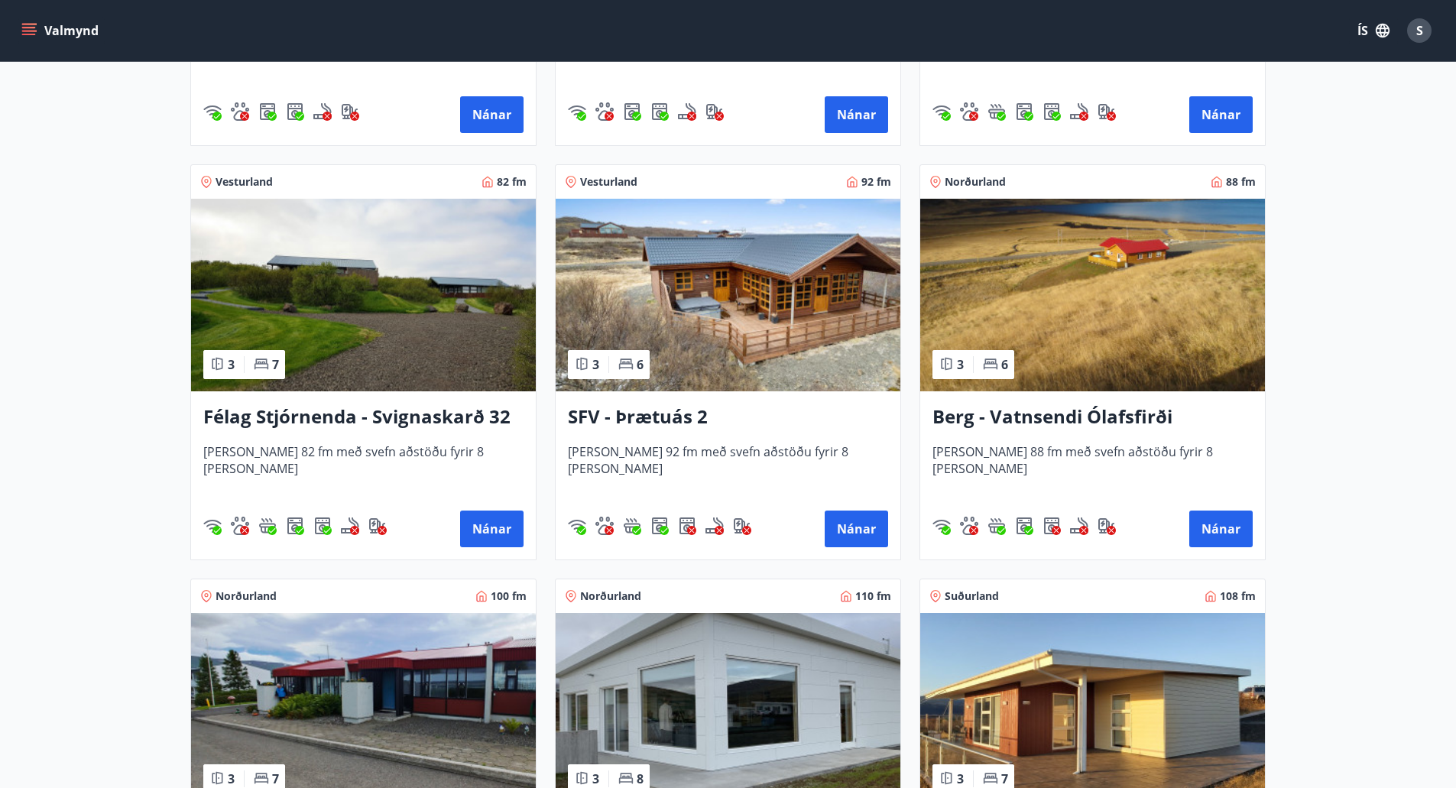
click at [368, 334] on img at bounding box center [363, 295] width 345 height 193
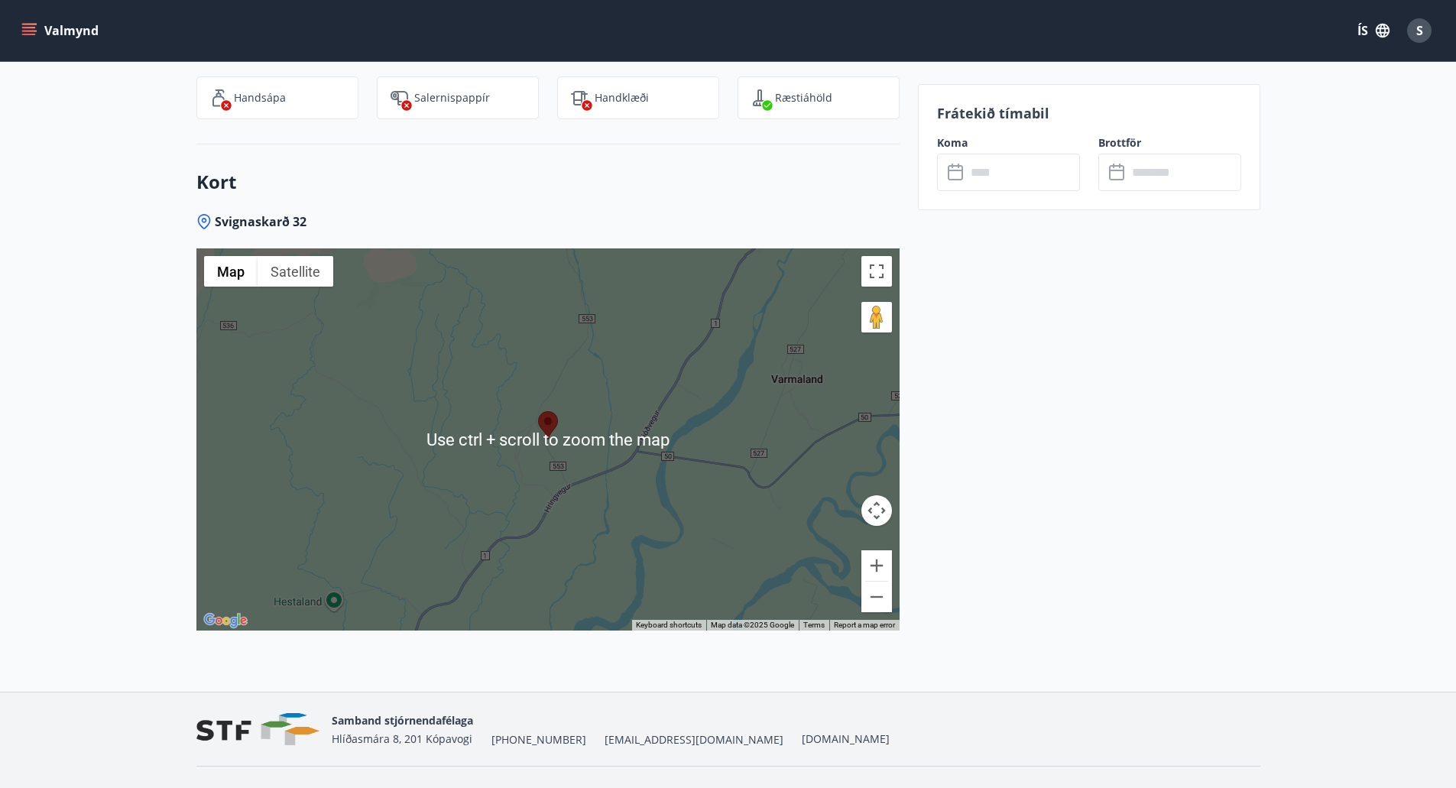
scroll to position [2089, 0]
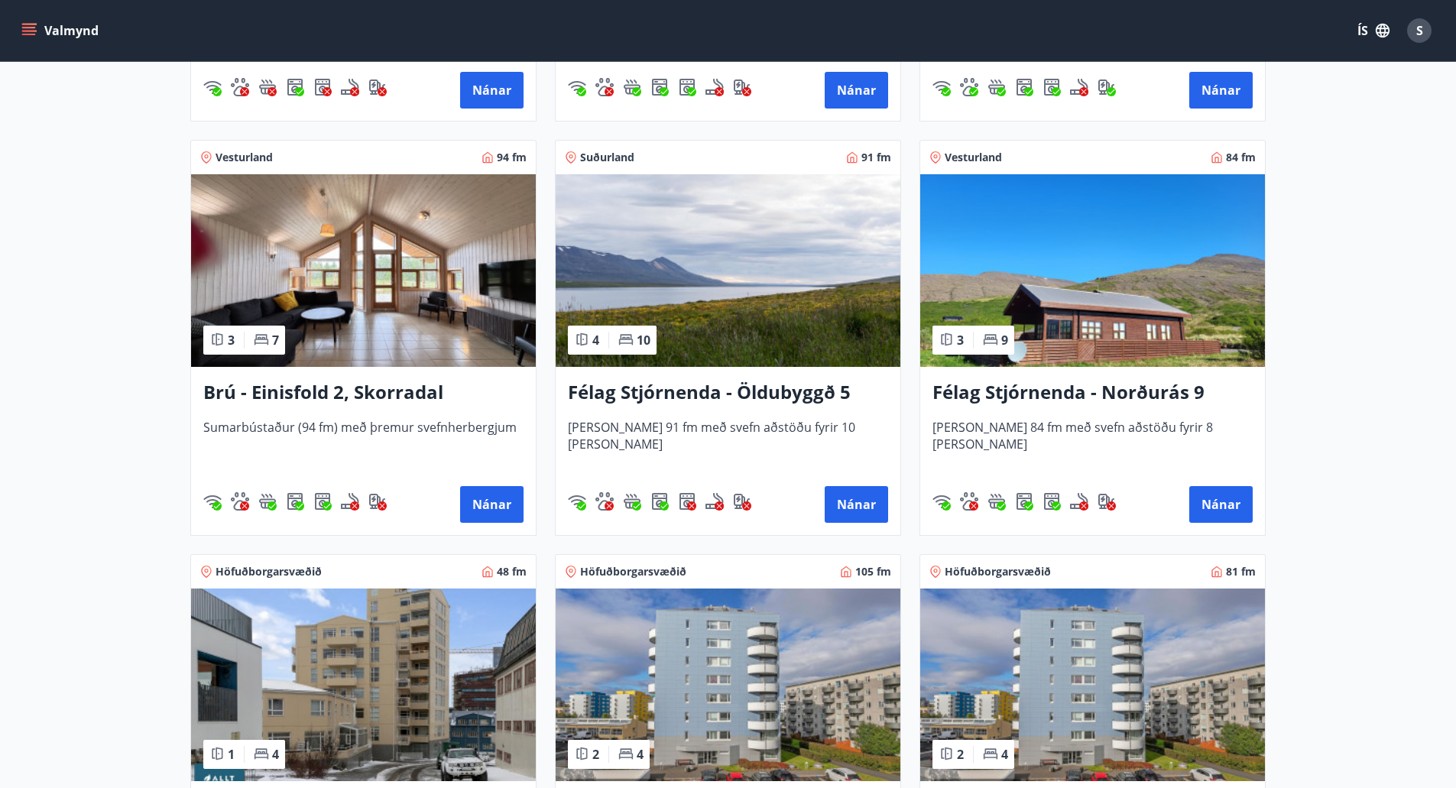
scroll to position [1024, 0]
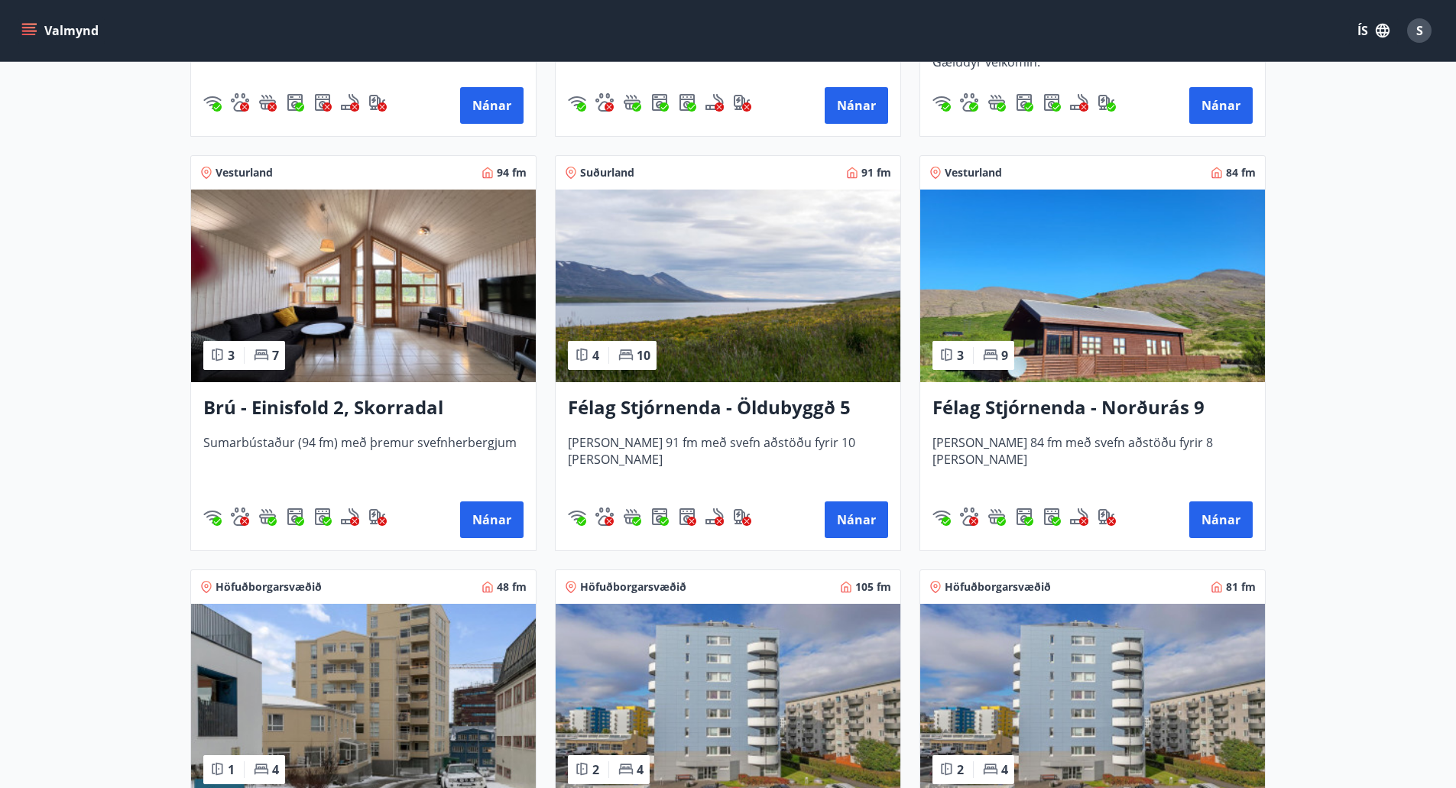
click at [1109, 309] on img at bounding box center [1092, 286] width 345 height 193
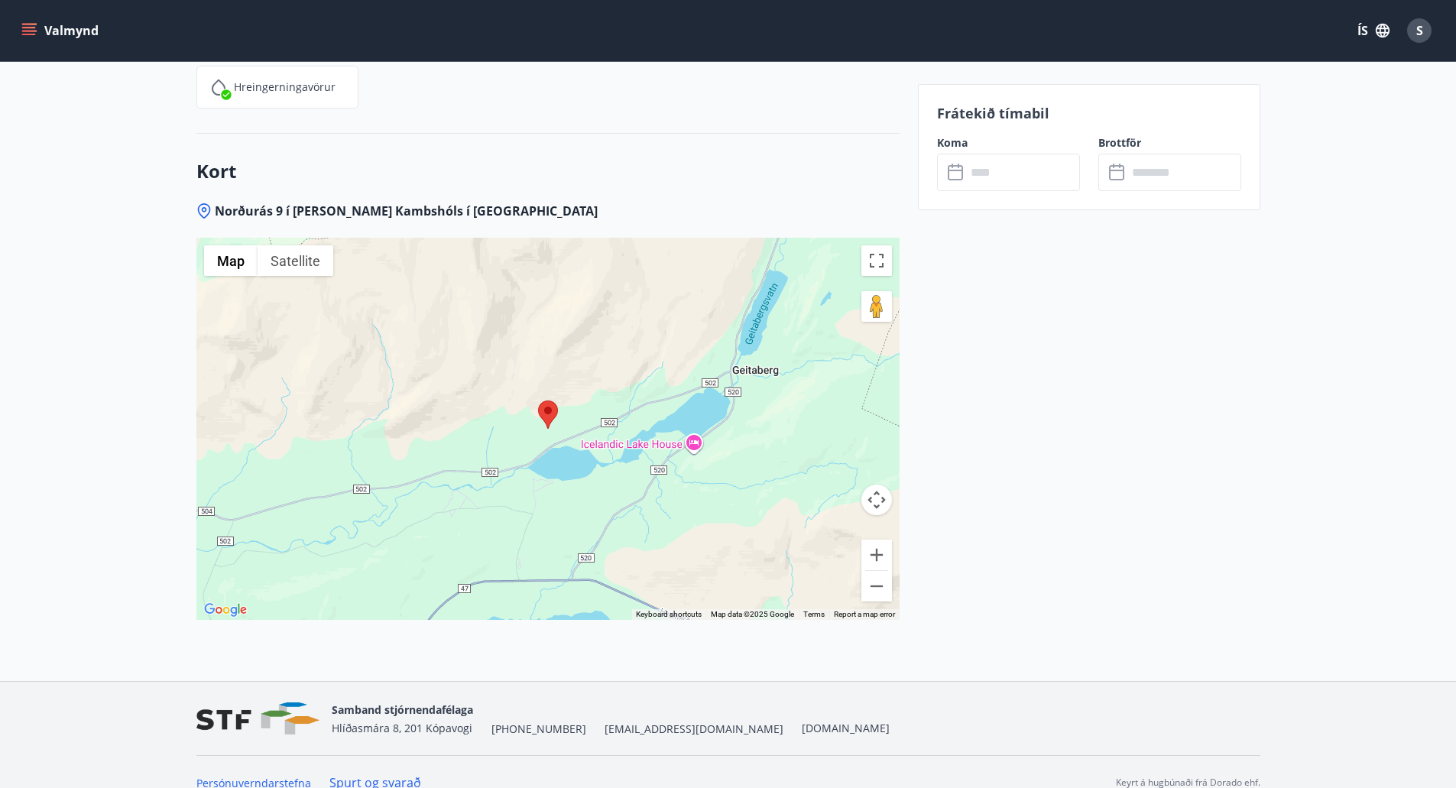
scroll to position [2249, 0]
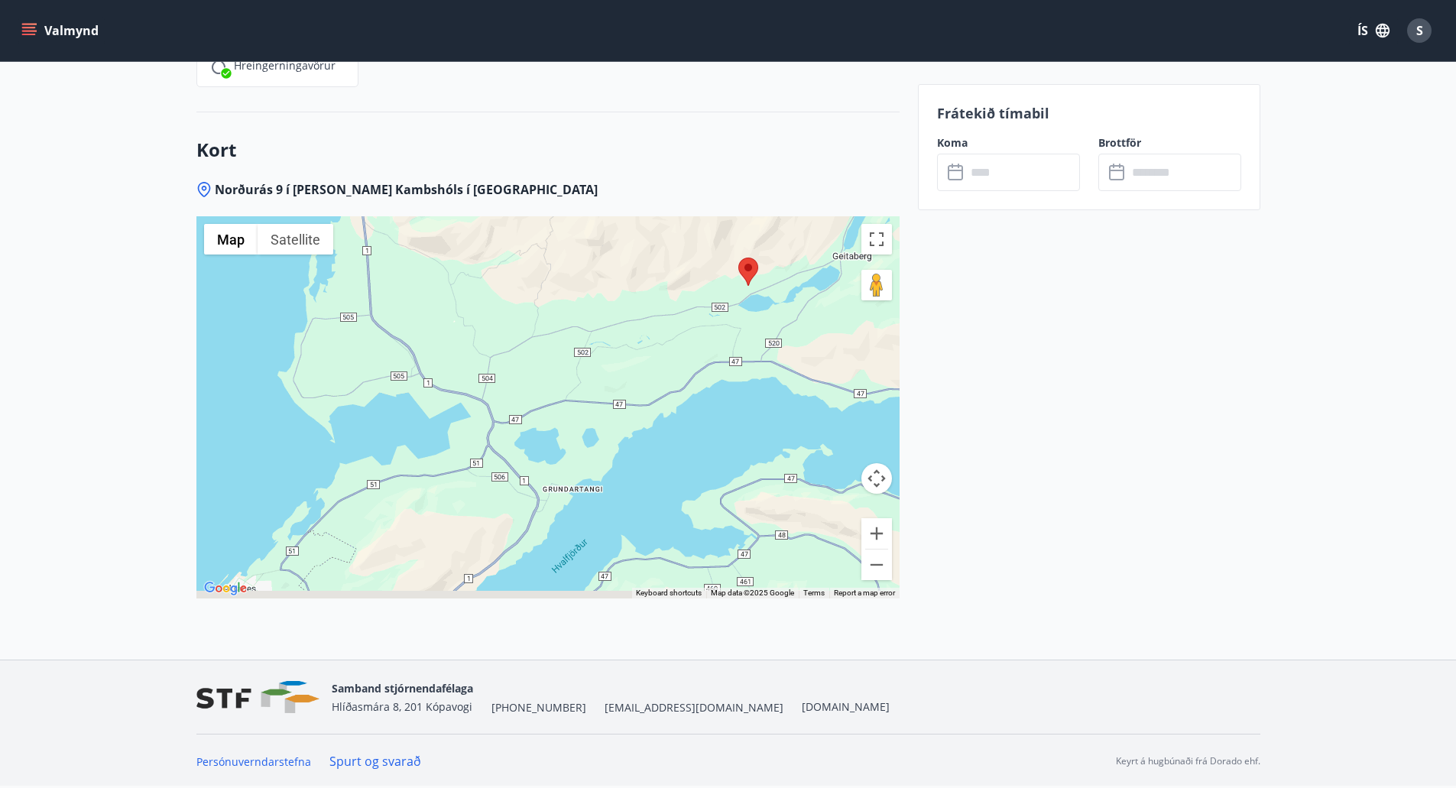
drag, startPoint x: 463, startPoint y: 566, endPoint x: 643, endPoint y: 375, distance: 261.8
click at [643, 375] on div at bounding box center [547, 407] width 703 height 382
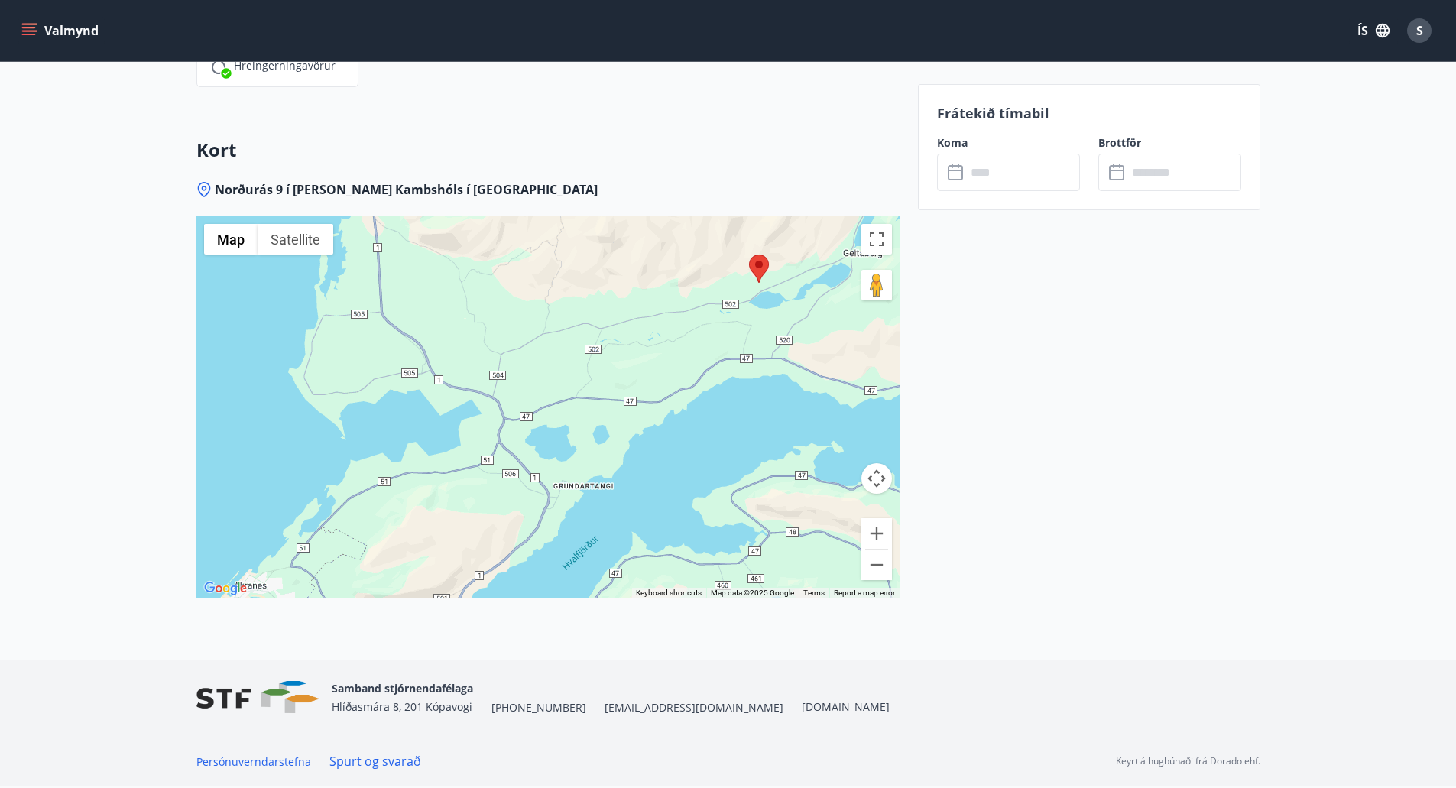
drag, startPoint x: 745, startPoint y: 300, endPoint x: 599, endPoint y: 476, distance: 229.1
click at [599, 476] on div at bounding box center [547, 407] width 703 height 382
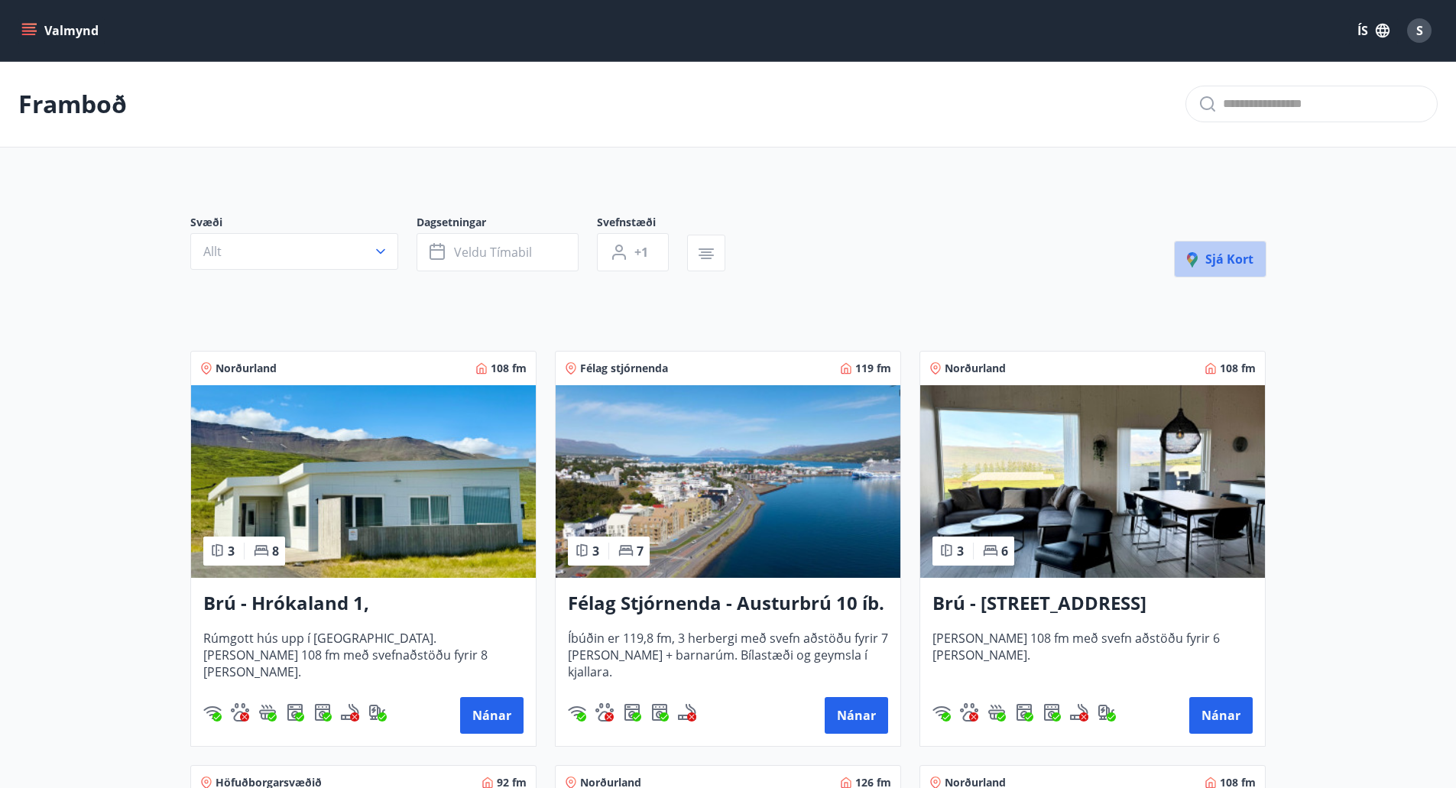
click at [1227, 264] on span "Sjá kort" at bounding box center [1220, 259] width 67 height 17
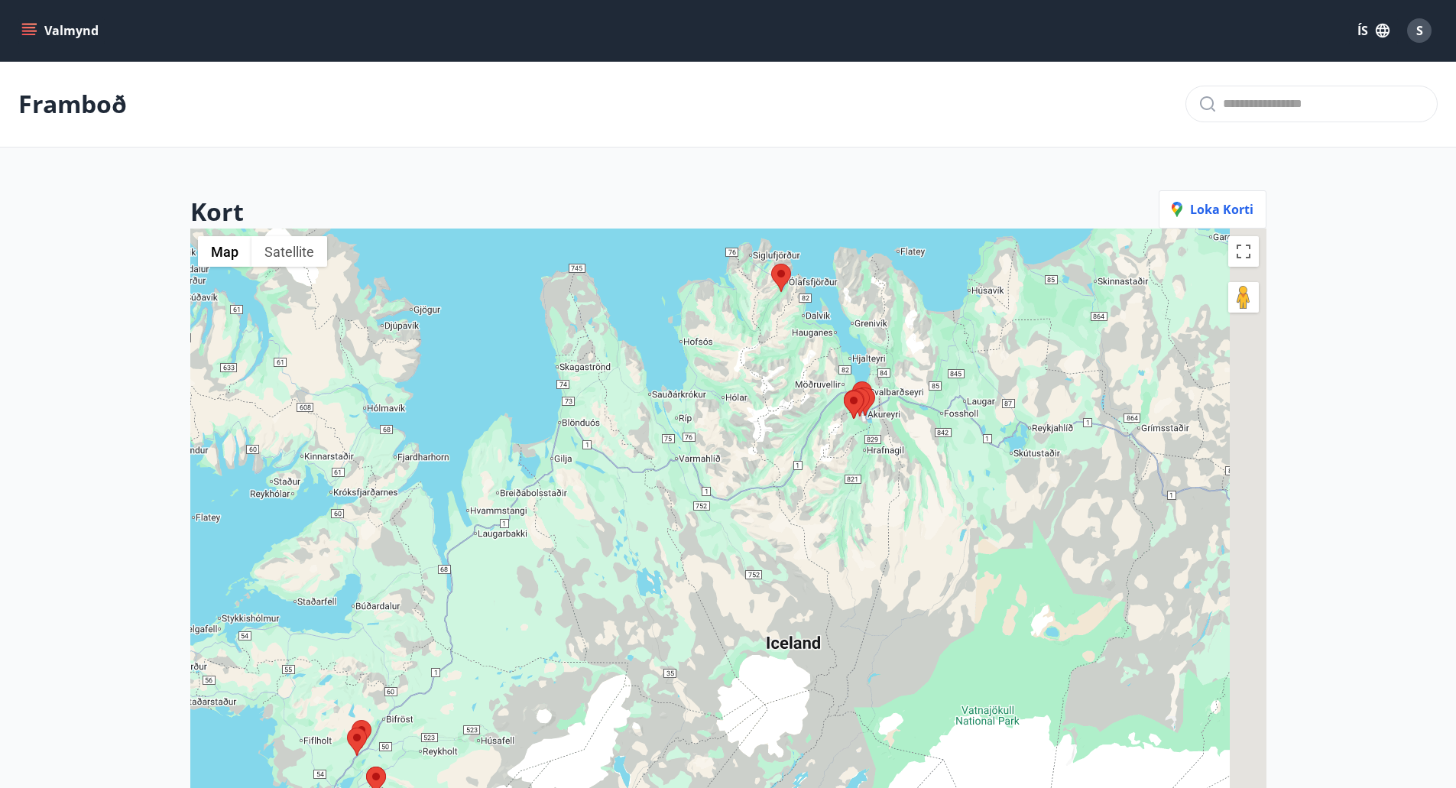
drag, startPoint x: 1045, startPoint y: 560, endPoint x: 819, endPoint y: 551, distance: 226.5
click at [819, 551] on div at bounding box center [728, 623] width 1076 height 788
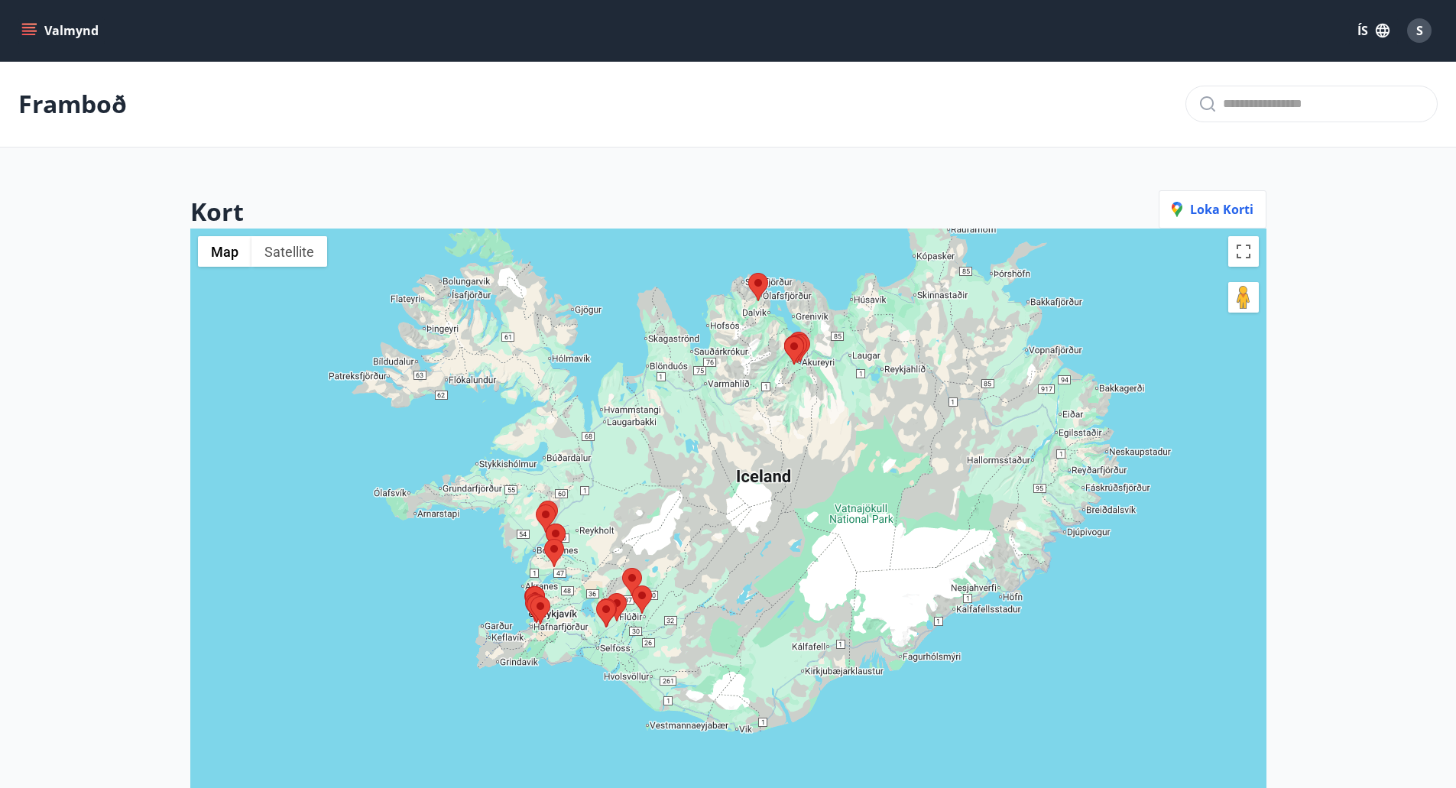
drag, startPoint x: 629, startPoint y: 635, endPoint x: 741, endPoint y: 472, distance: 197.4
click at [728, 483] on div at bounding box center [728, 623] width 1076 height 788
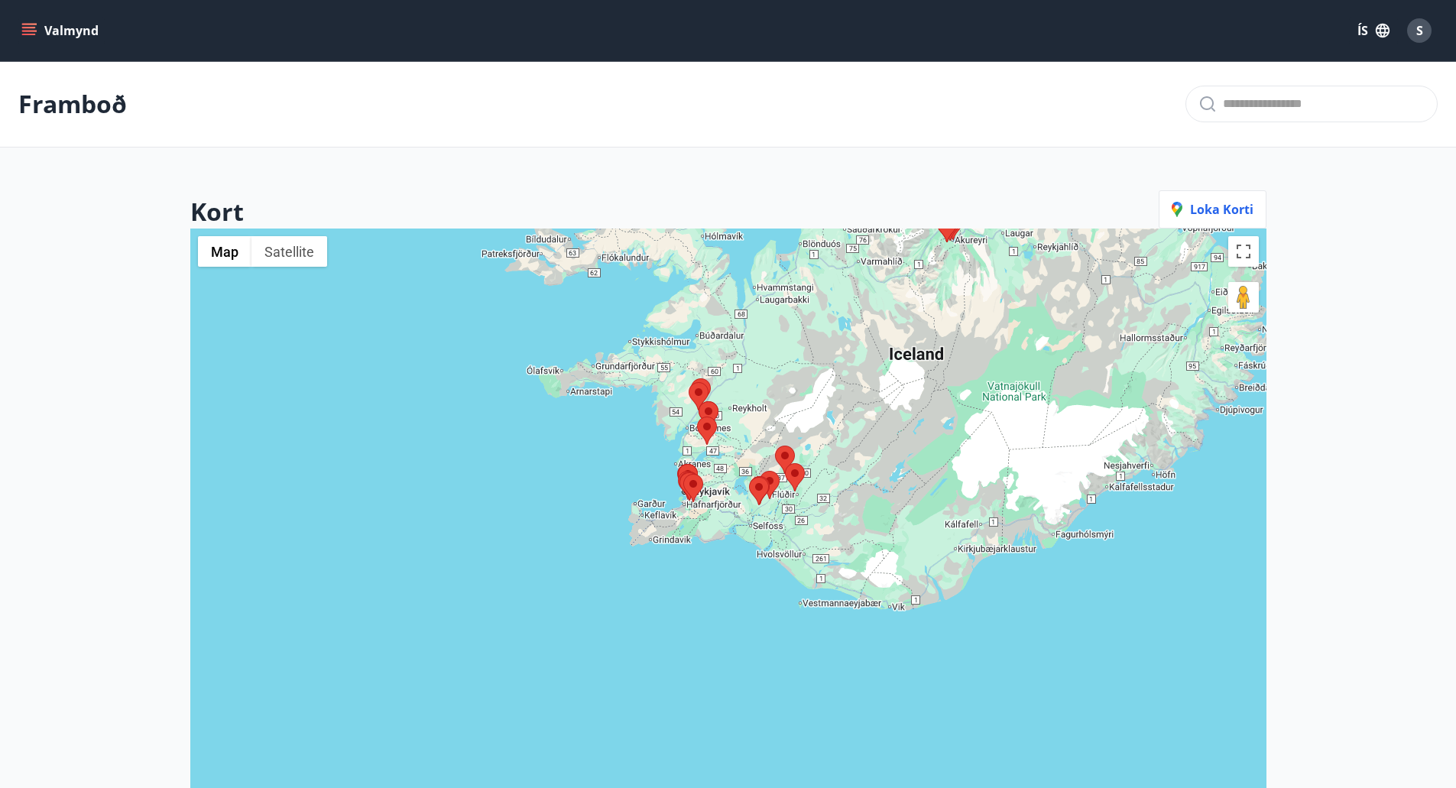
drag, startPoint x: 705, startPoint y: 488, endPoint x: 721, endPoint y: 546, distance: 60.3
click at [721, 546] on div at bounding box center [728, 623] width 1076 height 788
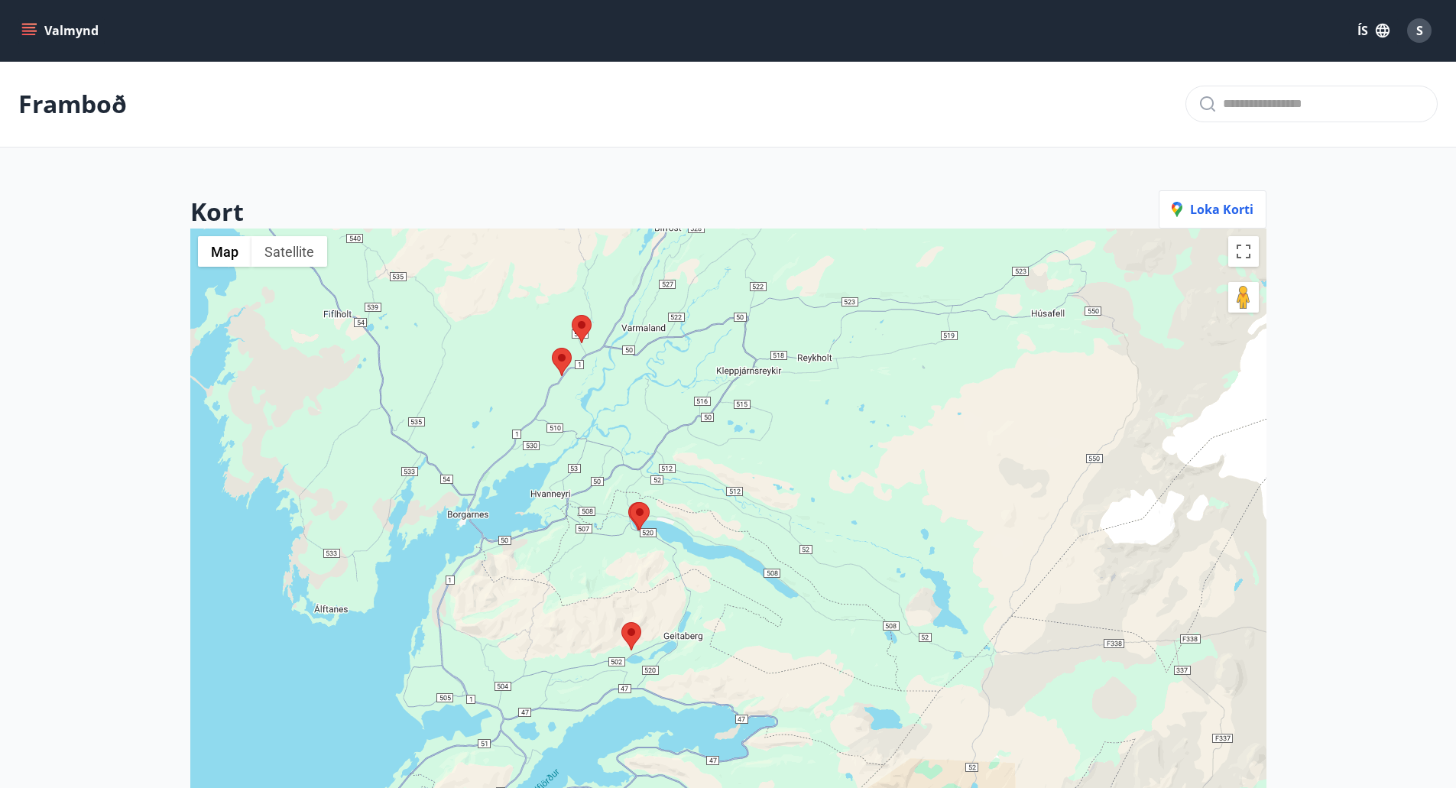
drag, startPoint x: 544, startPoint y: 526, endPoint x: 771, endPoint y: 588, distance: 234.6
click at [771, 588] on div at bounding box center [728, 623] width 1076 height 788
click at [630, 502] on area at bounding box center [630, 502] width 0 height 0
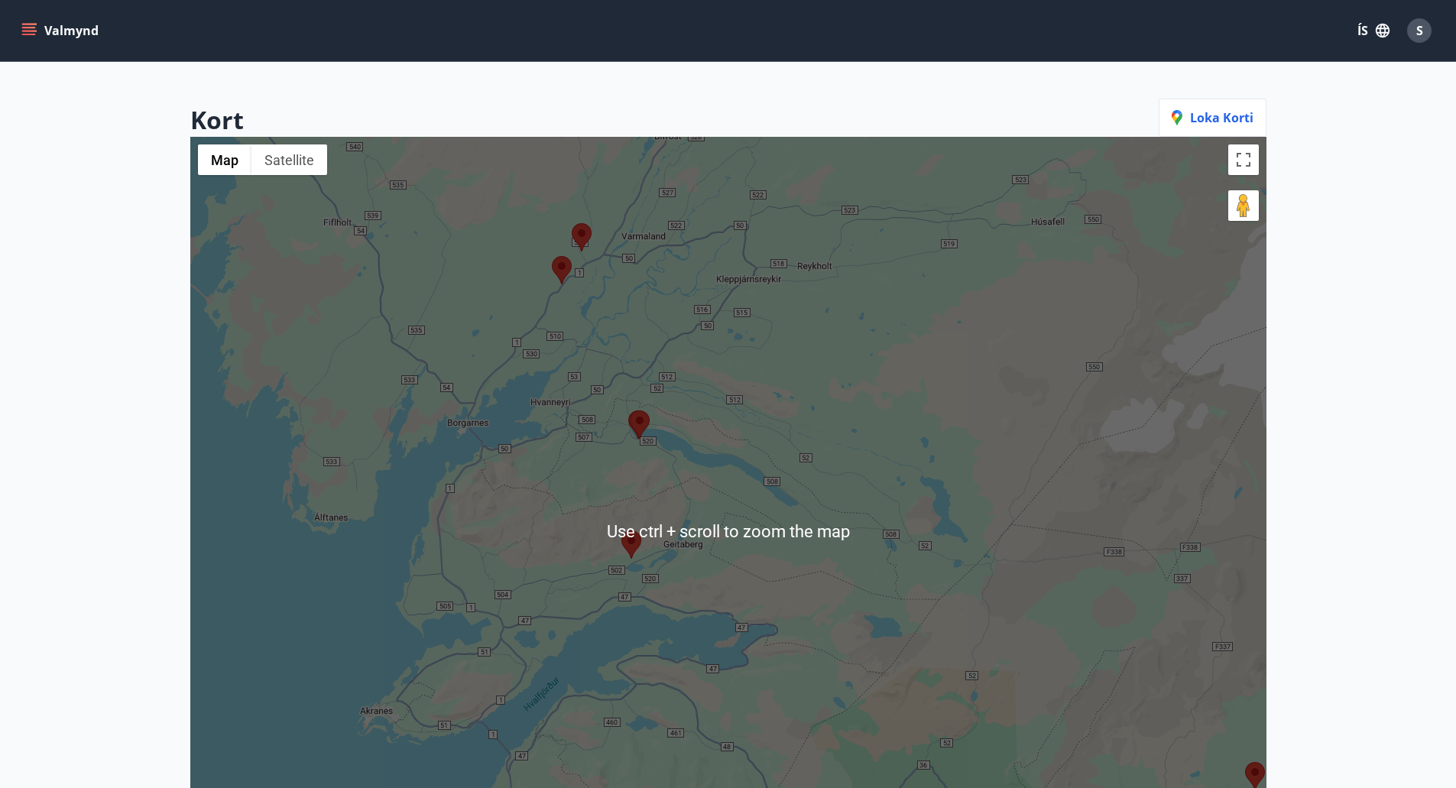
scroll to position [89, 0]
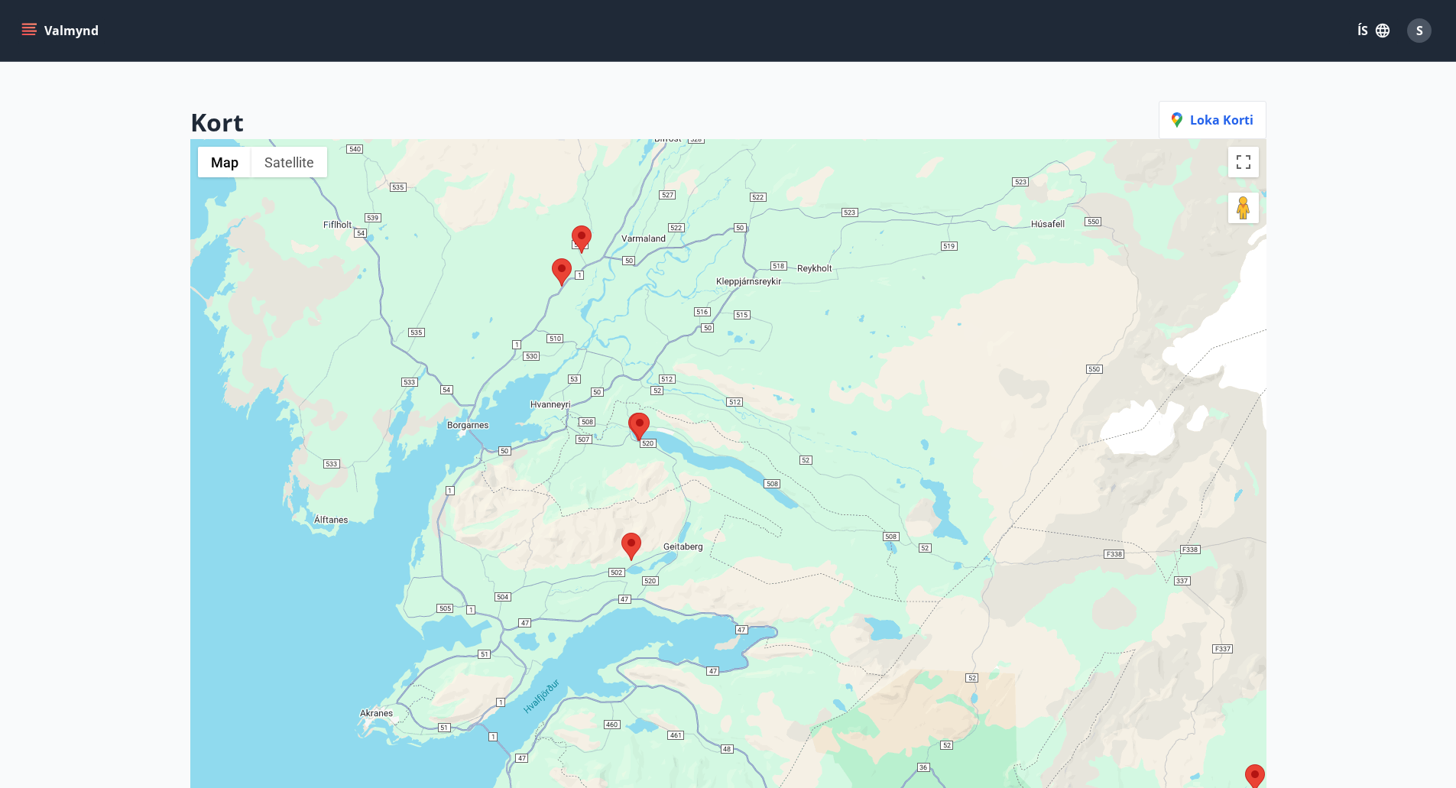
click at [630, 413] on area at bounding box center [630, 413] width 0 height 0
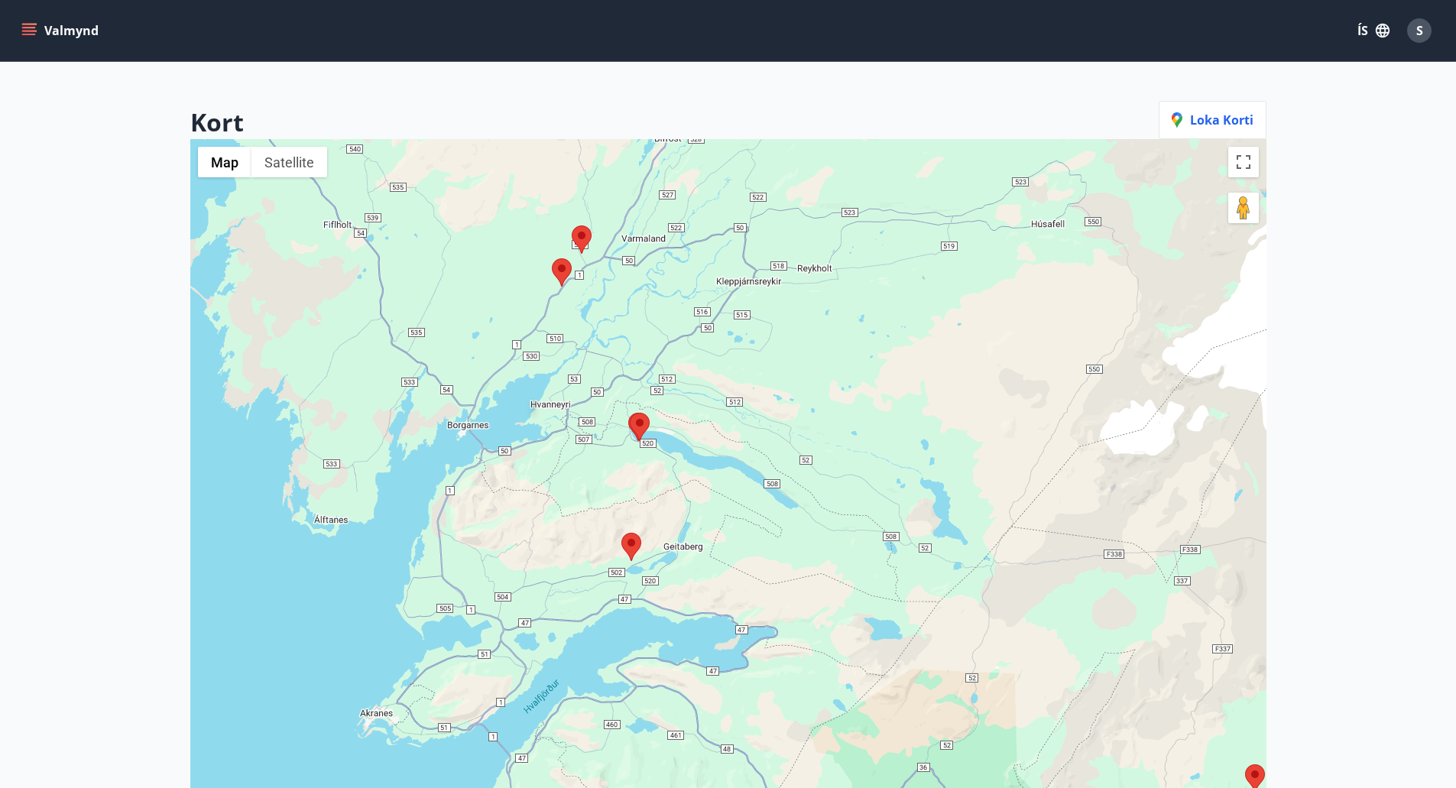
click at [630, 413] on area at bounding box center [630, 413] width 0 height 0
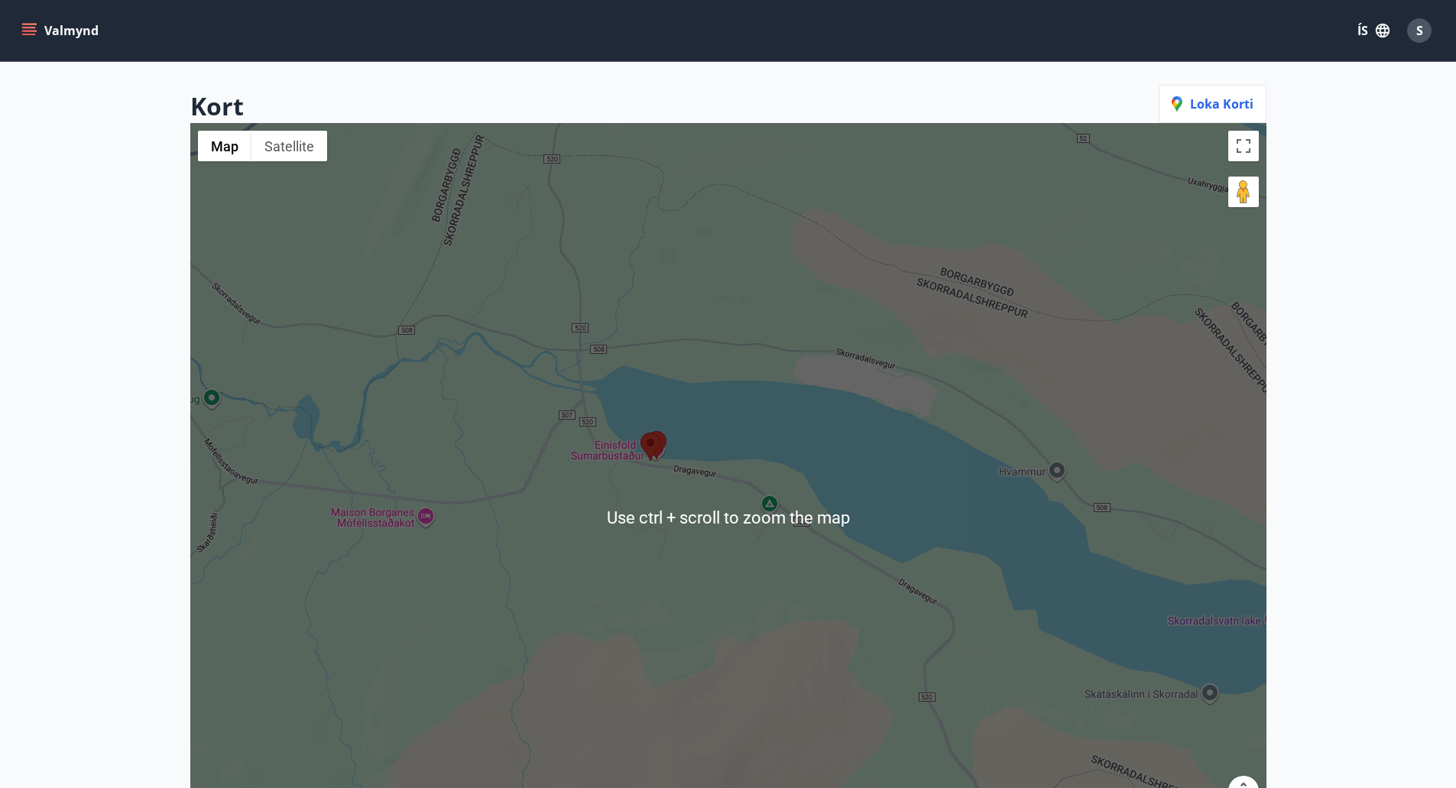
scroll to position [113, 0]
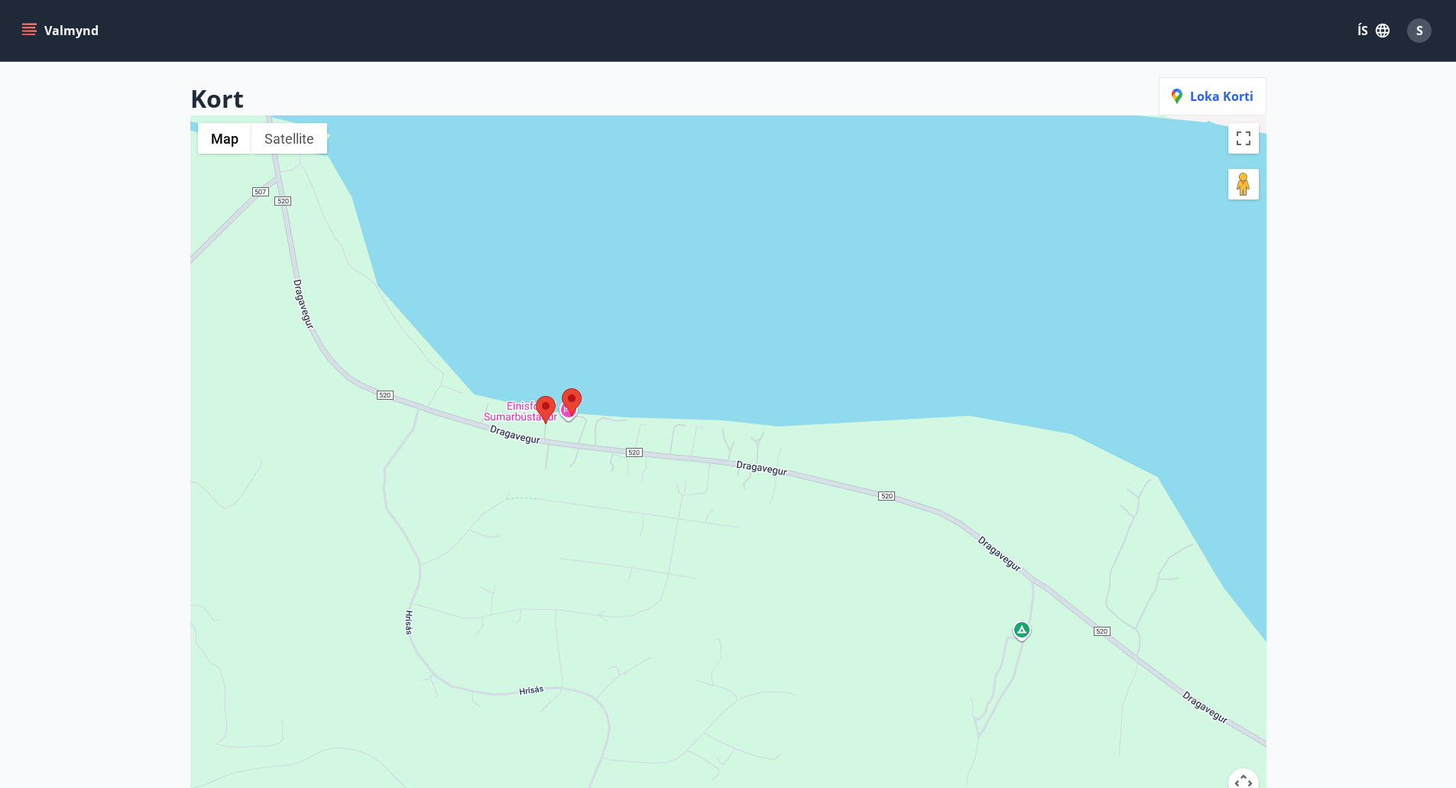
click at [562, 388] on area at bounding box center [562, 388] width 0 height 0
click at [536, 396] on area at bounding box center [536, 396] width 0 height 0
click at [578, 391] on img at bounding box center [572, 402] width 20 height 28
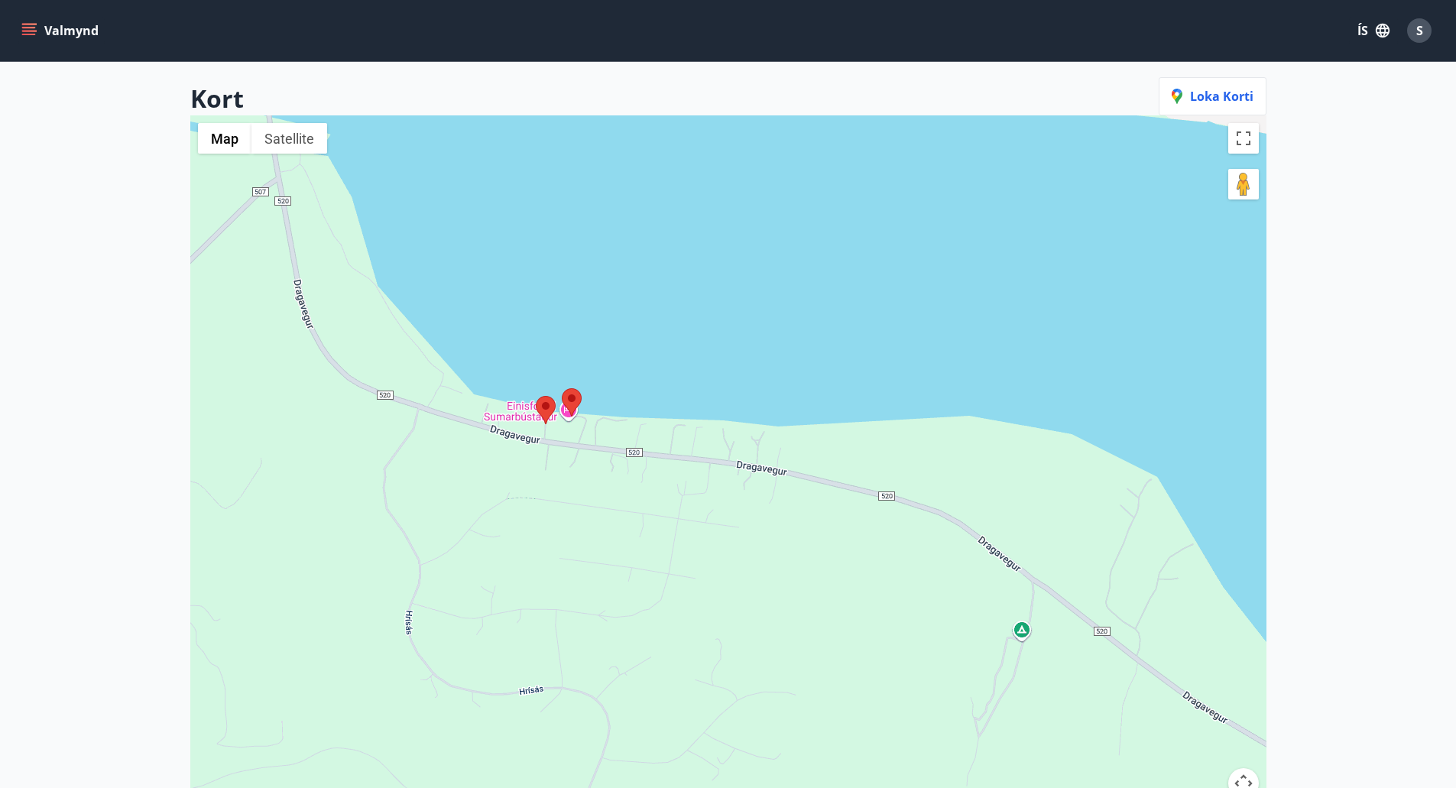
click at [562, 388] on area at bounding box center [562, 388] width 0 height 0
click at [536, 396] on area at bounding box center [536, 396] width 0 height 0
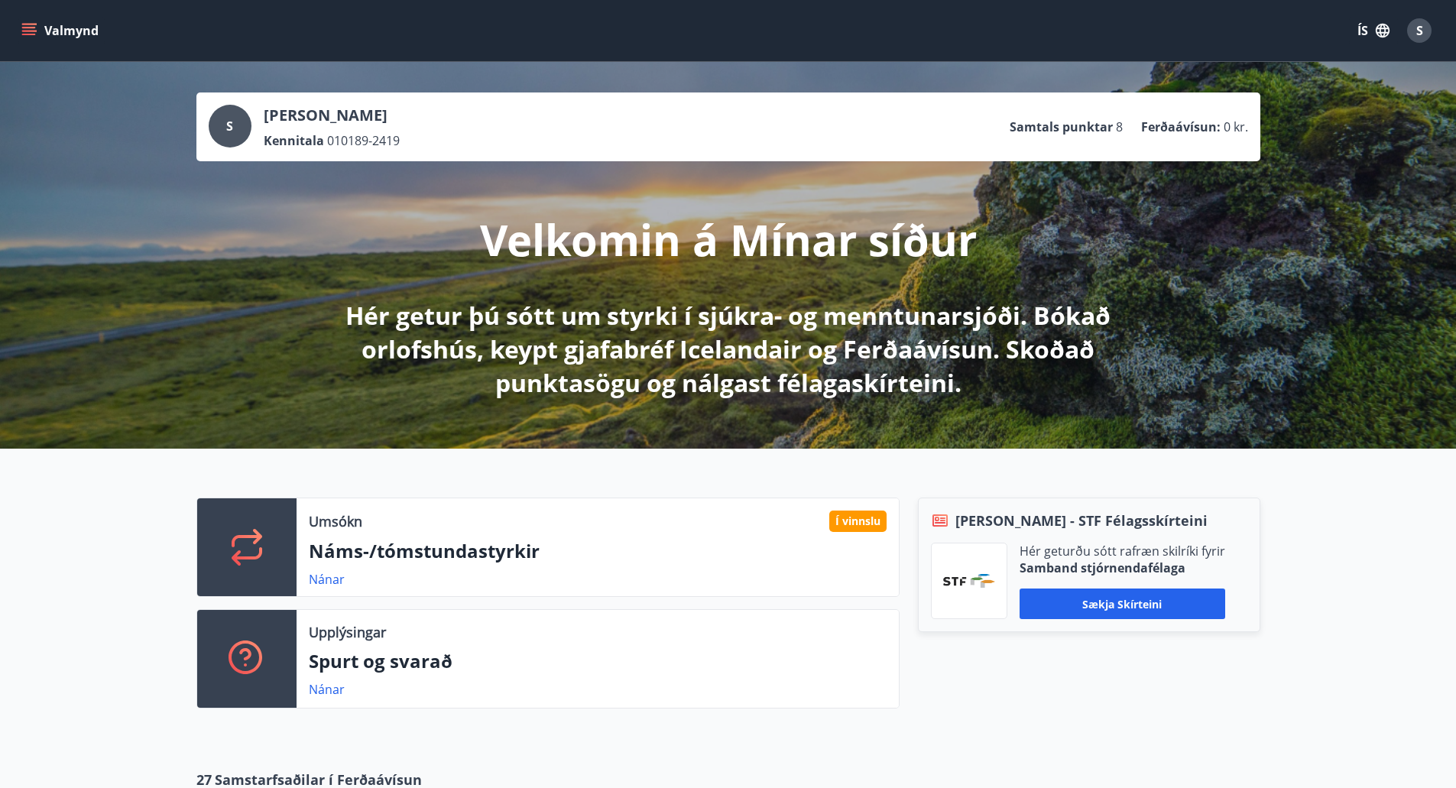
click at [57, 30] on button "Valmynd" at bounding box center [61, 31] width 86 height 28
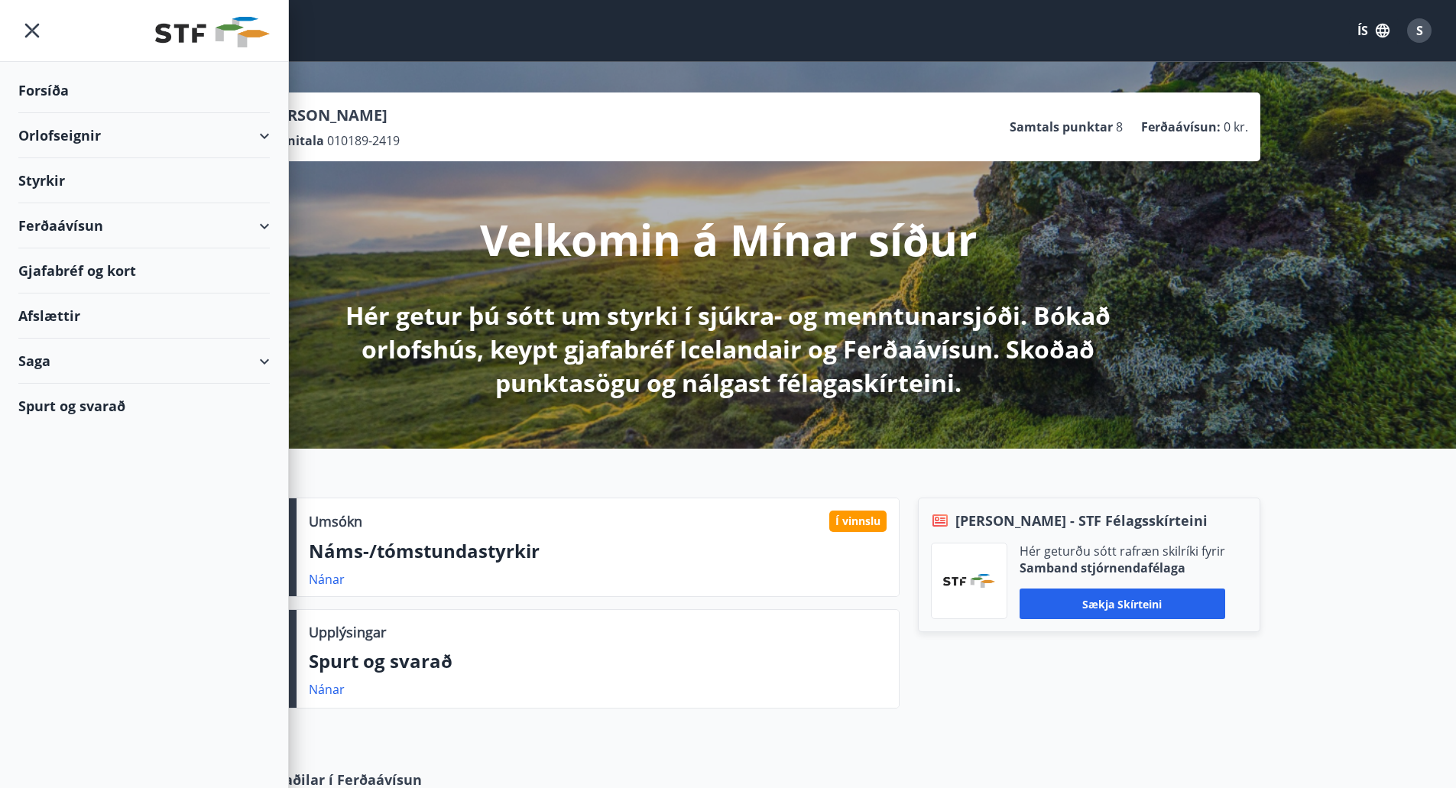
click at [102, 139] on div "Orlofseignir" at bounding box center [144, 135] width 252 height 45
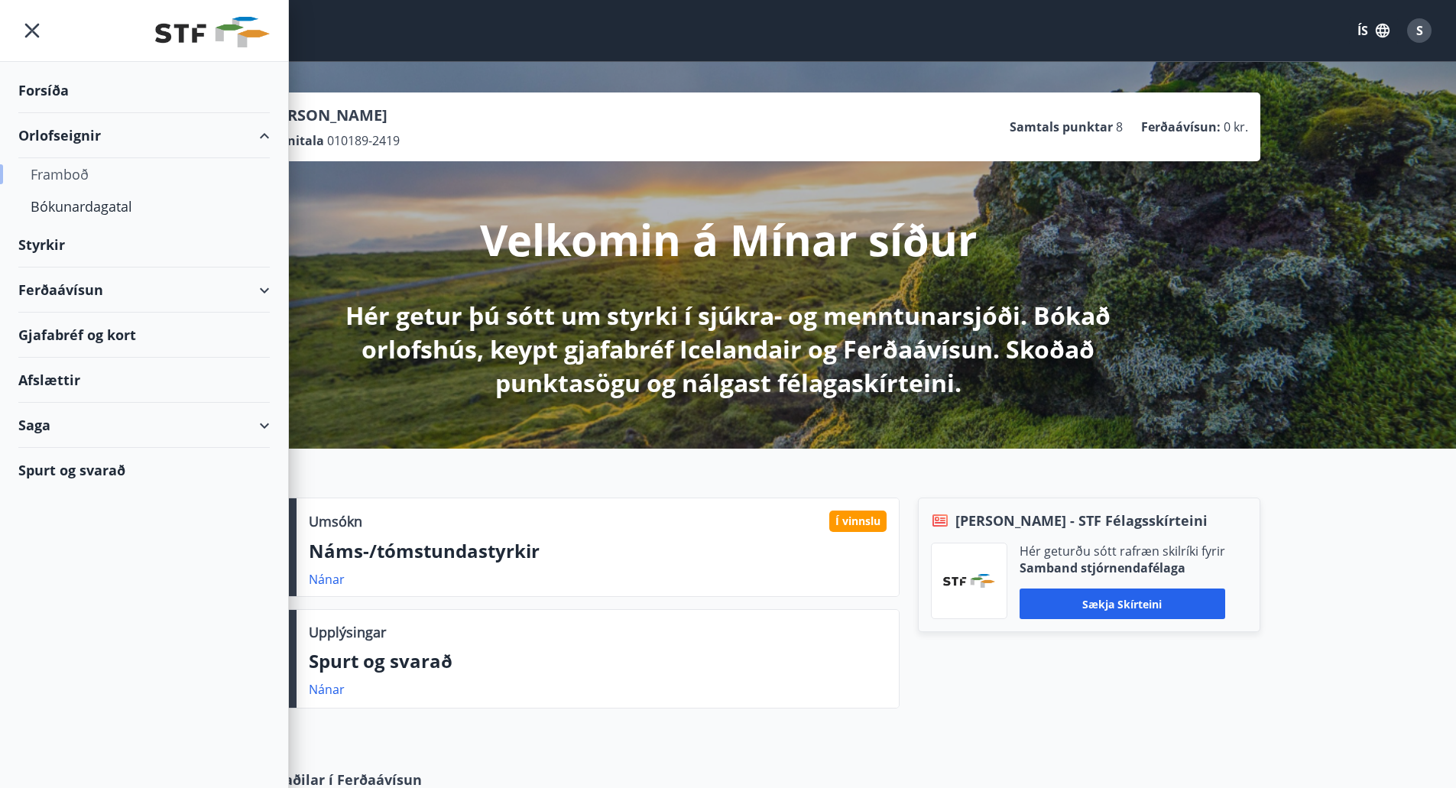
click at [72, 180] on div "Framboð" at bounding box center [144, 174] width 227 height 32
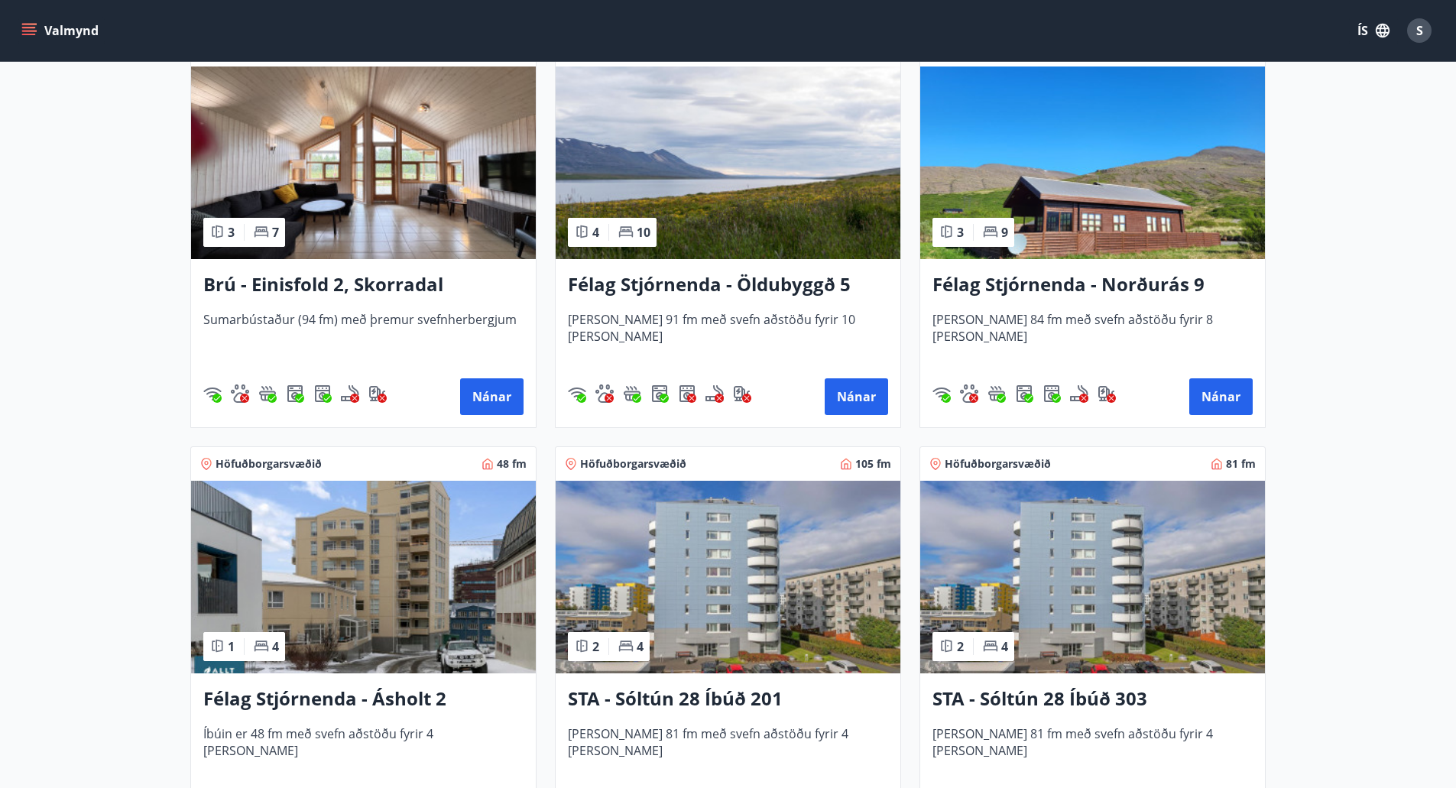
scroll to position [1147, 0]
click at [372, 203] on img at bounding box center [363, 163] width 345 height 193
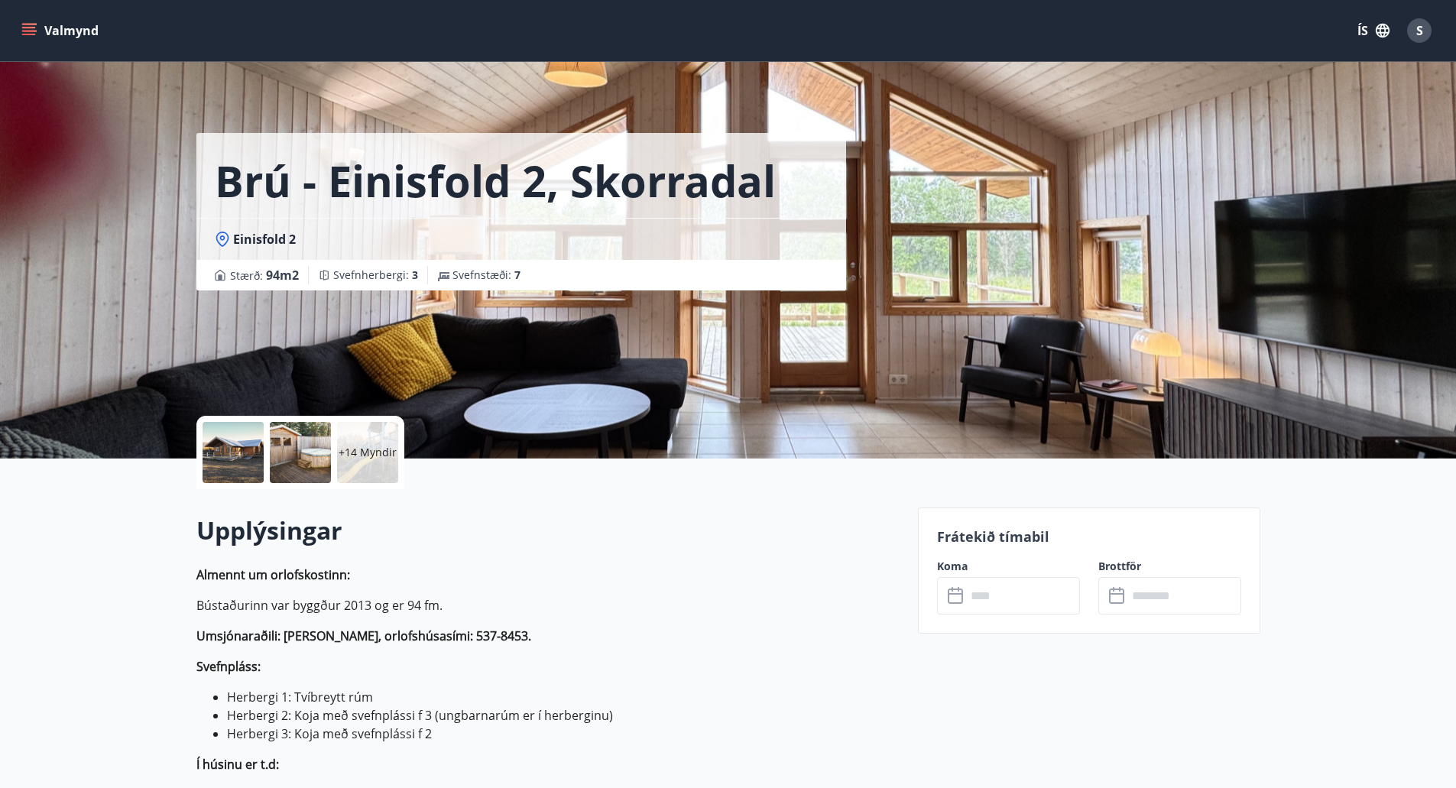
click at [295, 441] on div at bounding box center [300, 452] width 61 height 61
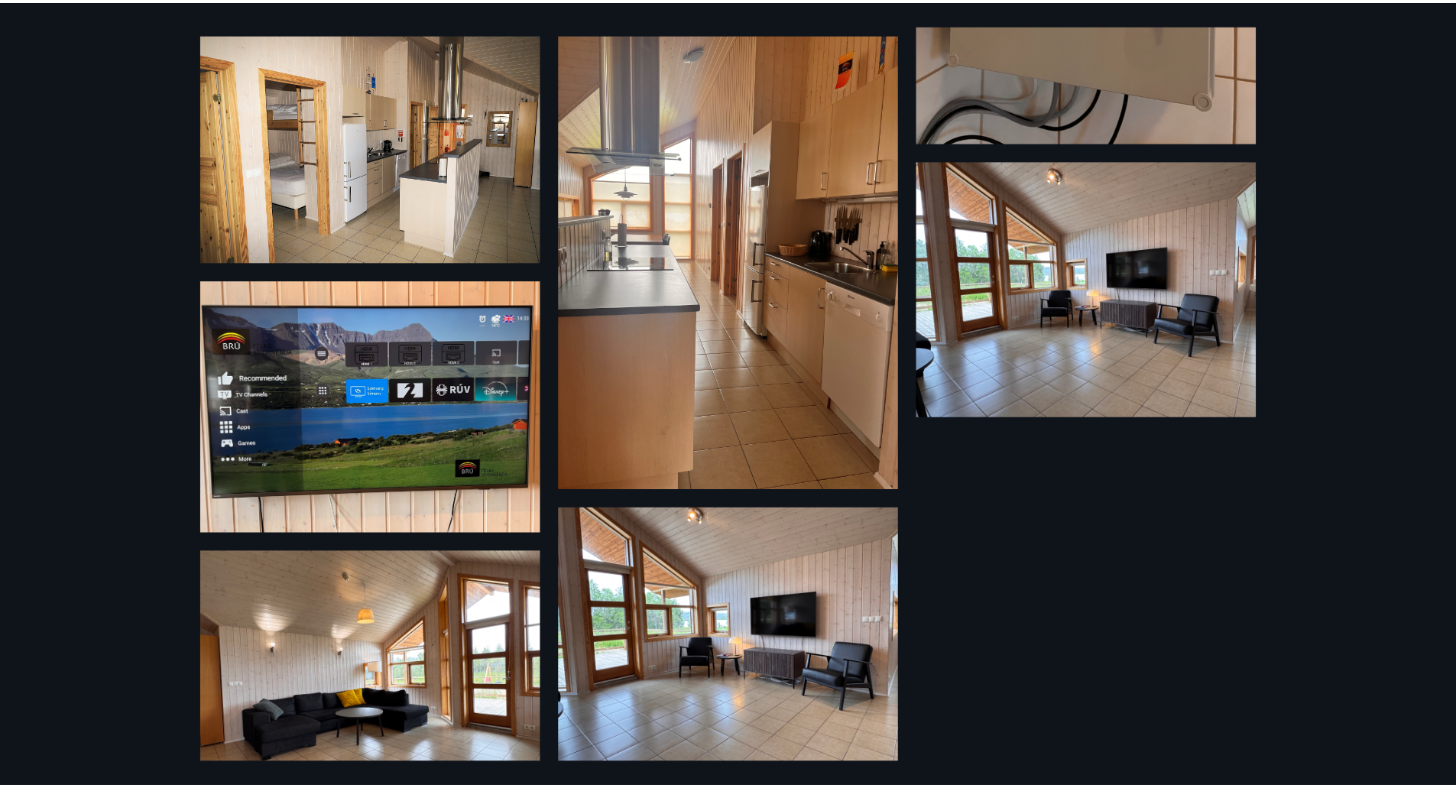
scroll to position [1354, 0]
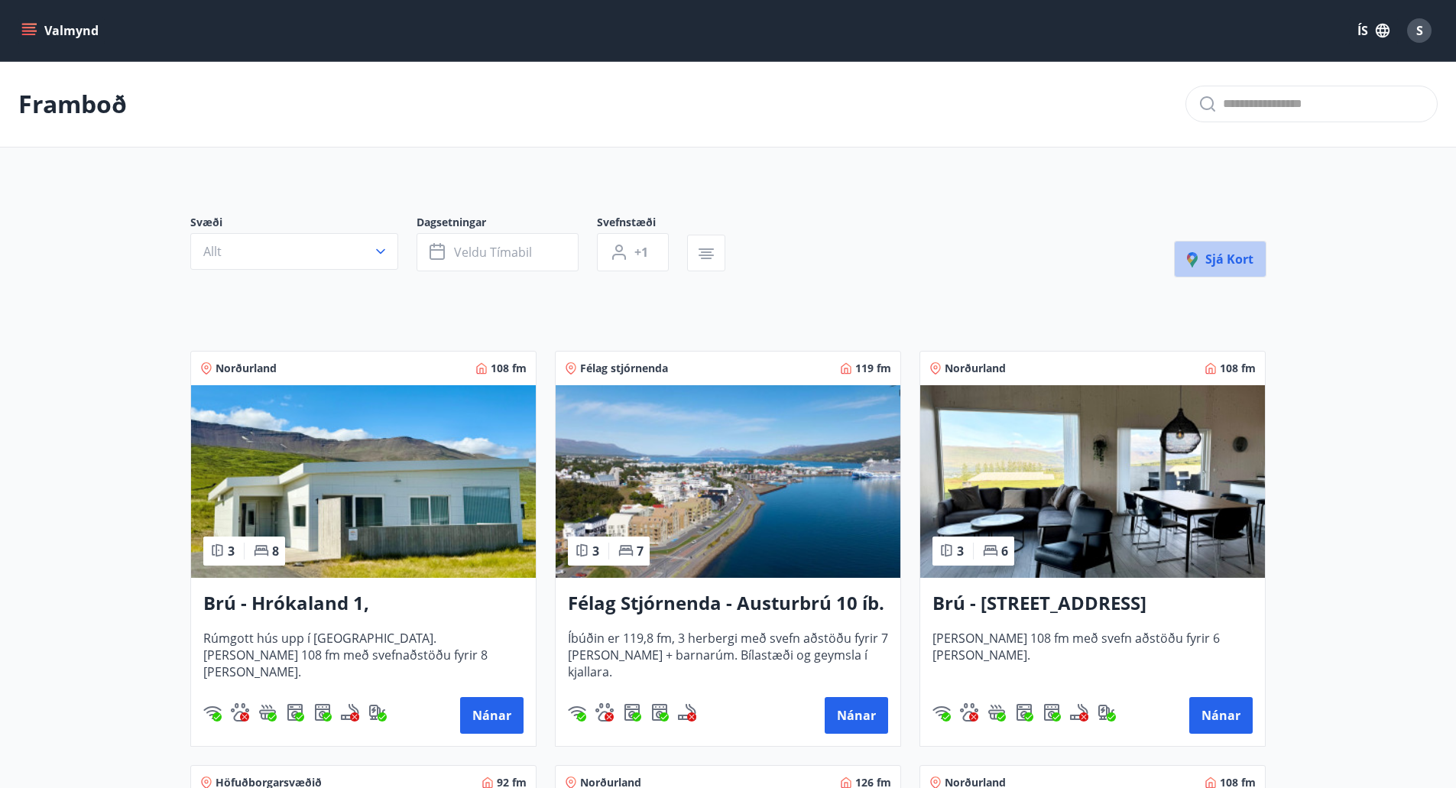
click at [1225, 242] on button "Sjá kort" at bounding box center [1220, 259] width 93 height 37
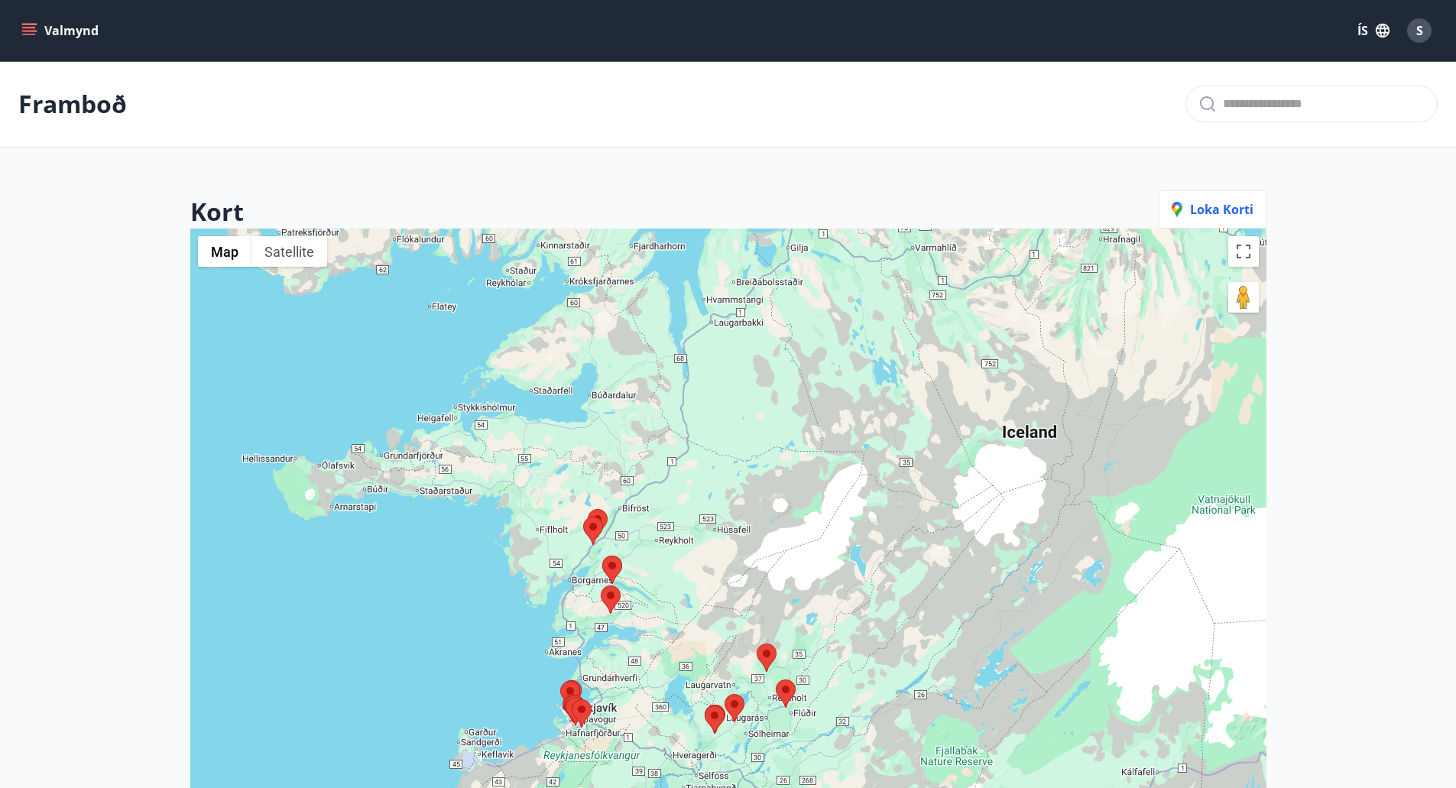
drag, startPoint x: 617, startPoint y: 593, endPoint x: 726, endPoint y: 373, distance: 245.5
click at [726, 373] on div at bounding box center [728, 623] width 1076 height 788
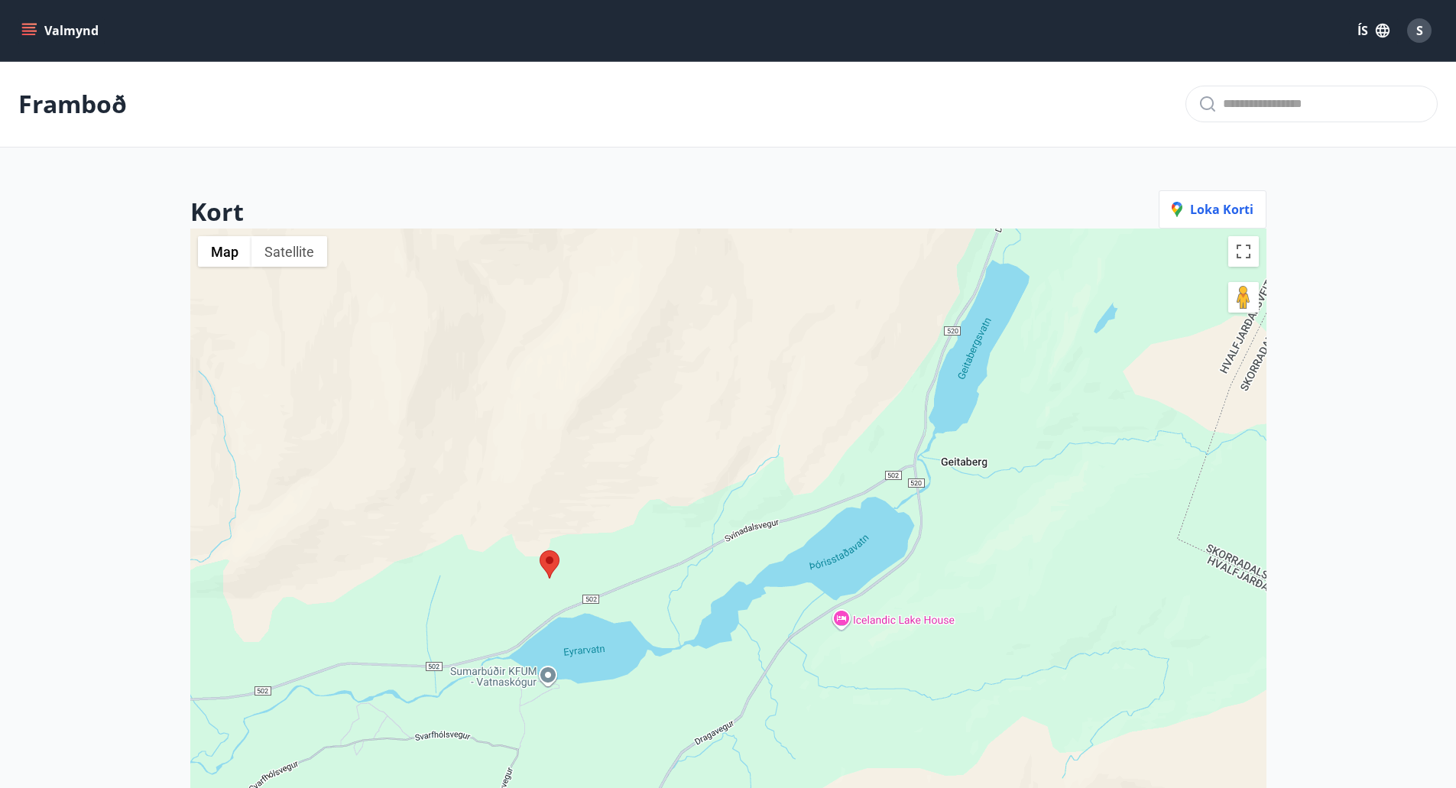
drag, startPoint x: 557, startPoint y: 712, endPoint x: 612, endPoint y: 557, distance: 163.9
click at [612, 557] on div at bounding box center [728, 623] width 1076 height 788
click at [541, 547] on area at bounding box center [541, 547] width 0 height 0
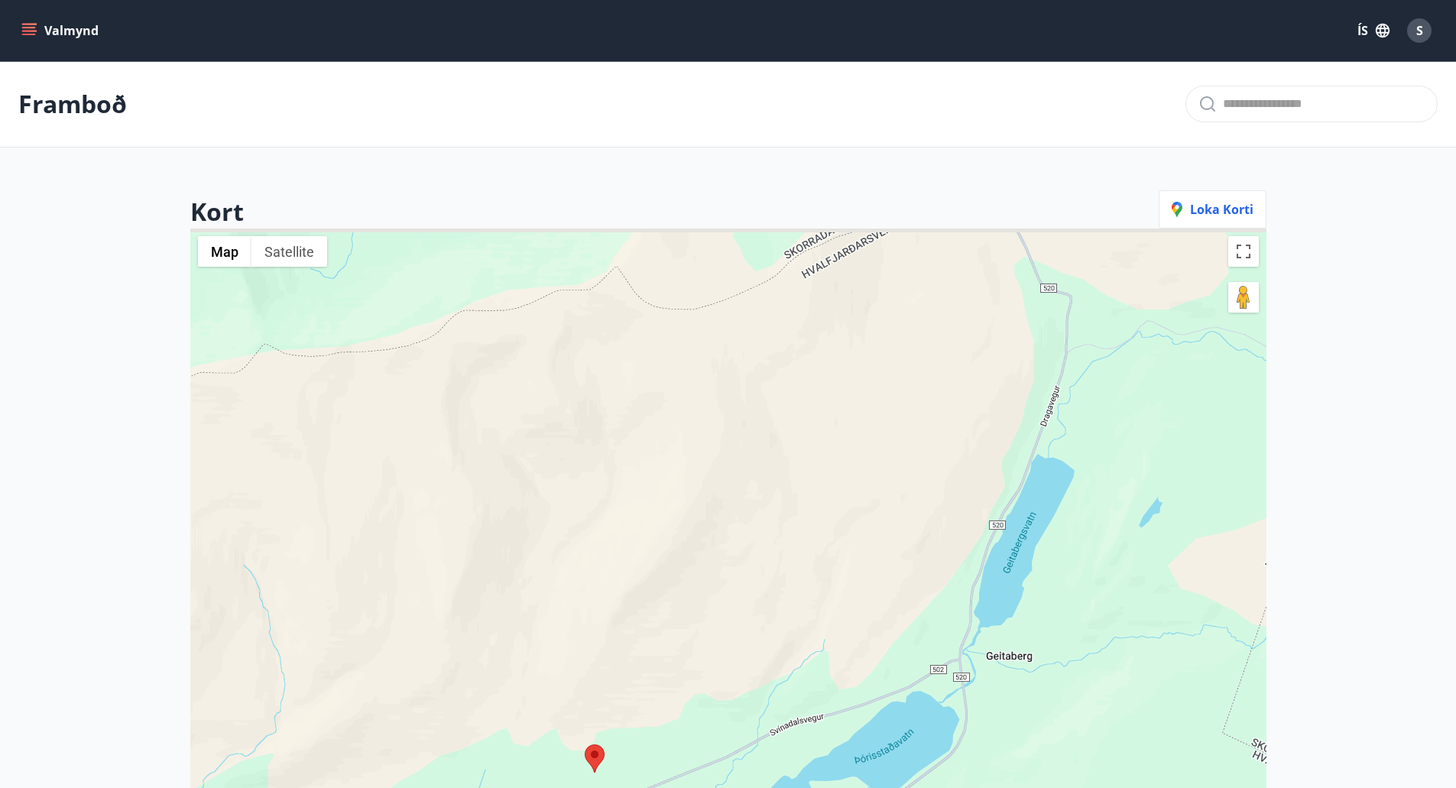
drag, startPoint x: 595, startPoint y: 452, endPoint x: 643, endPoint y: 665, distance: 218.7
click at [643, 665] on div at bounding box center [728, 623] width 1076 height 788
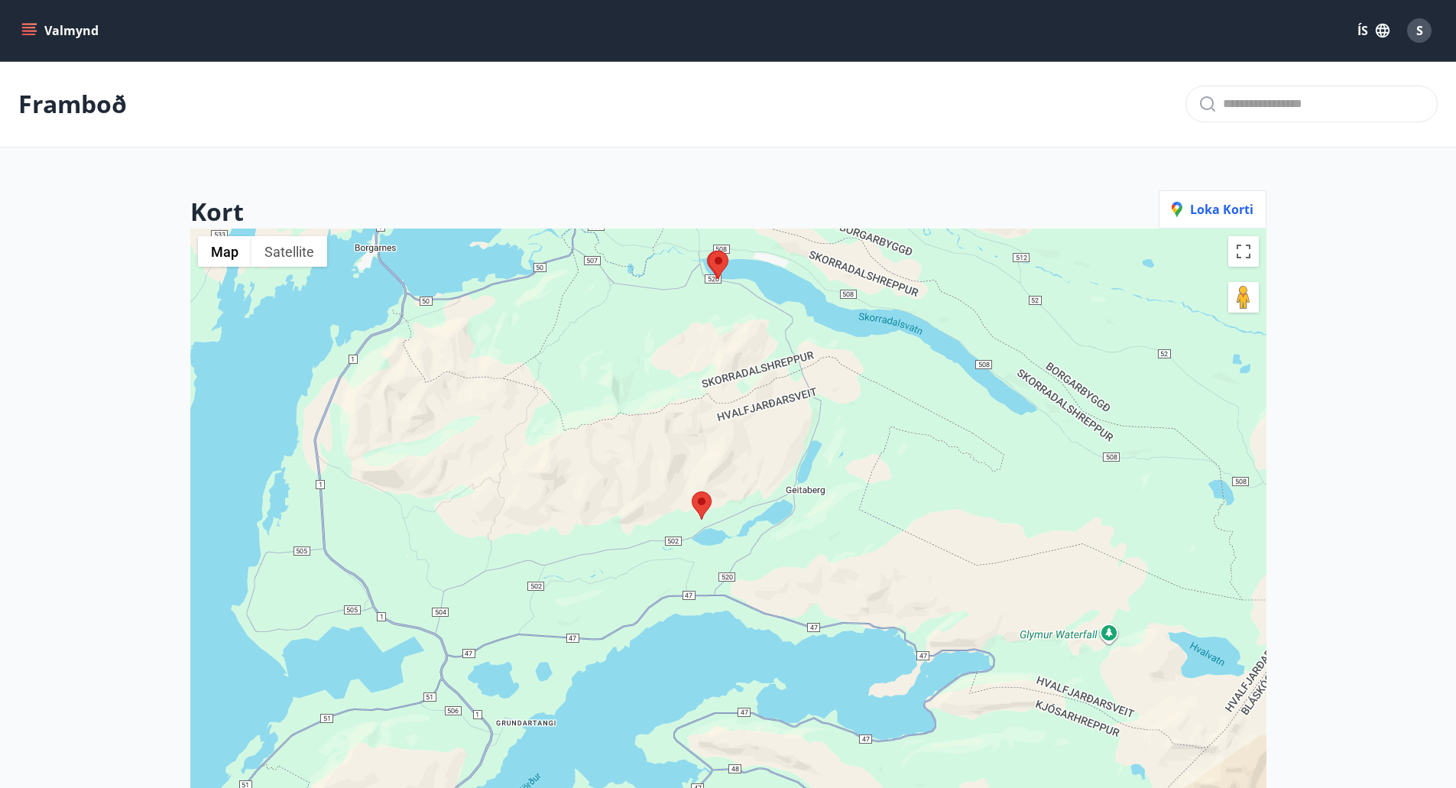
click at [709, 251] on area at bounding box center [709, 251] width 0 height 0
click at [692, 492] on area at bounding box center [692, 492] width 0 height 0
click at [709, 251] on area at bounding box center [709, 251] width 0 height 0
click at [692, 492] on area at bounding box center [692, 492] width 0 height 0
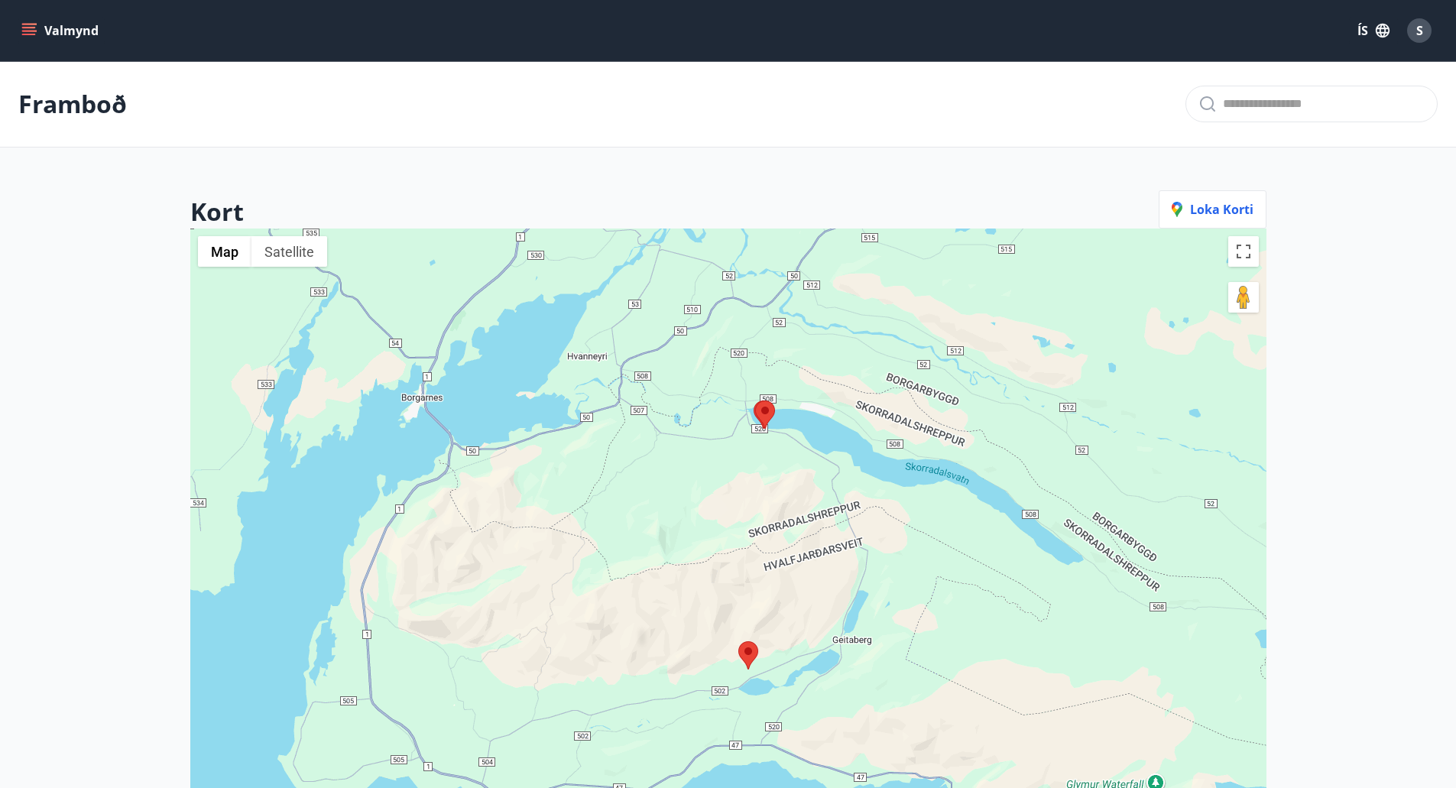
drag, startPoint x: 694, startPoint y: 396, endPoint x: 778, endPoint y: 642, distance: 260.1
click at [778, 642] on div at bounding box center [728, 623] width 1076 height 788
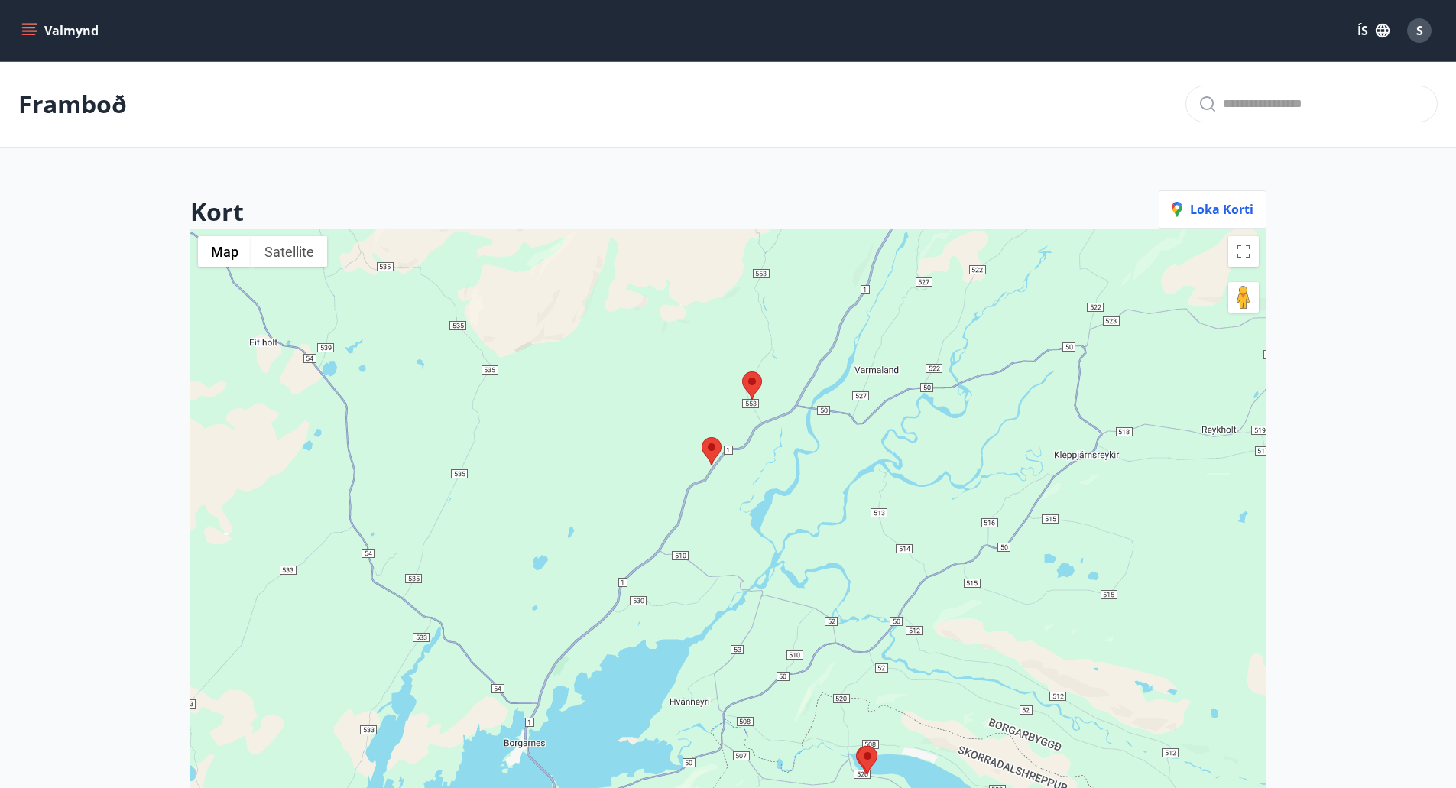
drag, startPoint x: 715, startPoint y: 442, endPoint x: 767, endPoint y: 680, distance: 243.4
click at [767, 680] on div at bounding box center [728, 623] width 1076 height 788
click at [703, 438] on area at bounding box center [703, 438] width 0 height 0
click at [1230, 206] on span "Loka korti" at bounding box center [1213, 209] width 82 height 17
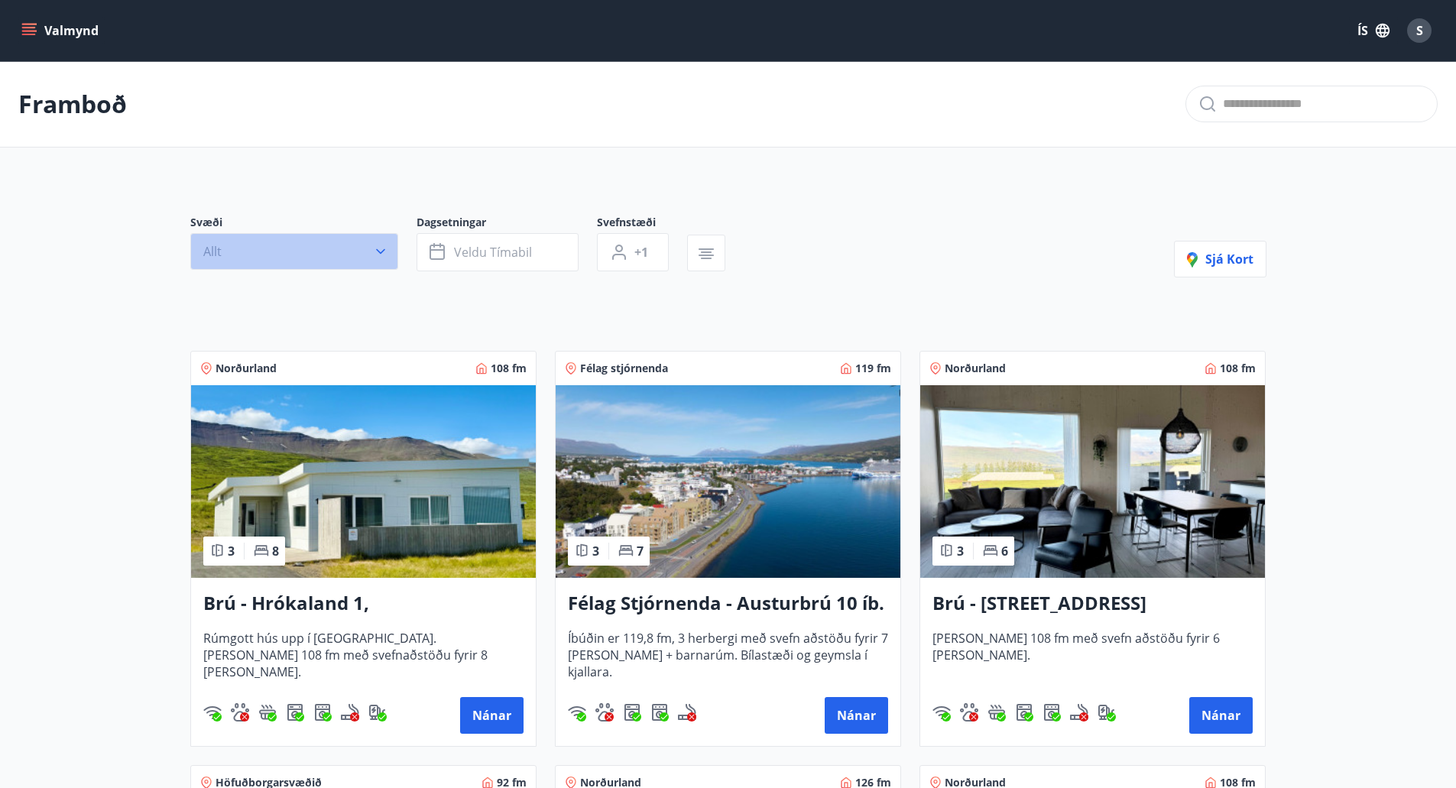
click at [375, 255] on icon "button" at bounding box center [380, 251] width 15 height 15
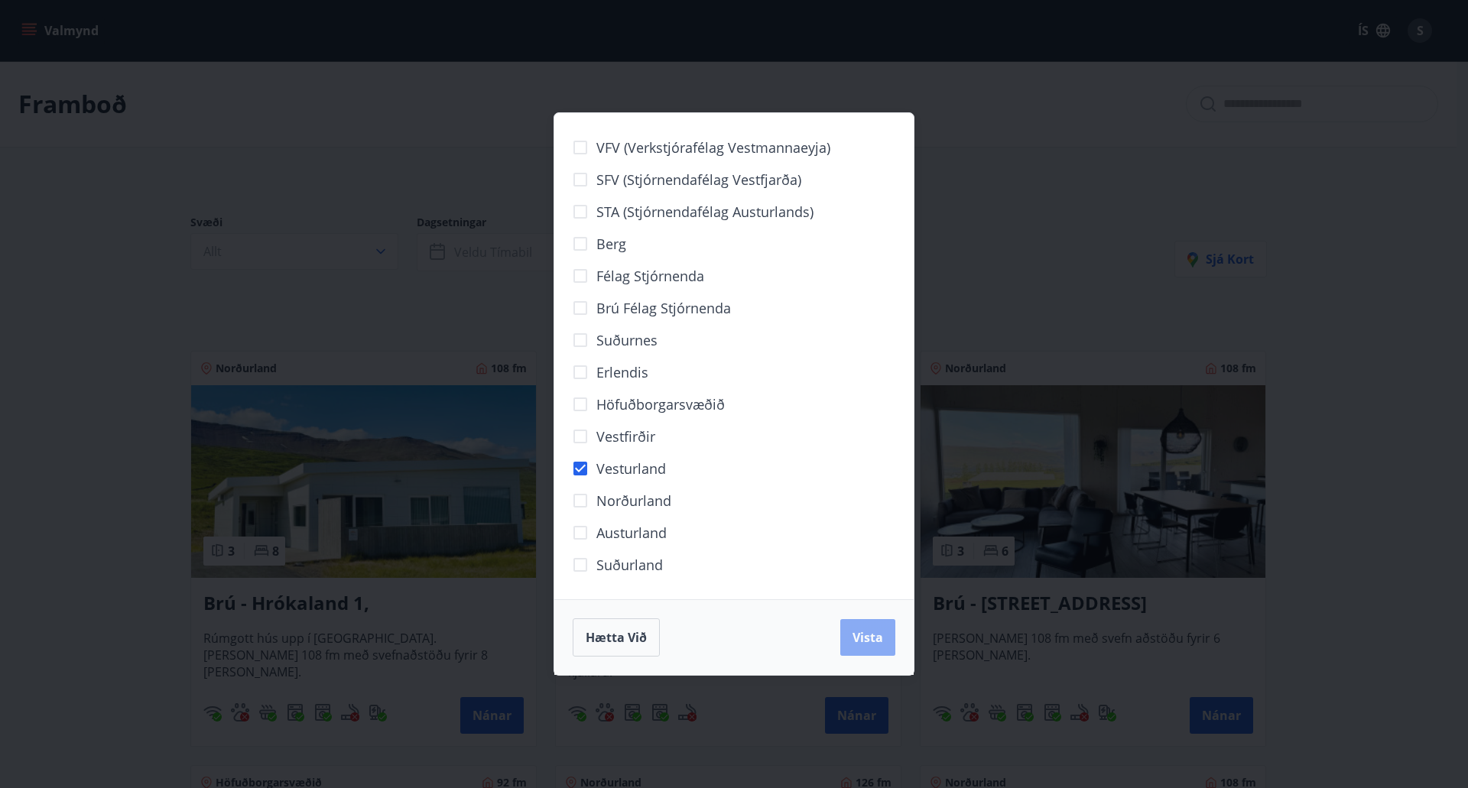
click at [872, 638] on span "Vista" at bounding box center [867, 637] width 31 height 17
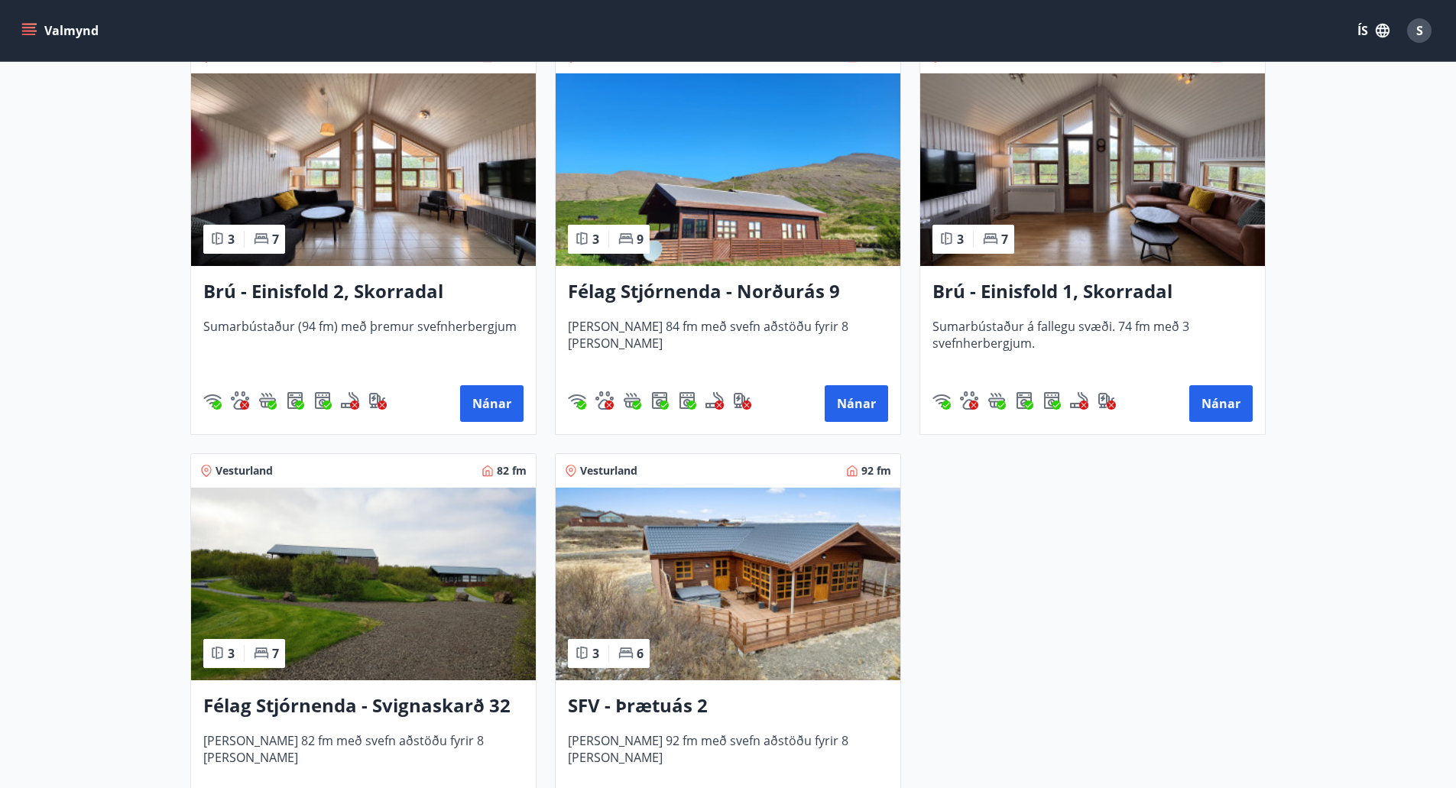
scroll to position [352, 0]
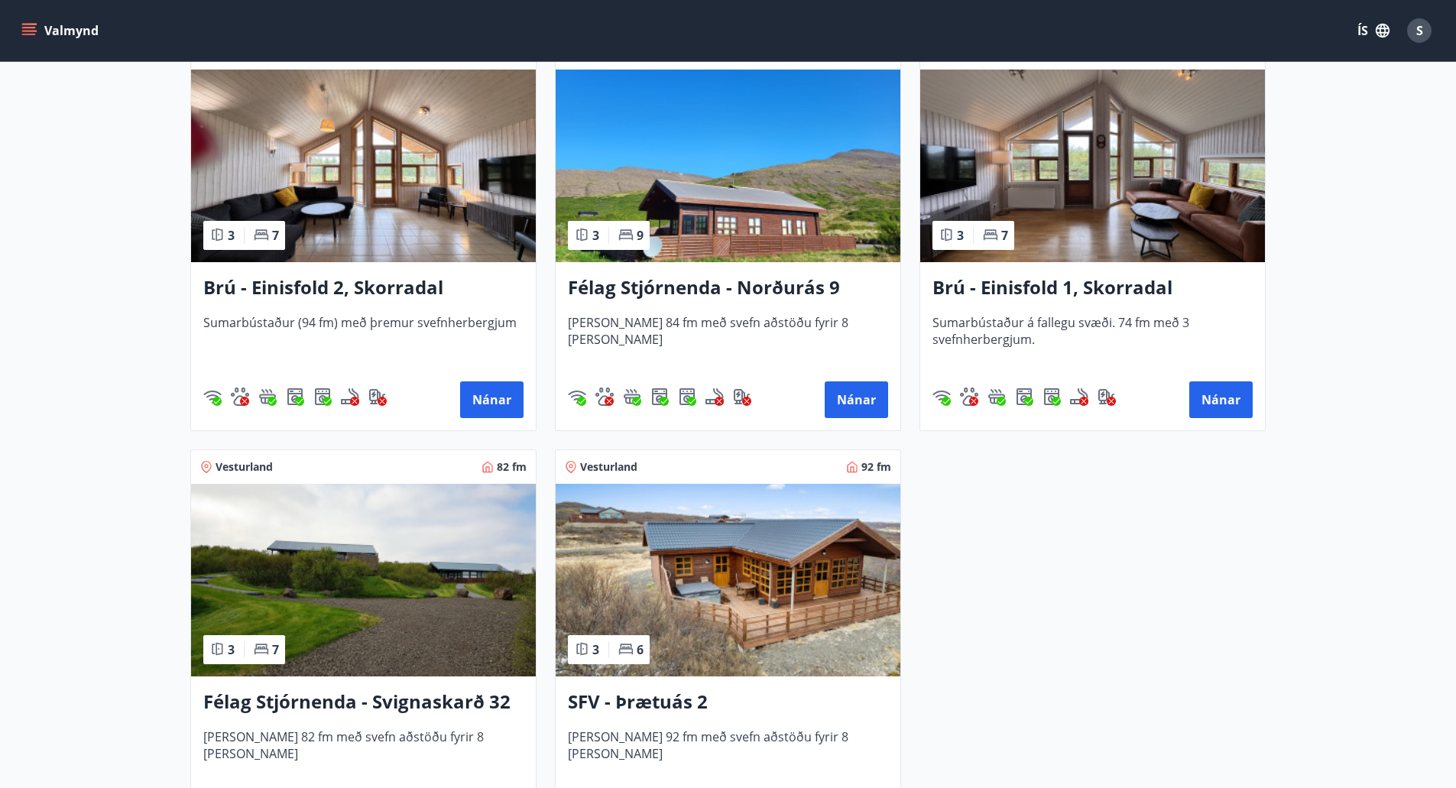
click at [744, 193] on img at bounding box center [728, 166] width 345 height 193
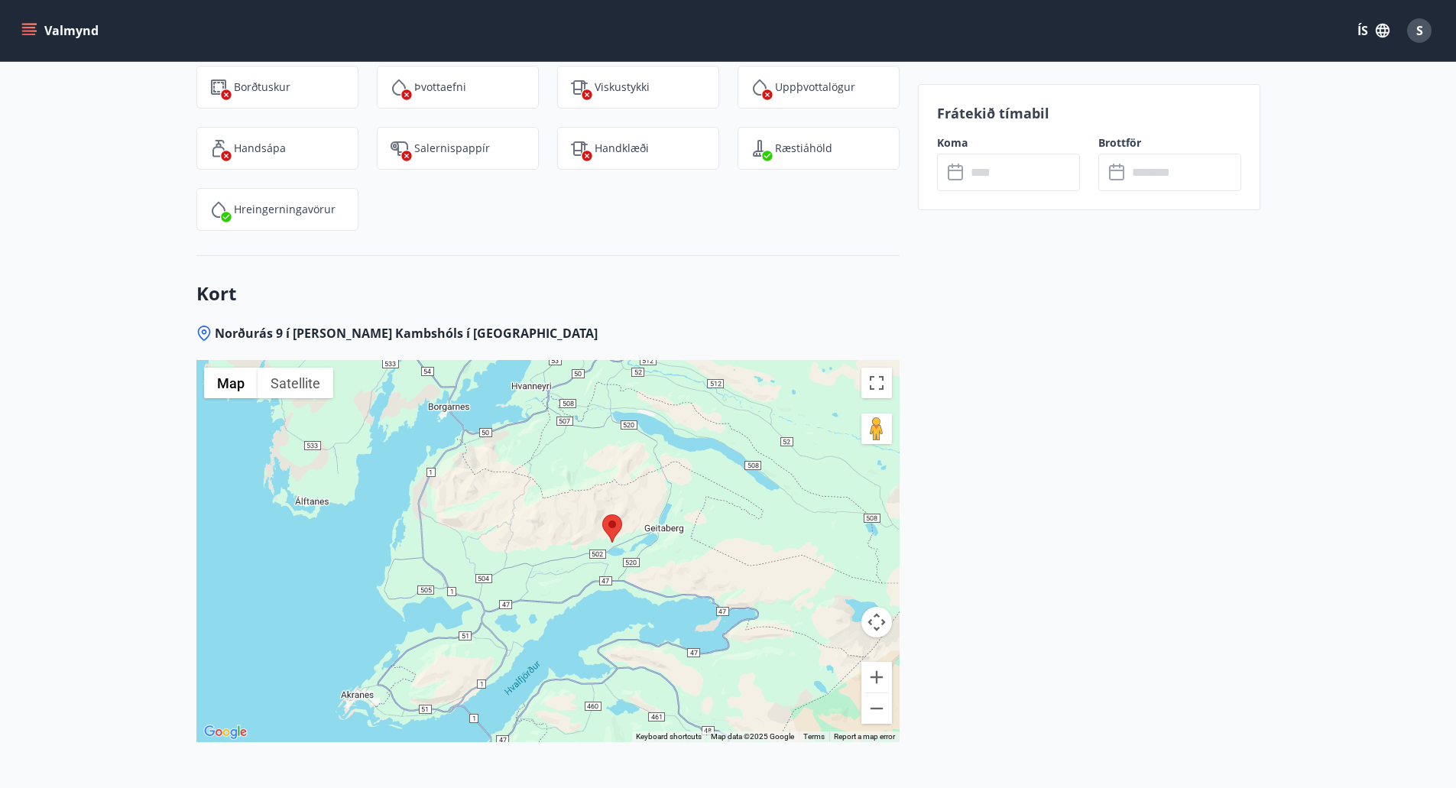
scroll to position [2106, 0]
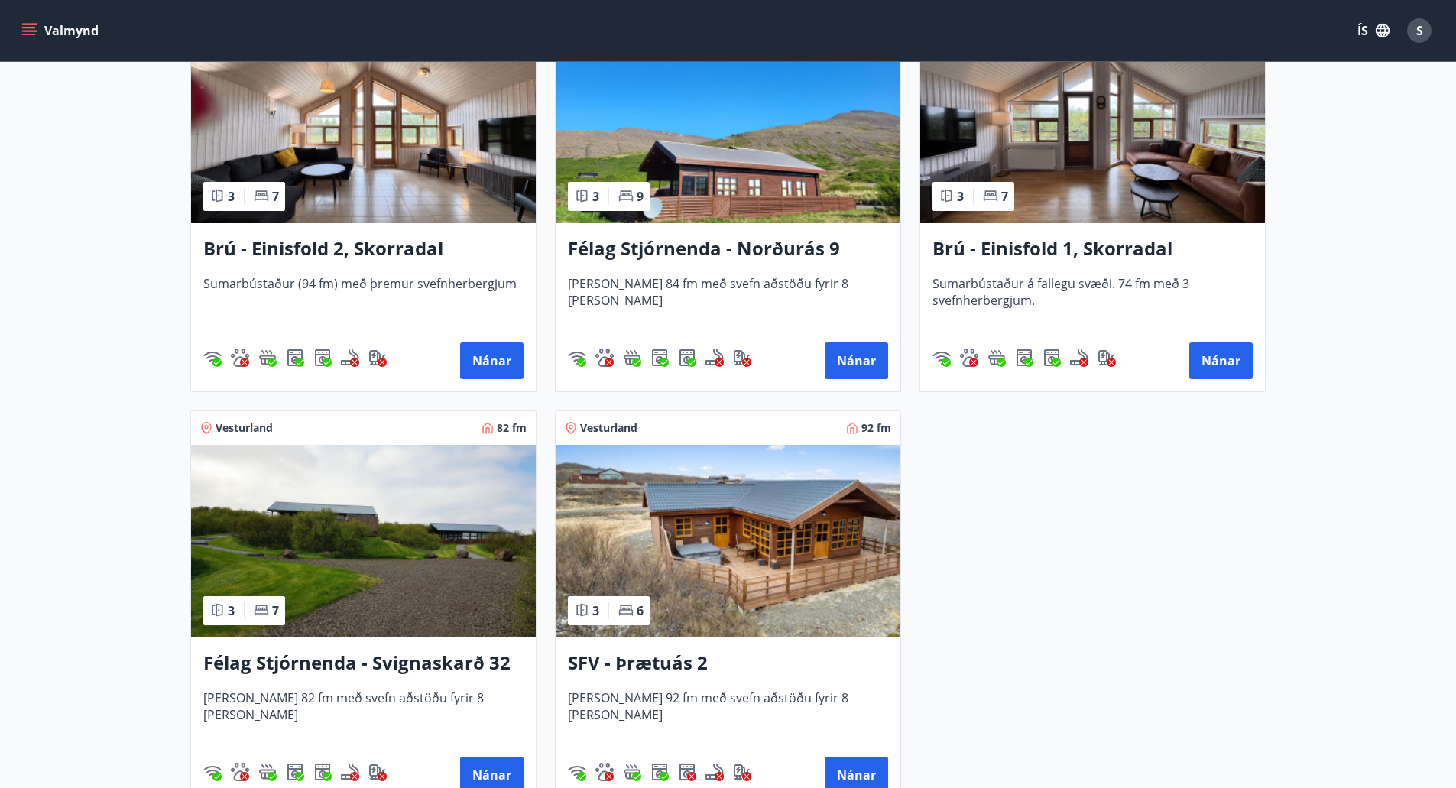
scroll to position [392, 0]
click at [746, 189] on img at bounding box center [728, 126] width 345 height 193
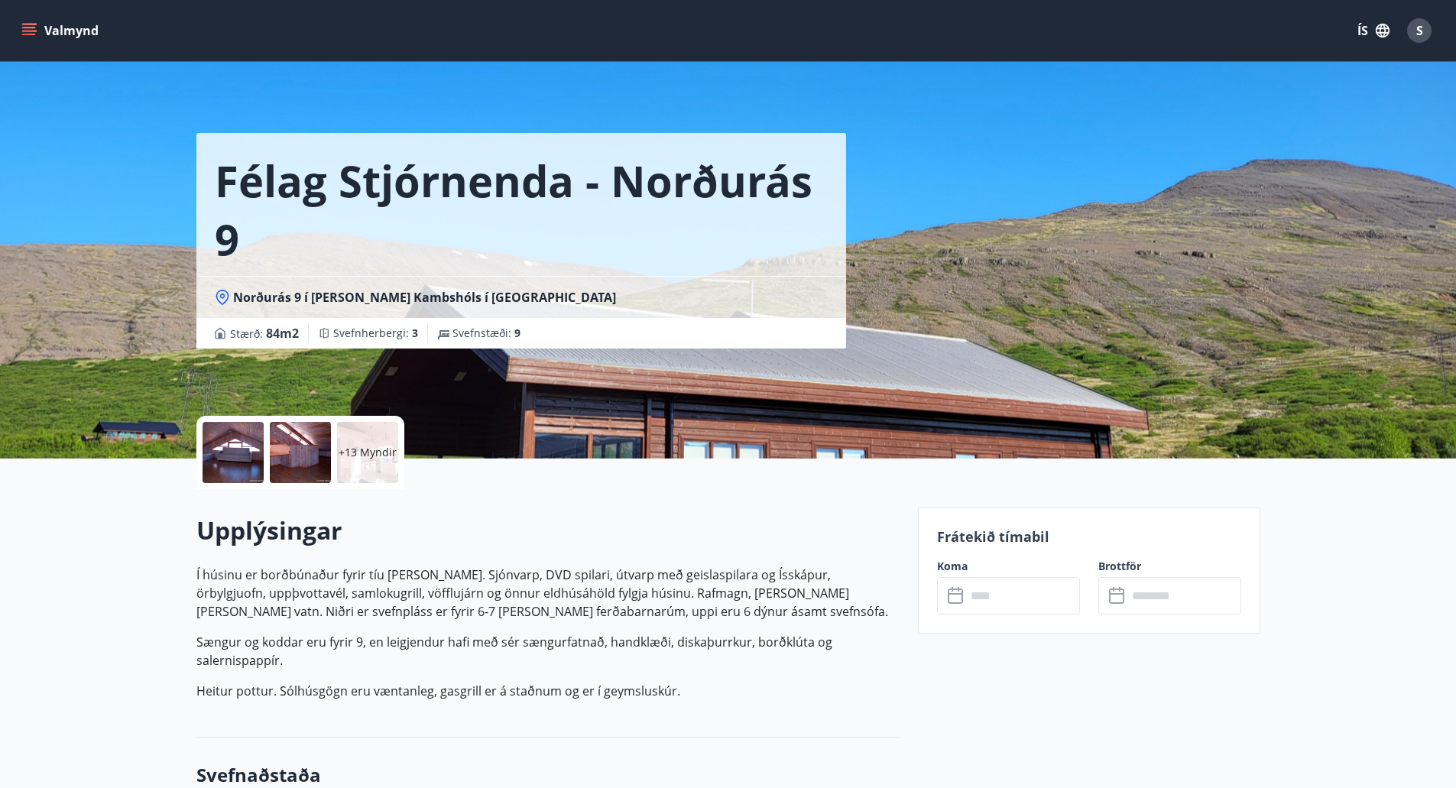
click at [242, 459] on div at bounding box center [233, 452] width 61 height 61
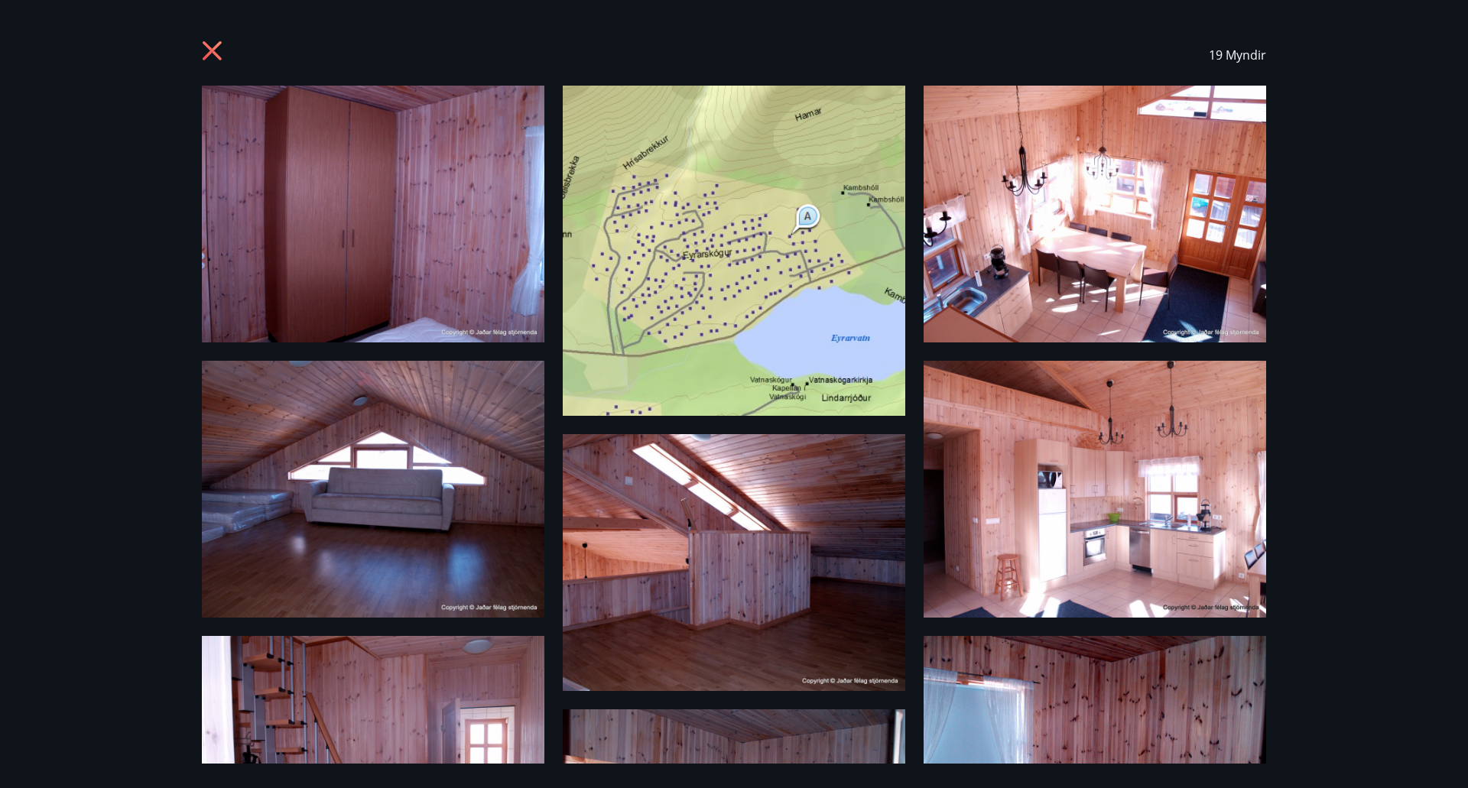
click at [213, 48] on icon at bounding box center [212, 50] width 19 height 19
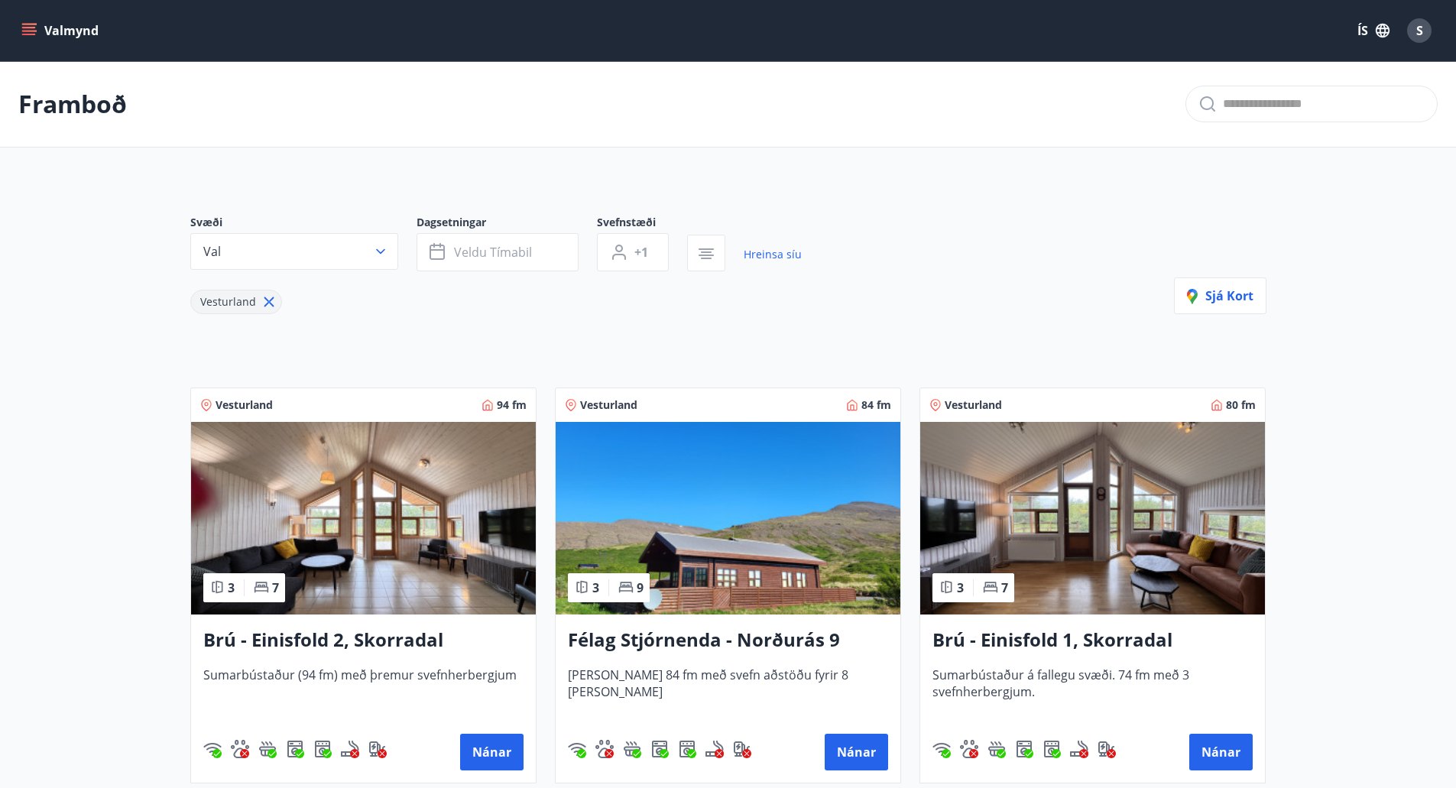
click at [265, 305] on icon at bounding box center [269, 302] width 17 height 17
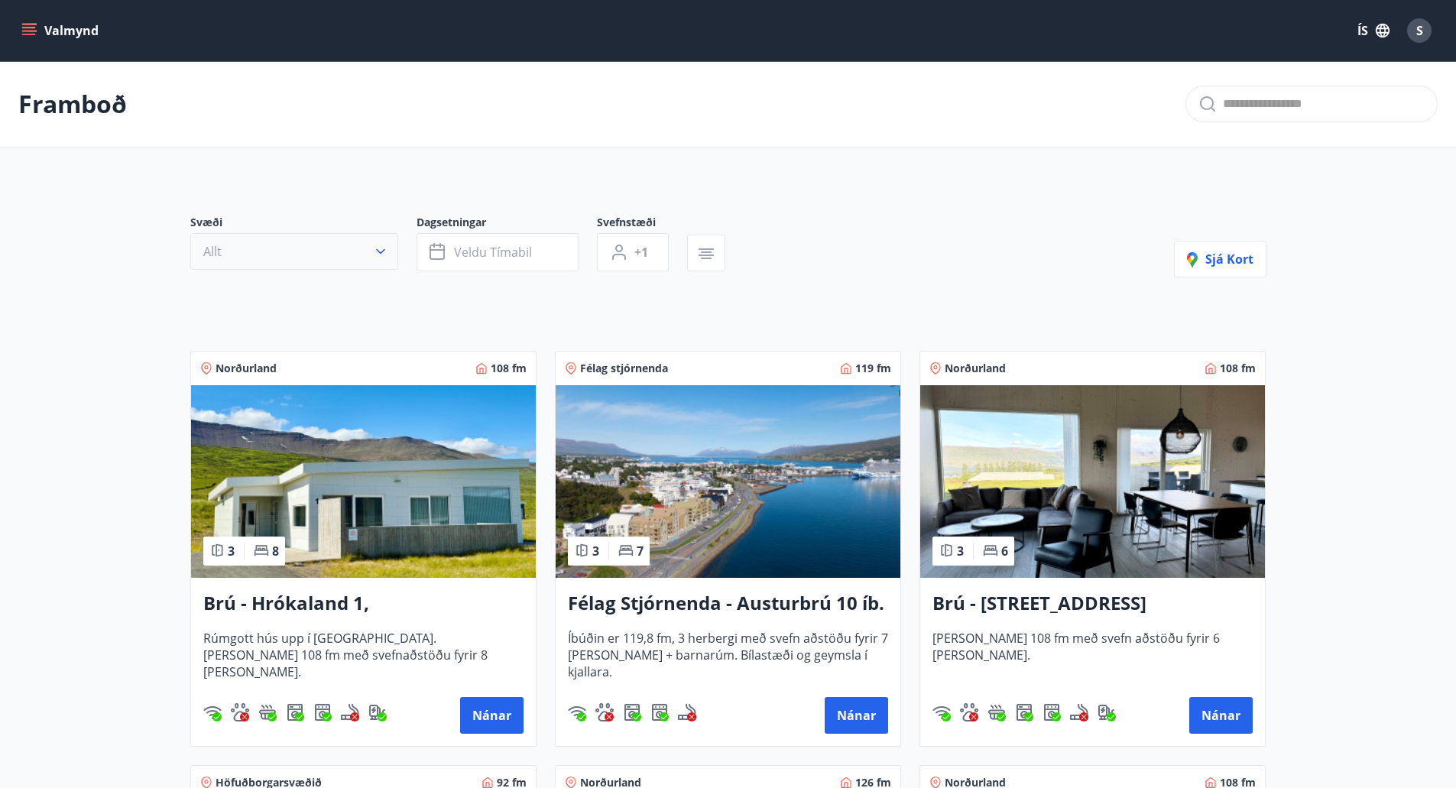
click at [368, 259] on button "Allt" at bounding box center [294, 251] width 208 height 37
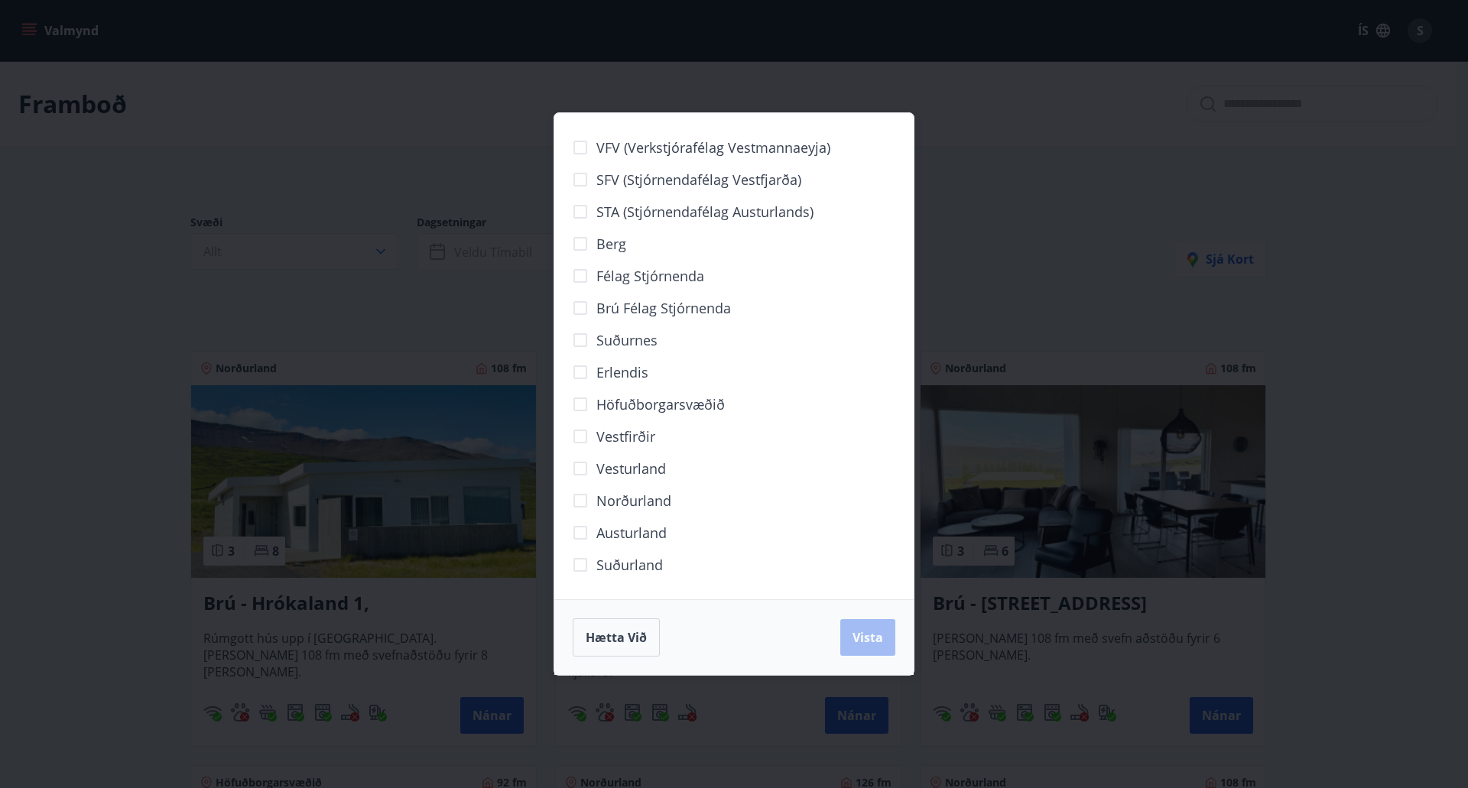
click at [50, 352] on div "VFV (Verkstjórafélag Vestmannaeyja) SFV (Stjórnendafélag Vestfjarða) STA (Stjór…" at bounding box center [734, 394] width 1468 height 788
